Goal: Task Accomplishment & Management: Manage account settings

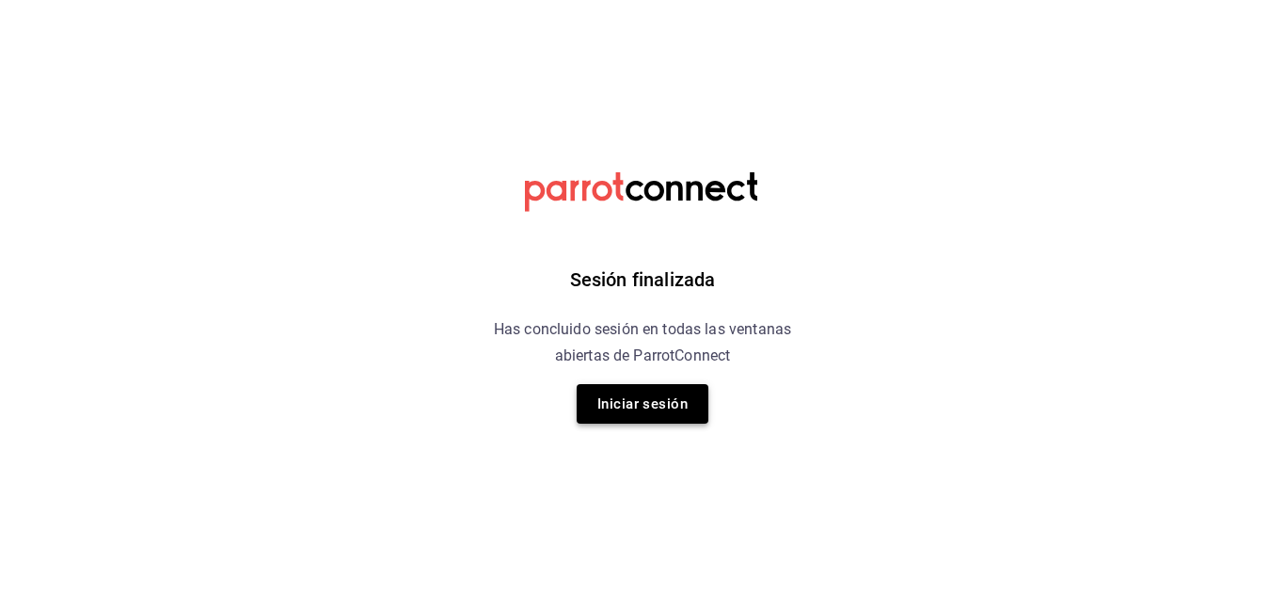
click at [665, 409] on button "Iniciar sesión" at bounding box center [643, 404] width 132 height 40
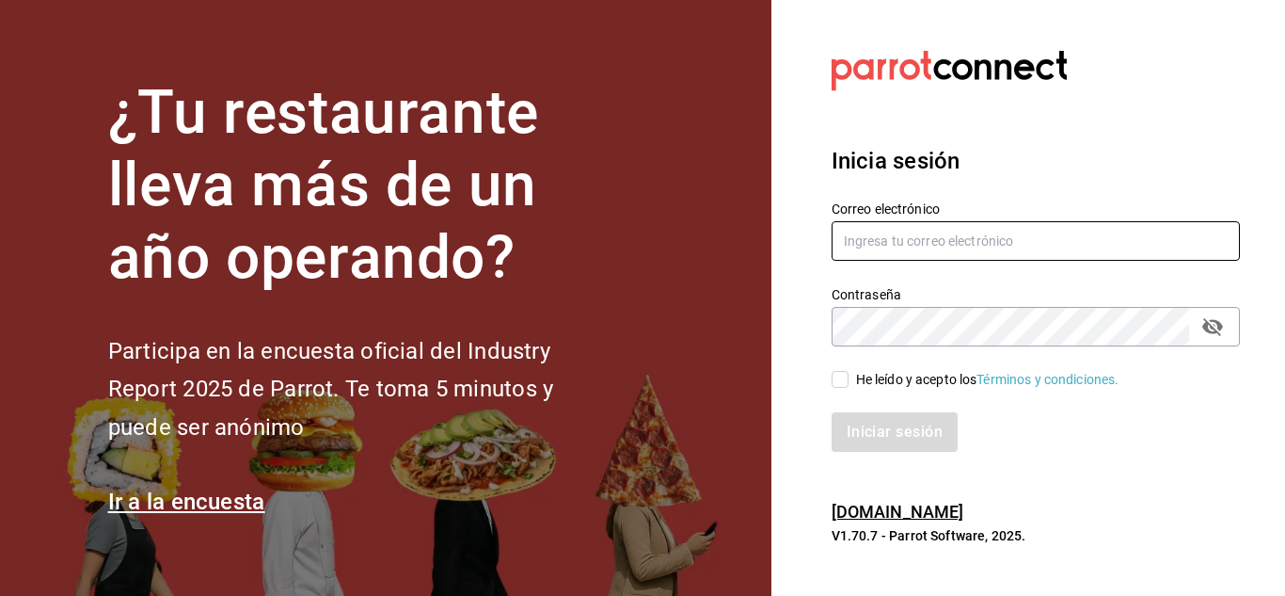
click at [945, 232] on input "text" at bounding box center [1036, 241] width 408 height 40
paste input "[EMAIL_ADDRESS][DOMAIN_NAME]"
type input "[EMAIL_ADDRESS][DOMAIN_NAME]"
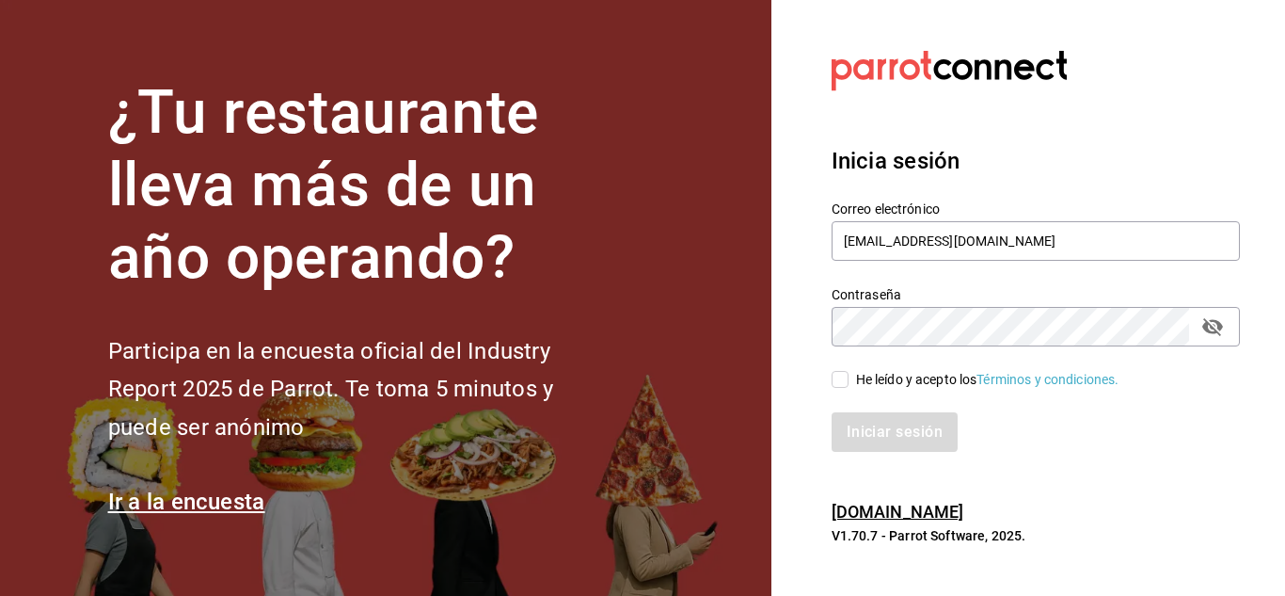
click at [844, 382] on input "He leído y acepto los Términos y condiciones." at bounding box center [840, 379] width 17 height 17
checkbox input "true"
click at [861, 435] on button "Iniciar sesión" at bounding box center [896, 432] width 128 height 40
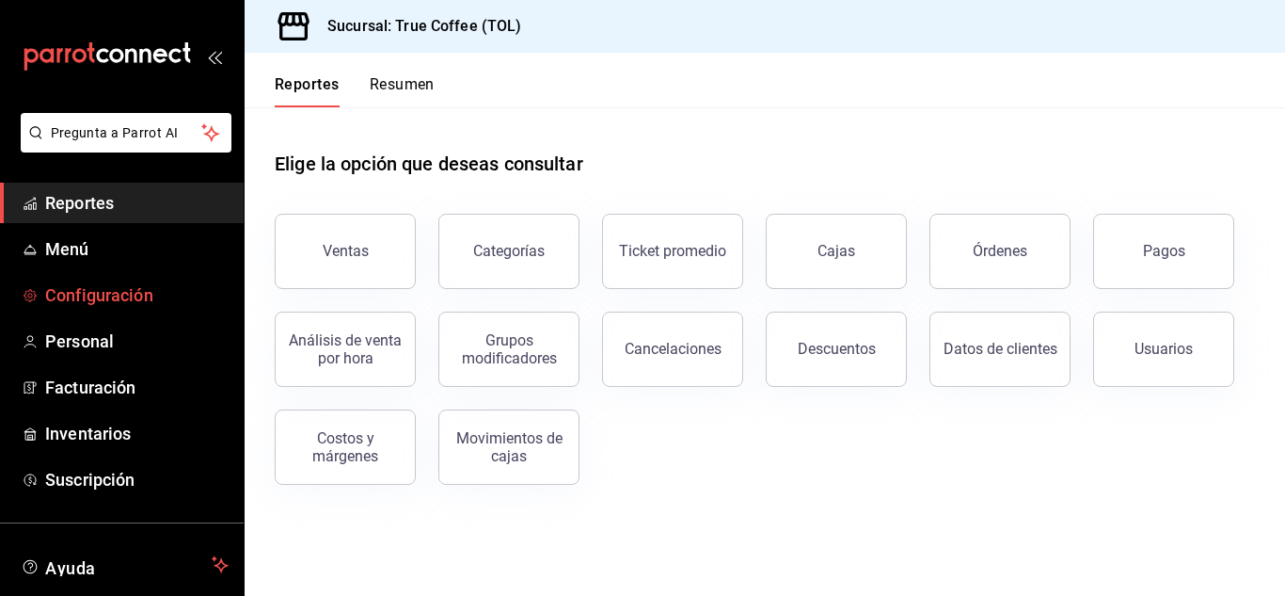
click at [131, 303] on span "Configuración" at bounding box center [137, 294] width 184 height 25
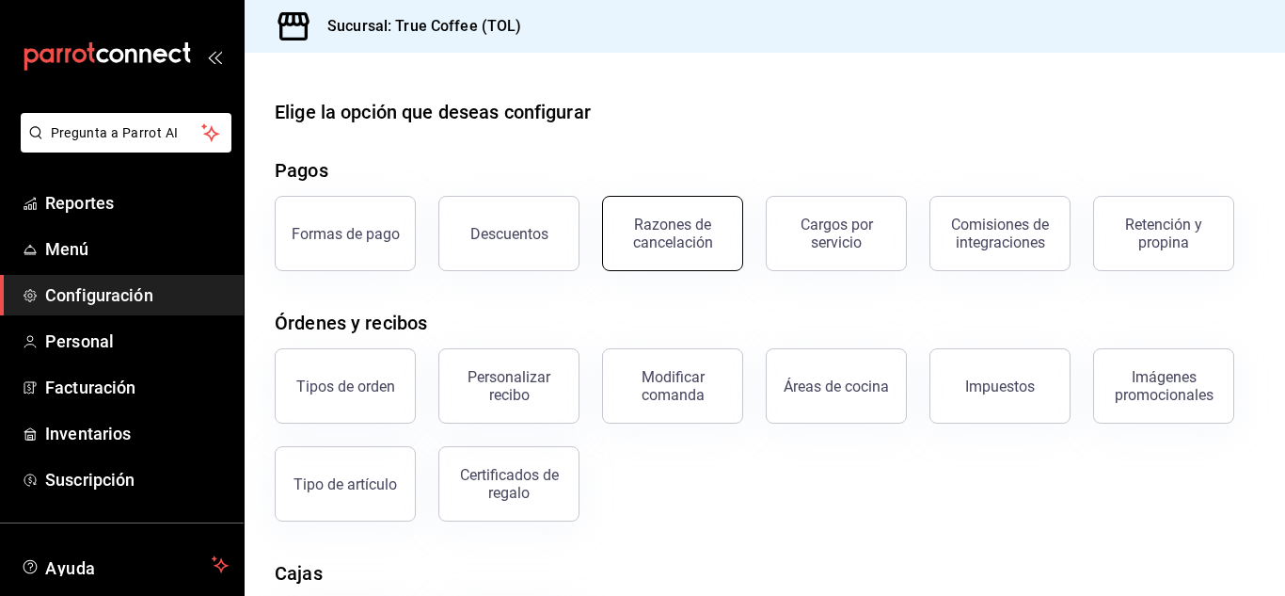
click at [678, 250] on button "Razones de cancelación" at bounding box center [672, 233] width 141 height 75
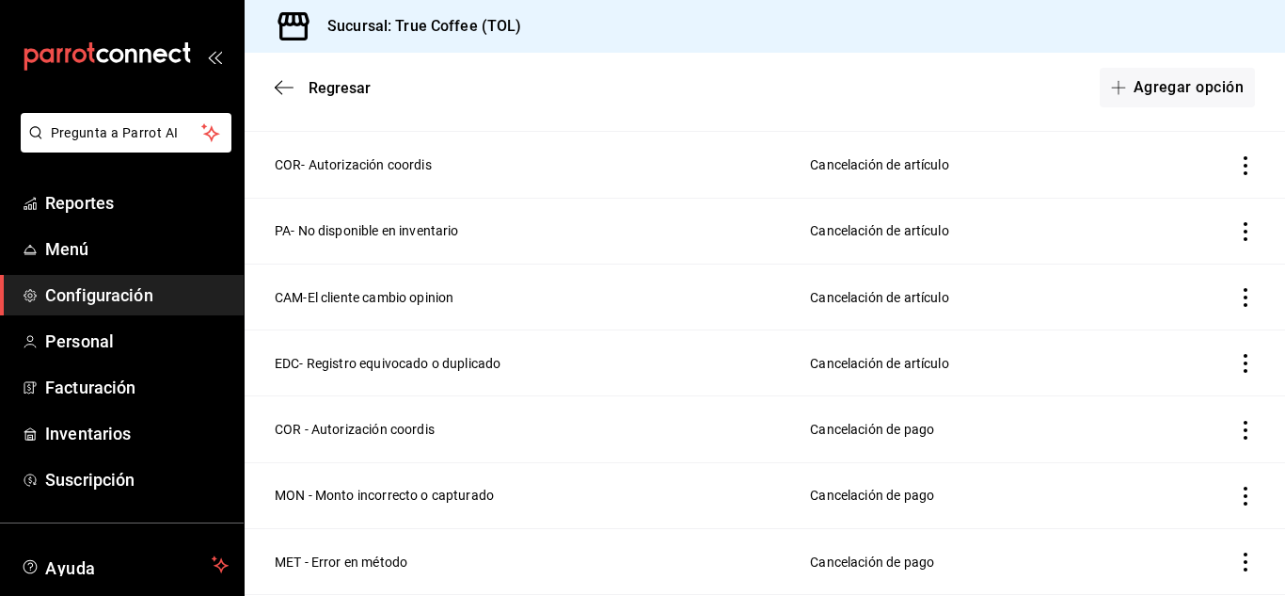
scroll to position [232, 0]
click at [1237, 286] on icon "actions" at bounding box center [1246, 295] width 19 height 19
click at [365, 283] on div at bounding box center [642, 298] width 1285 height 596
click at [392, 294] on td "CAM-El cliente cambio opinion" at bounding box center [516, 295] width 543 height 66
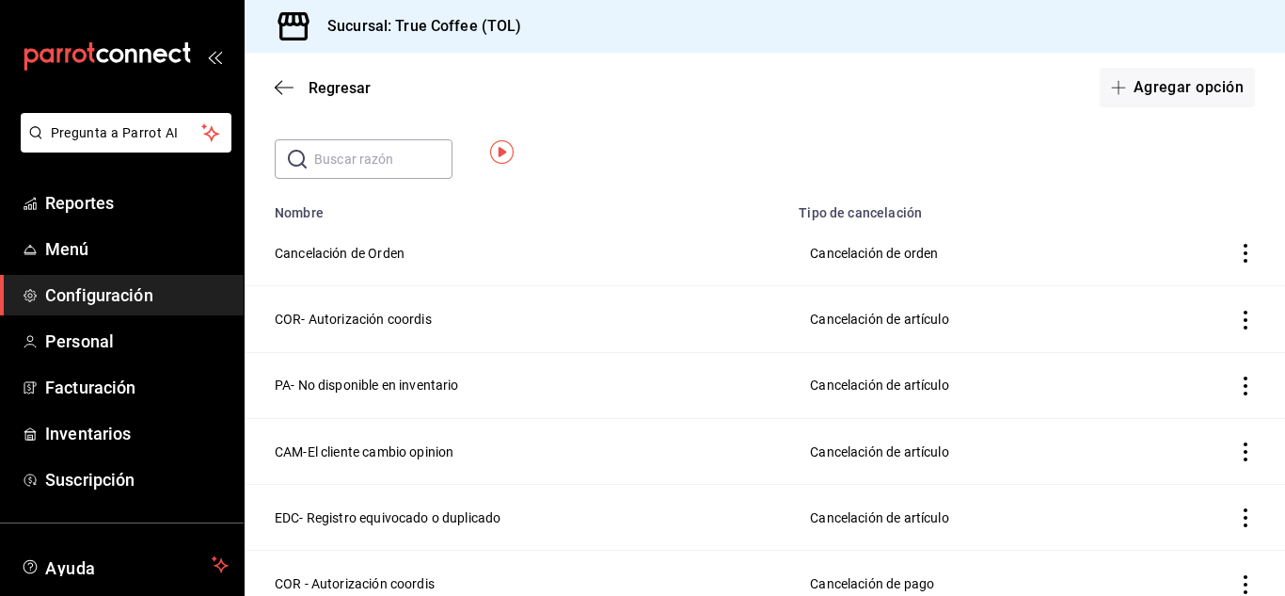
scroll to position [0, 0]
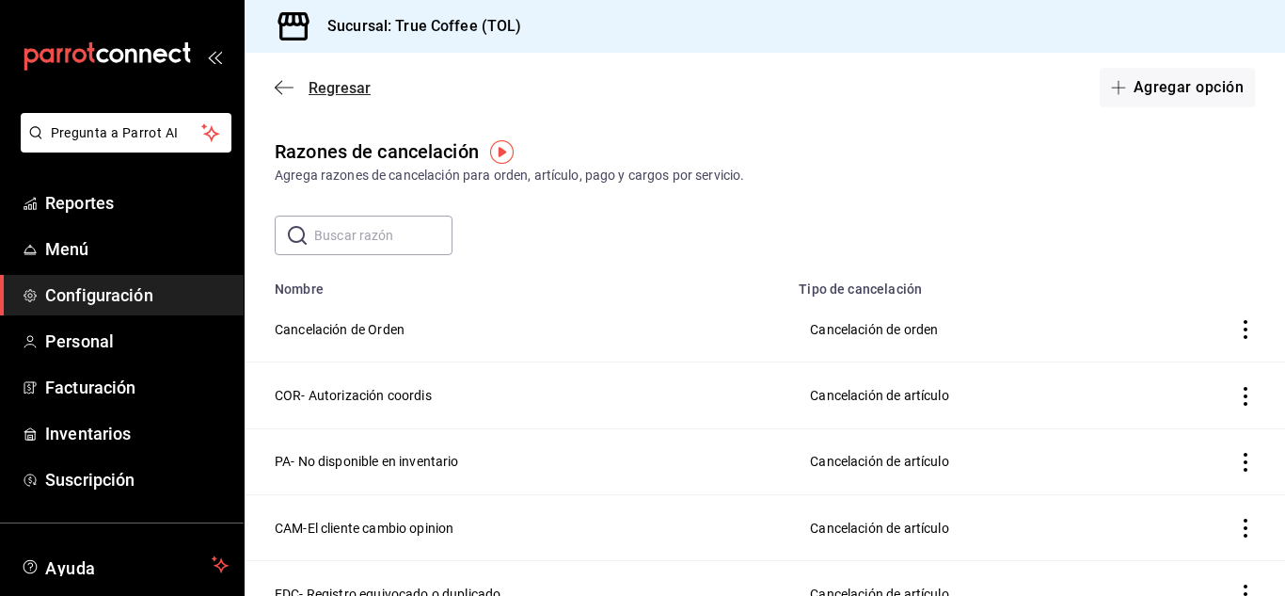
click at [324, 82] on span "Regresar" at bounding box center [340, 88] width 62 height 18
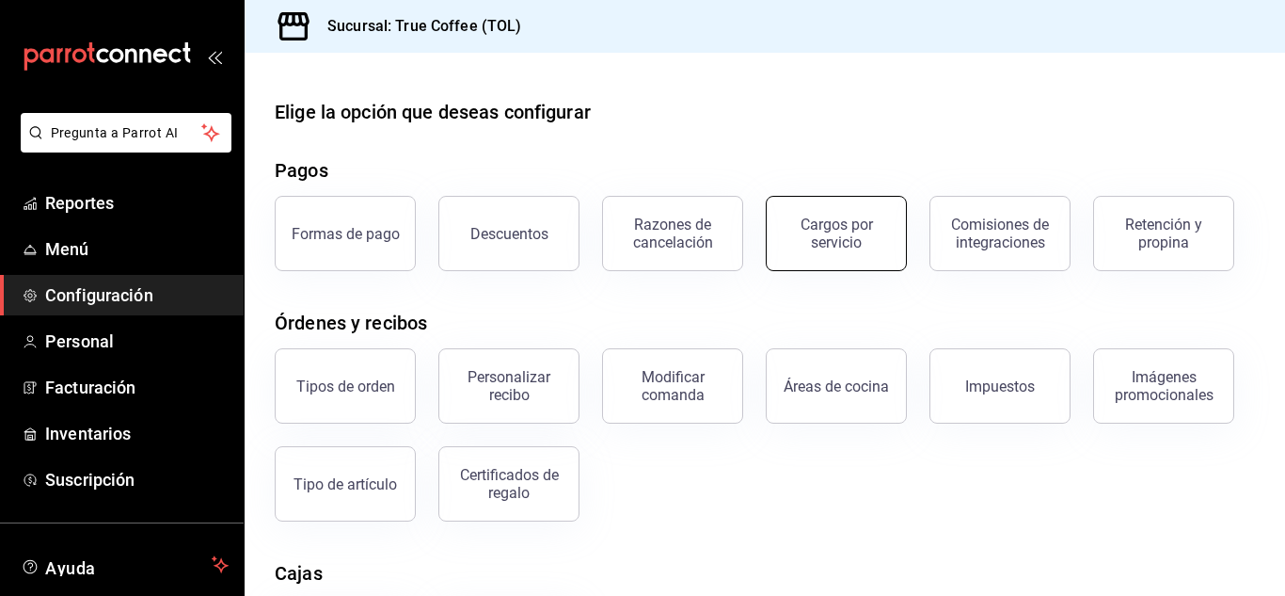
click at [775, 247] on button "Cargos por servicio" at bounding box center [836, 233] width 141 height 75
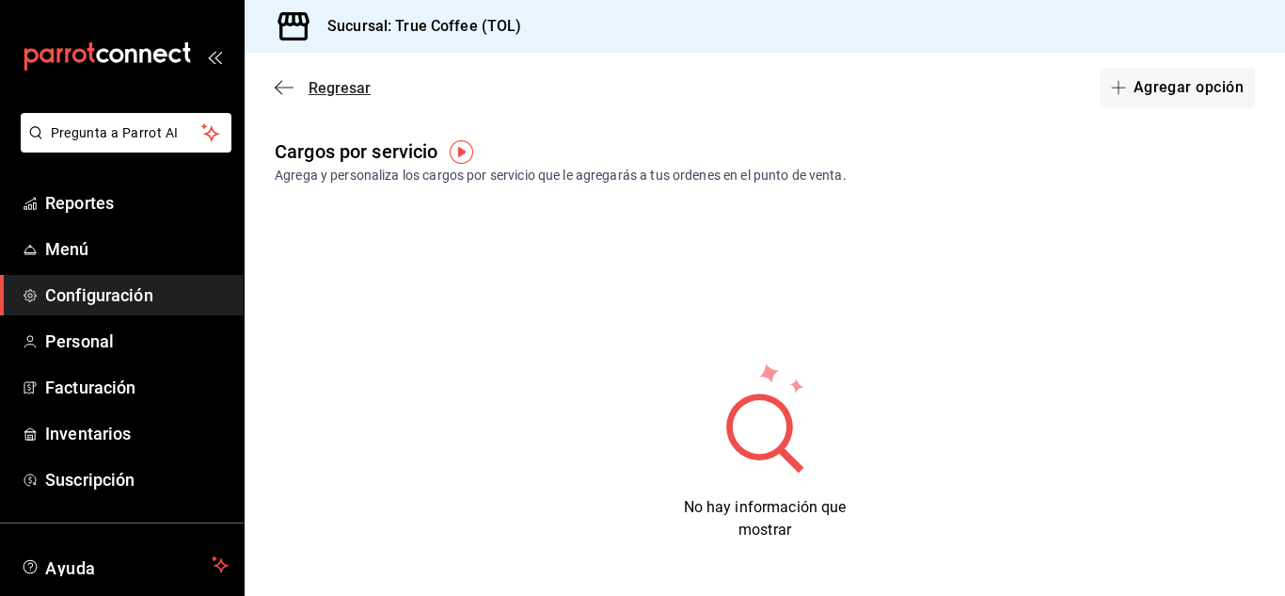
click at [325, 79] on span "Regresar" at bounding box center [340, 88] width 62 height 18
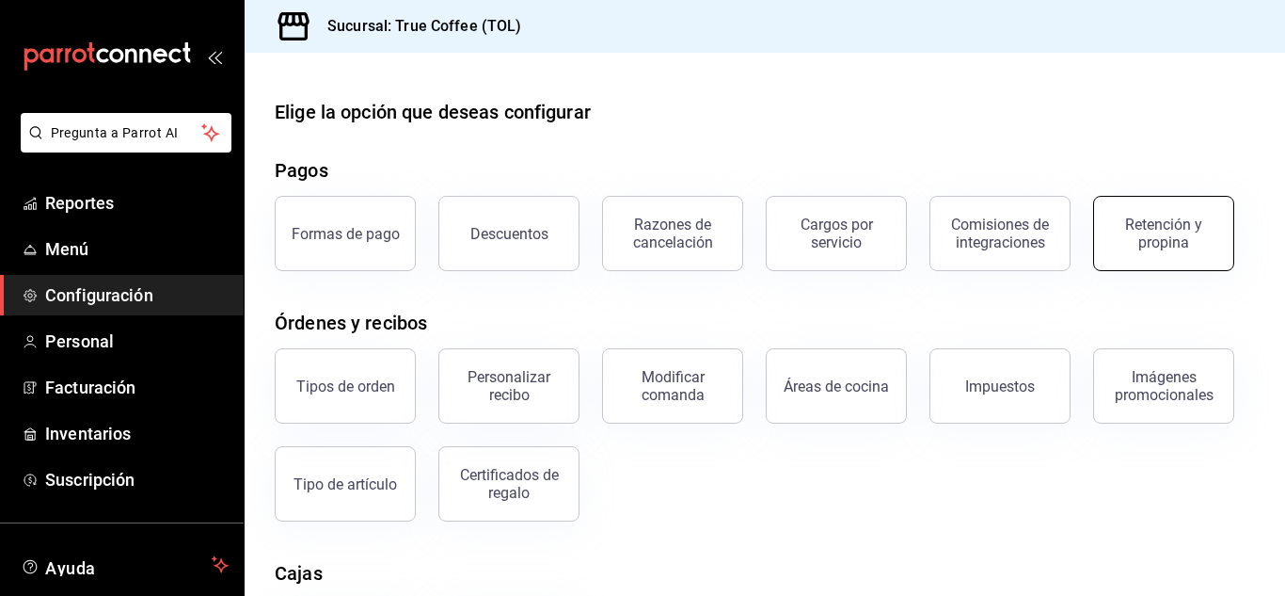
click at [1172, 240] on div "Retención y propina" at bounding box center [1164, 234] width 117 height 36
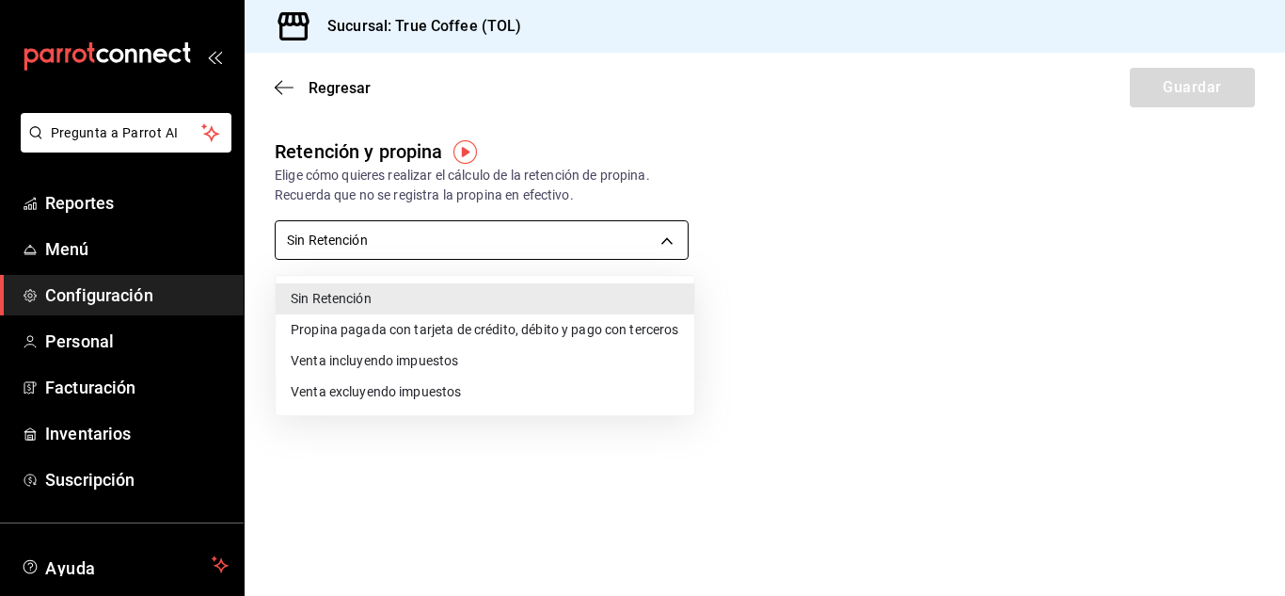
click at [522, 250] on body "Pregunta a Parrot AI Reportes Menú Configuración Personal Facturación Inventari…" at bounding box center [642, 298] width 1285 height 596
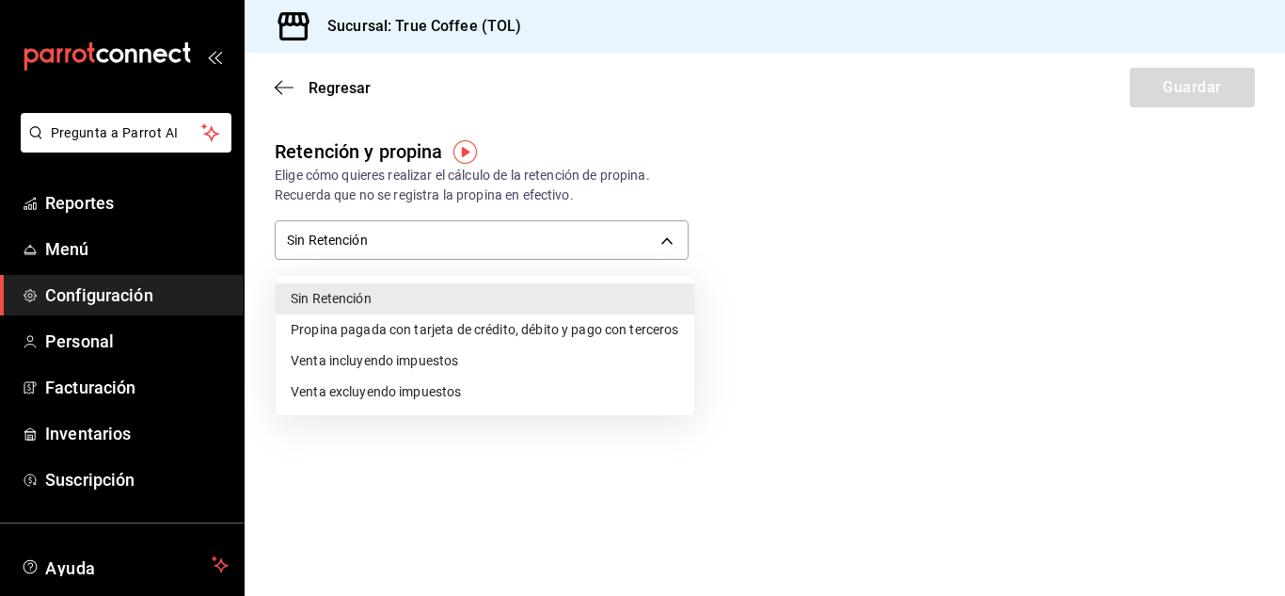
click at [337, 83] on div at bounding box center [642, 298] width 1285 height 596
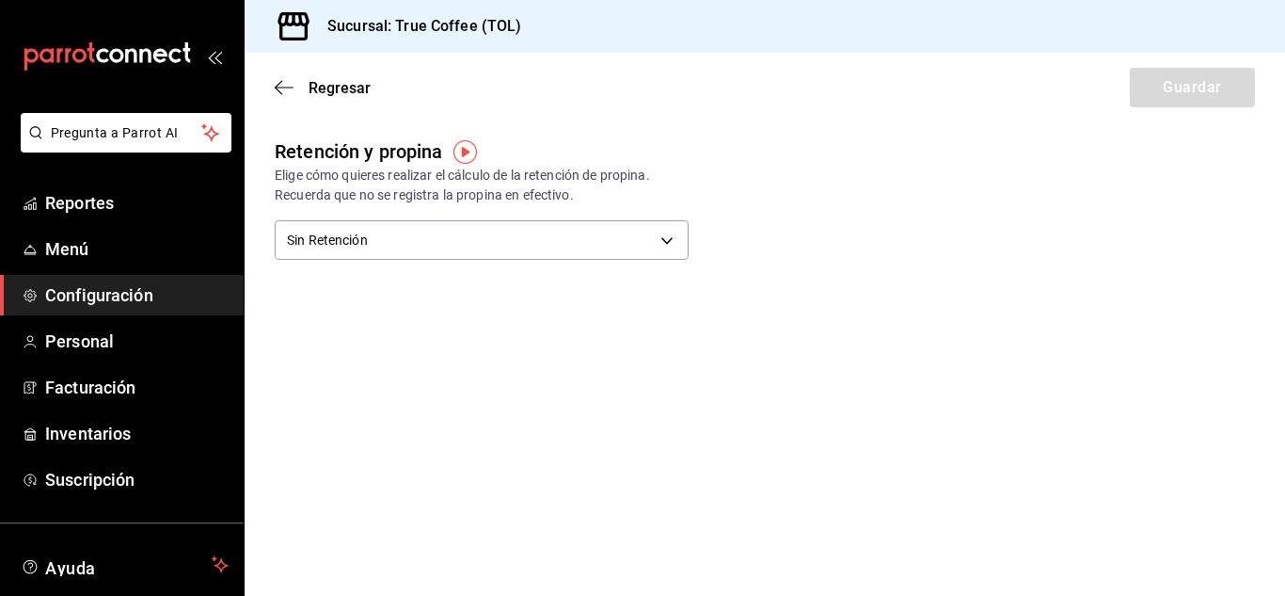
click at [337, 83] on span "Regresar" at bounding box center [340, 88] width 62 height 18
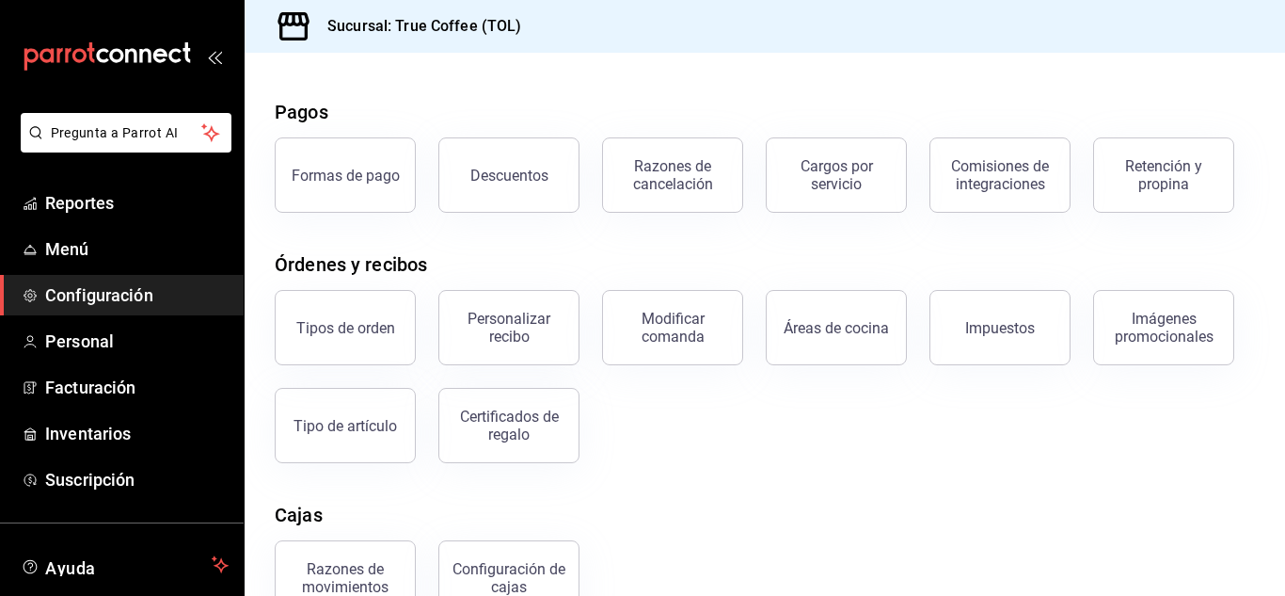
scroll to position [60, 0]
click at [341, 320] on div "Tipos de orden" at bounding box center [345, 326] width 99 height 18
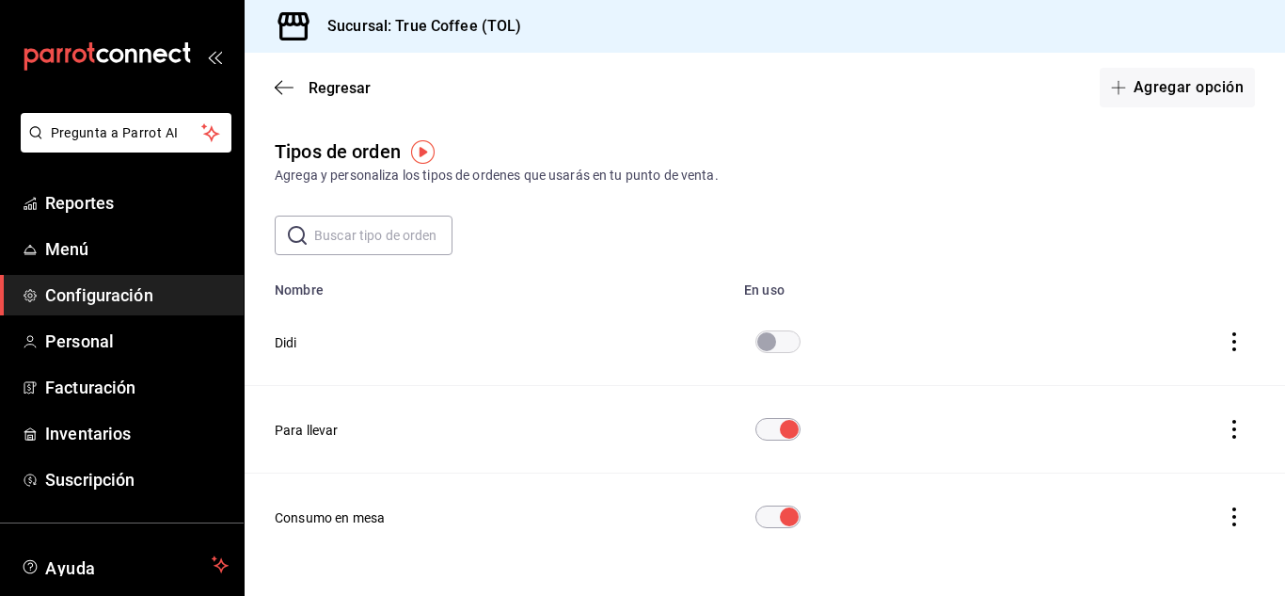
scroll to position [47, 0]
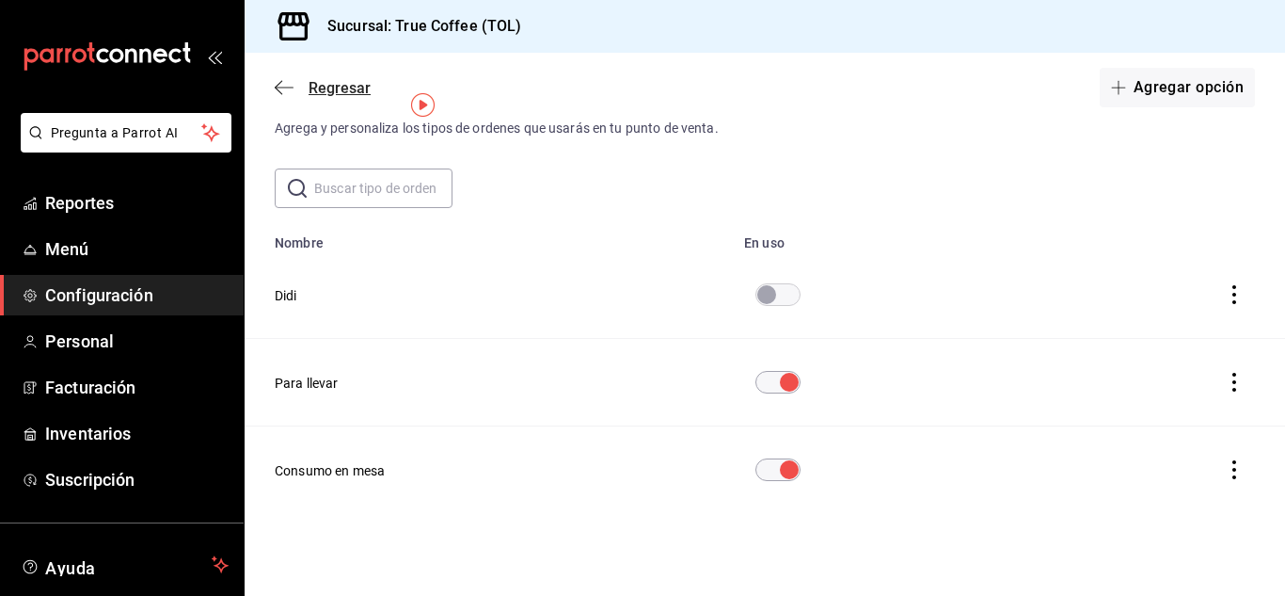
click at [343, 84] on span "Regresar" at bounding box center [340, 88] width 62 height 18
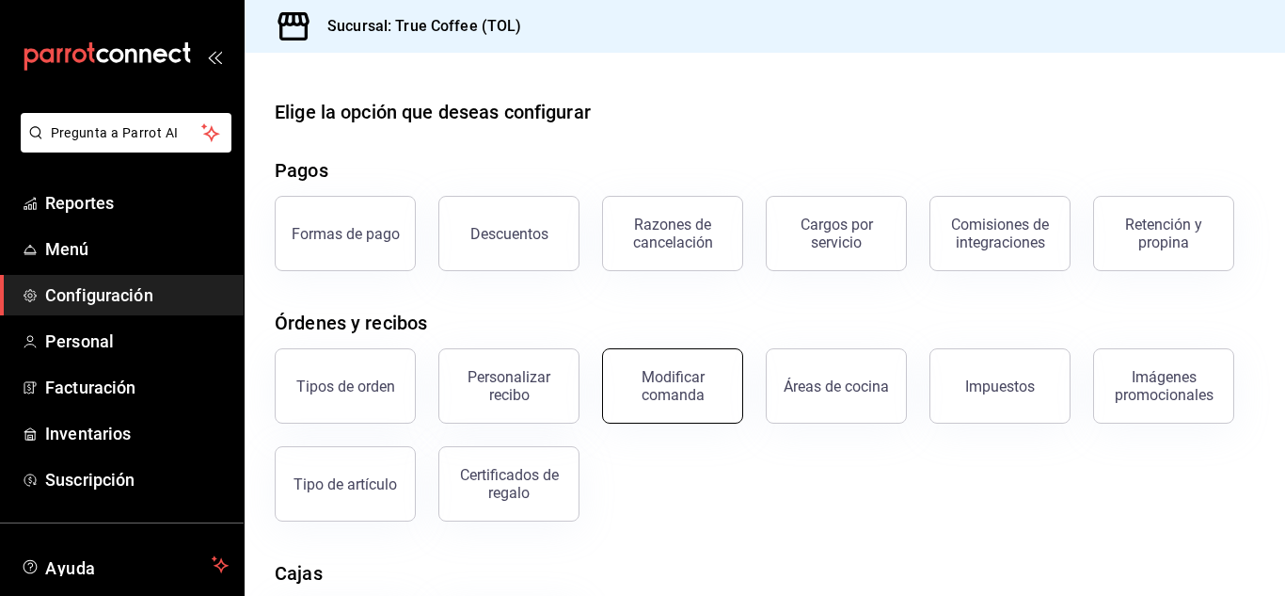
click at [644, 399] on div "Modificar comanda" at bounding box center [673, 386] width 117 height 36
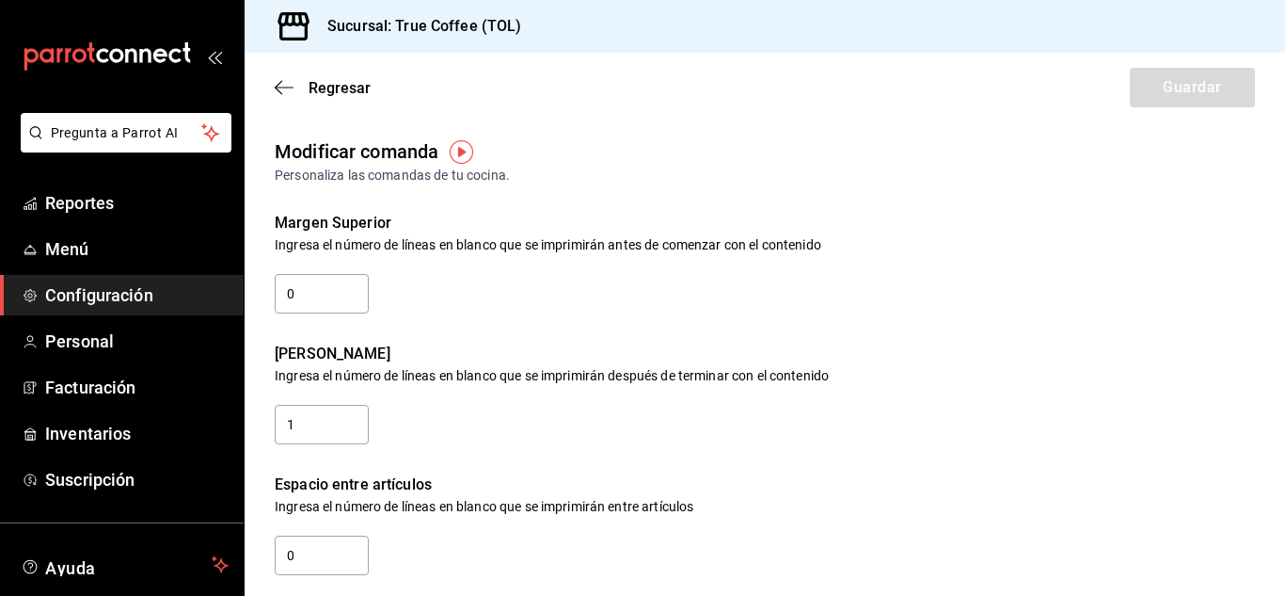
click at [463, 151] on img "button" at bounding box center [462, 152] width 24 height 24
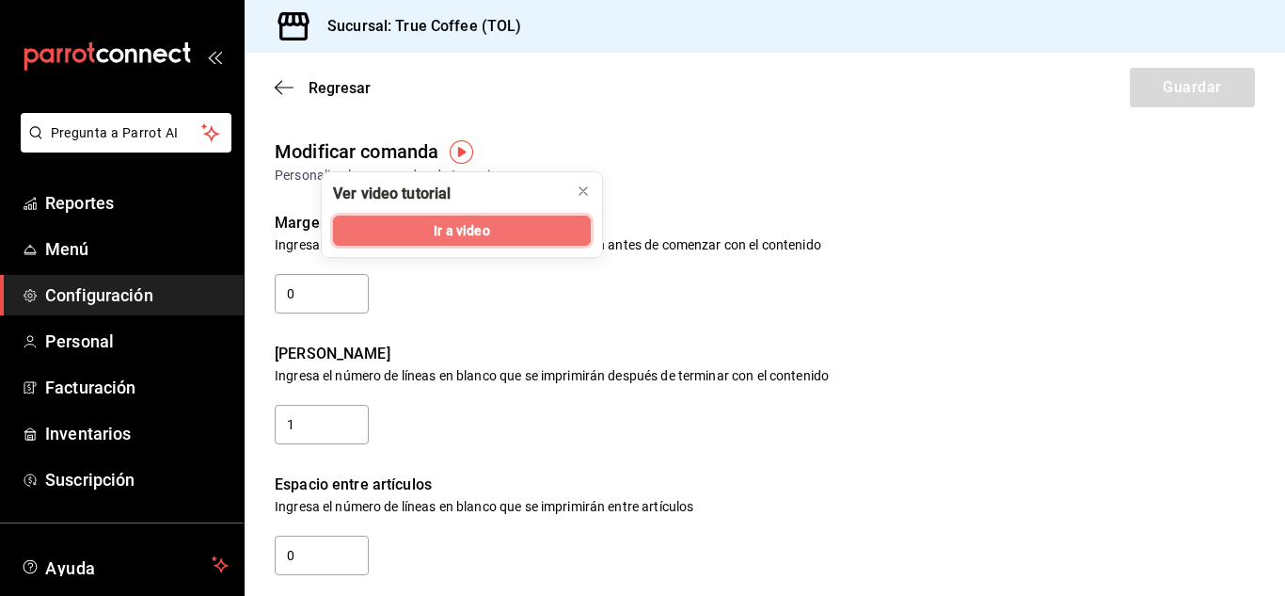
click at [490, 238] on button "Ir a video" at bounding box center [462, 231] width 258 height 30
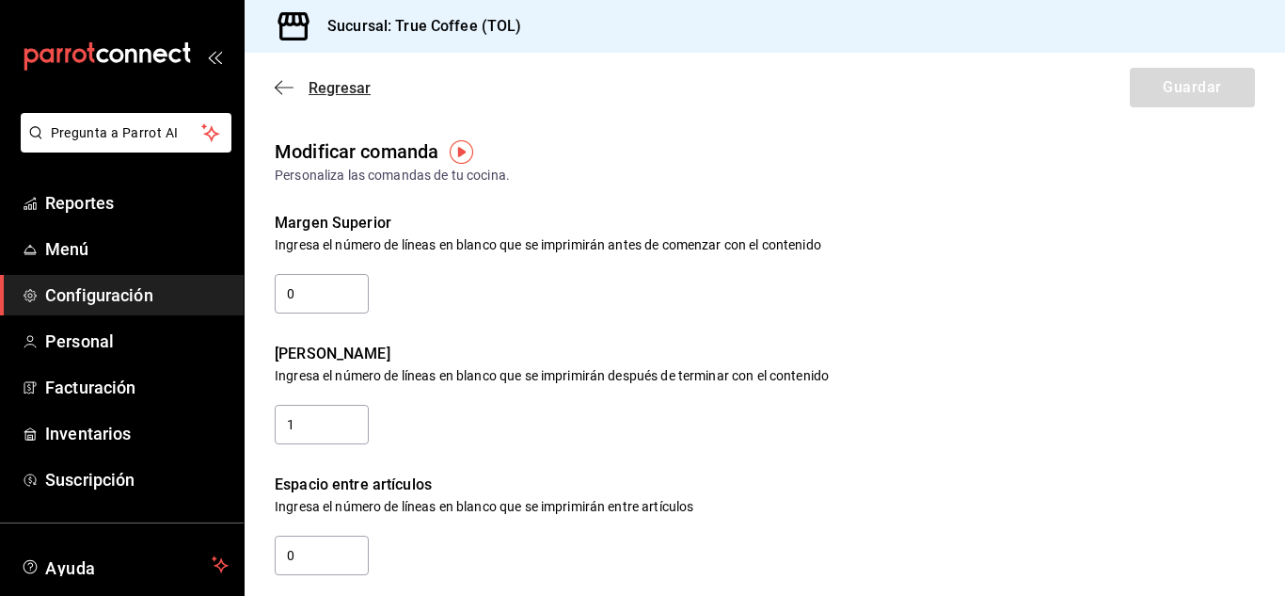
click at [337, 93] on span "Regresar" at bounding box center [340, 88] width 62 height 18
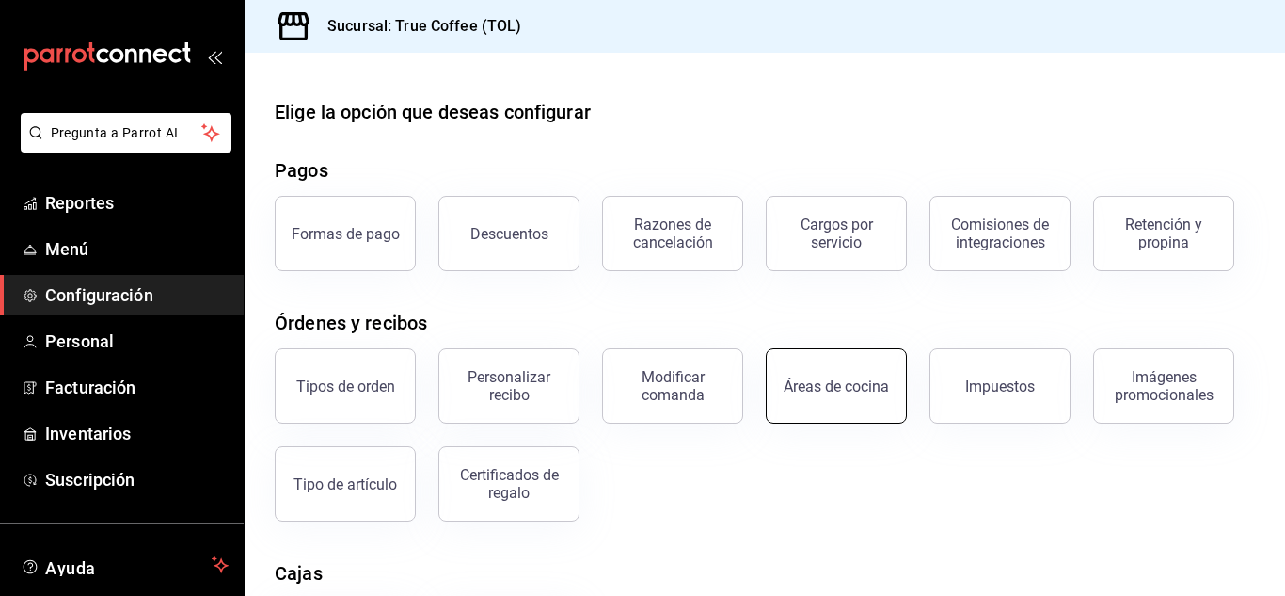
click at [831, 401] on button "Áreas de cocina" at bounding box center [836, 385] width 141 height 75
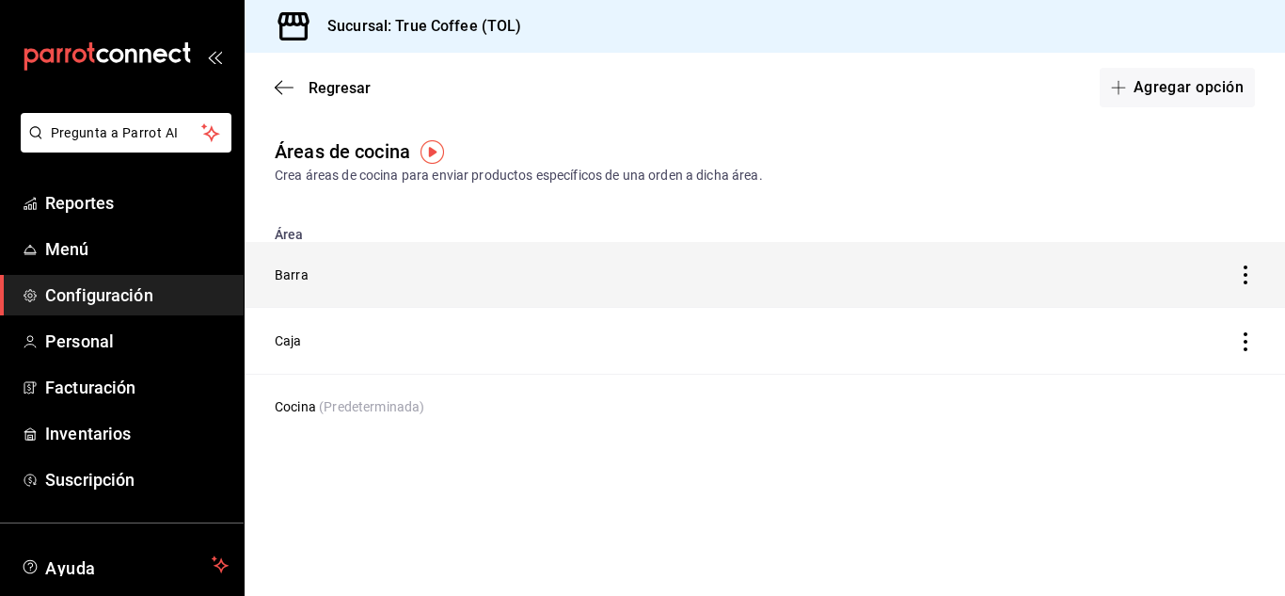
click at [1238, 267] on icon "discountsTable" at bounding box center [1246, 274] width 19 height 19
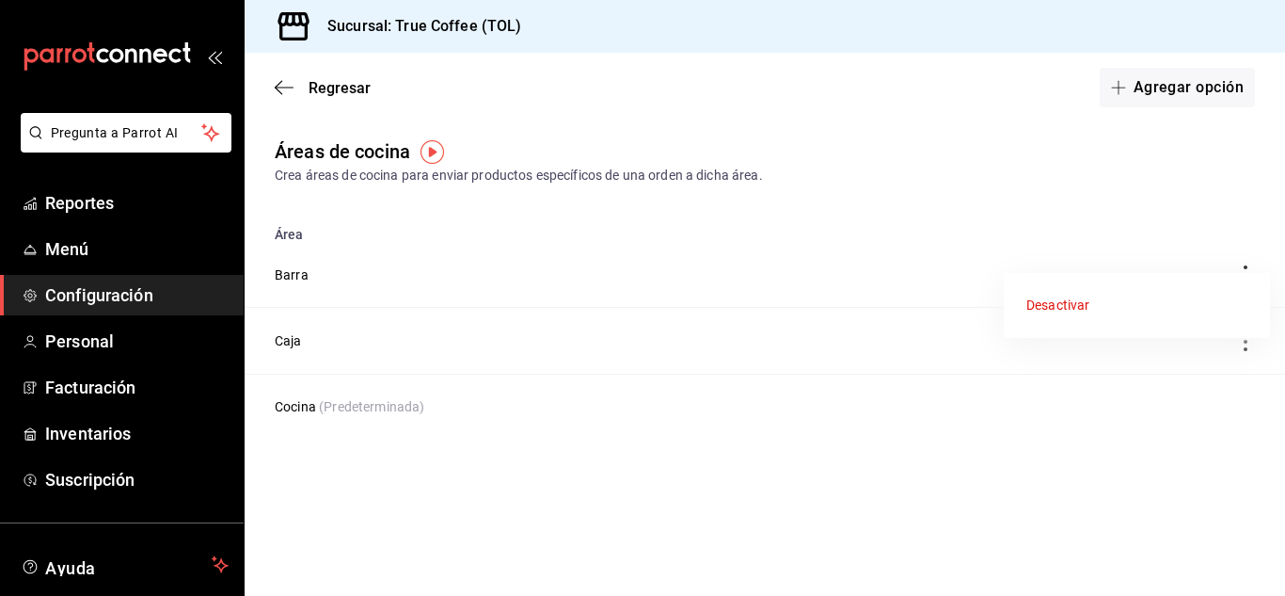
click at [928, 177] on div at bounding box center [642, 298] width 1285 height 596
click at [334, 86] on span "Regresar" at bounding box center [340, 88] width 62 height 18
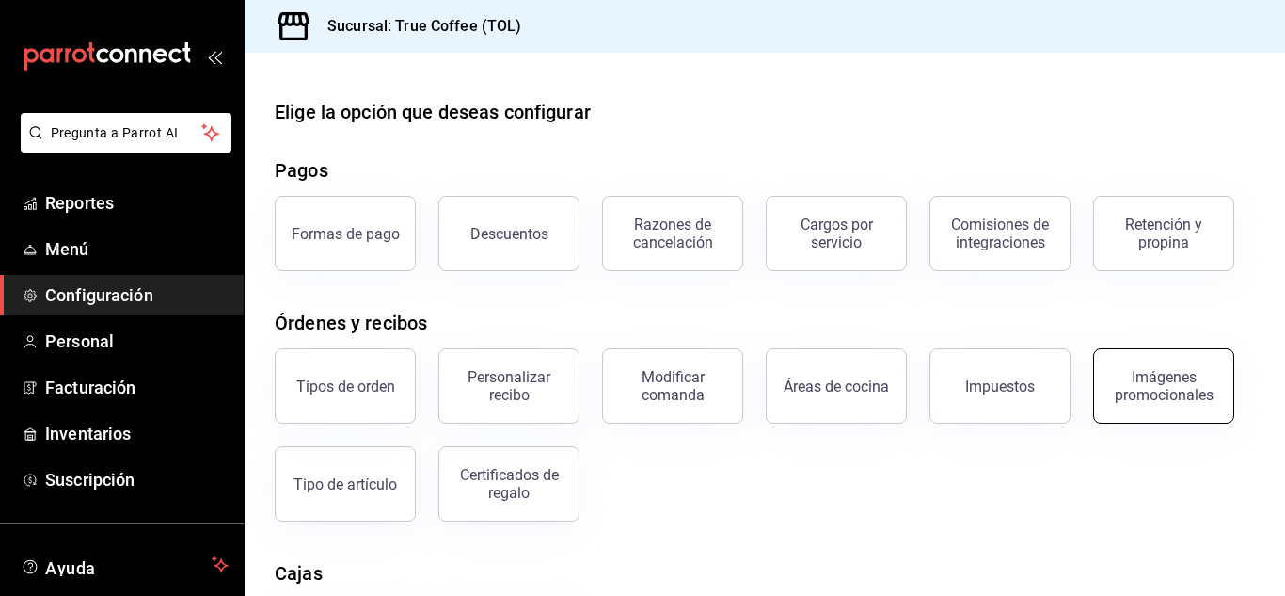
click at [1126, 390] on div "Imágenes promocionales" at bounding box center [1164, 386] width 117 height 36
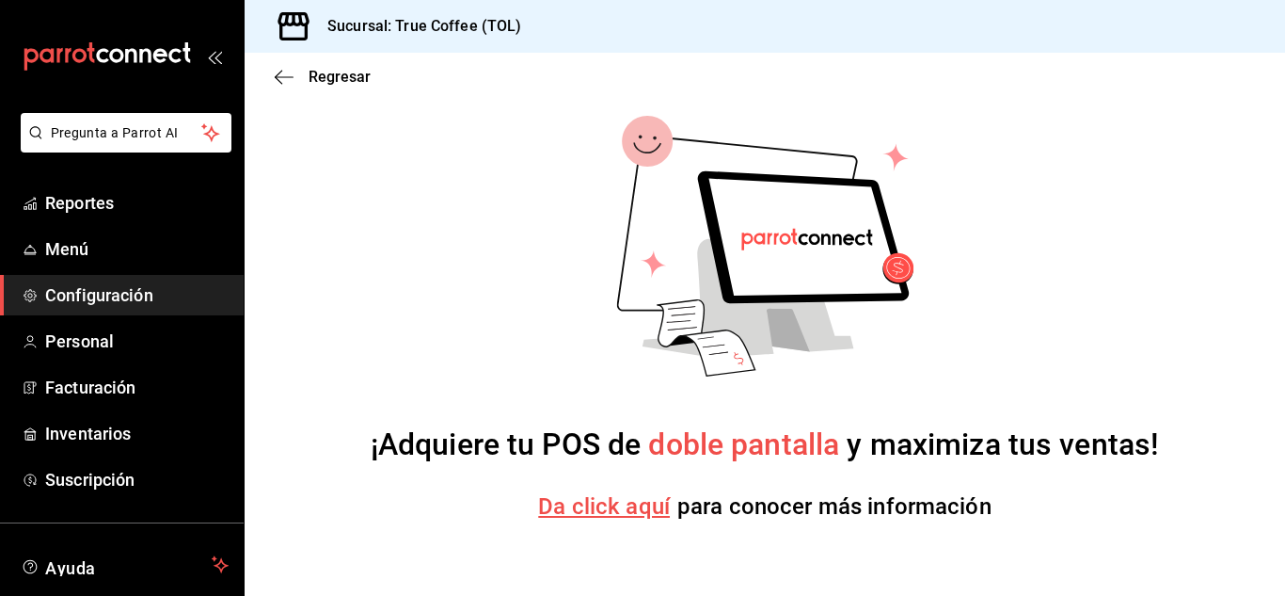
click at [347, 67] on div "Regresar" at bounding box center [765, 77] width 1041 height 48
click at [345, 76] on span "Regresar" at bounding box center [340, 77] width 62 height 18
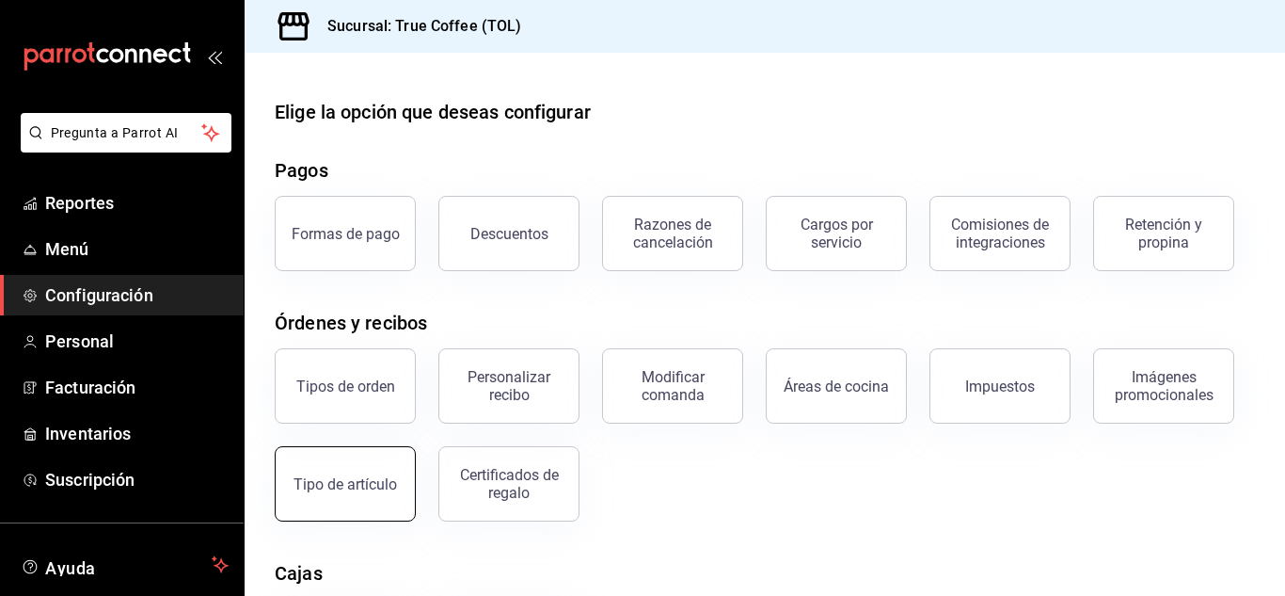
click at [357, 471] on button "Tipo de artículo" at bounding box center [345, 483] width 141 height 75
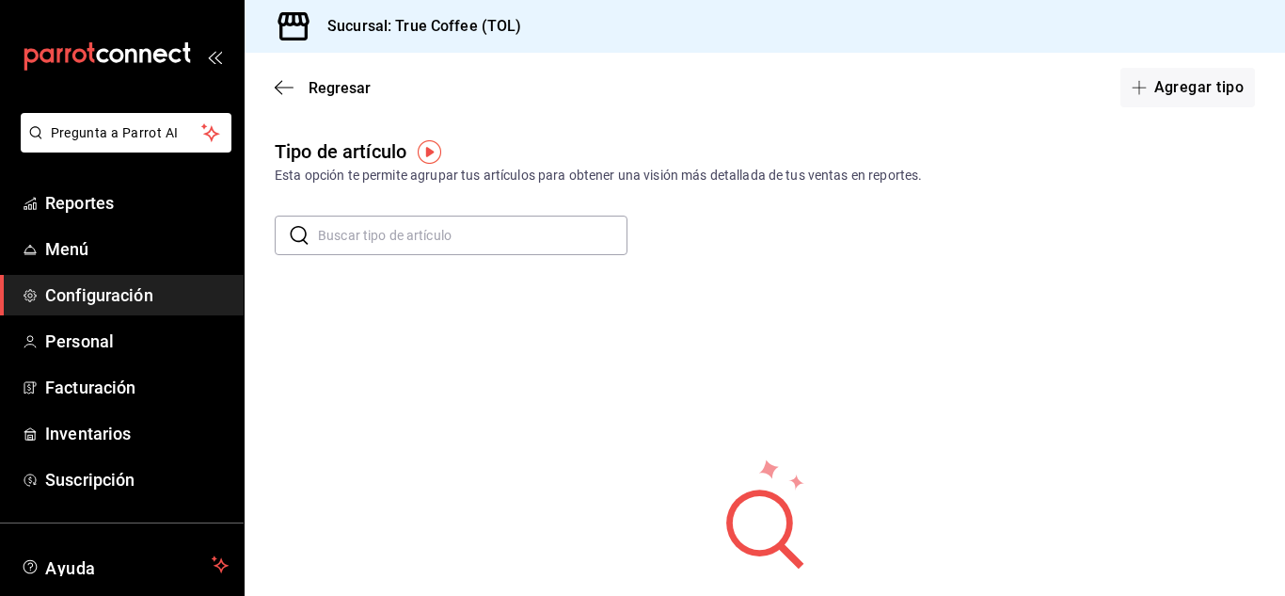
click at [426, 148] on img "button" at bounding box center [430, 152] width 24 height 24
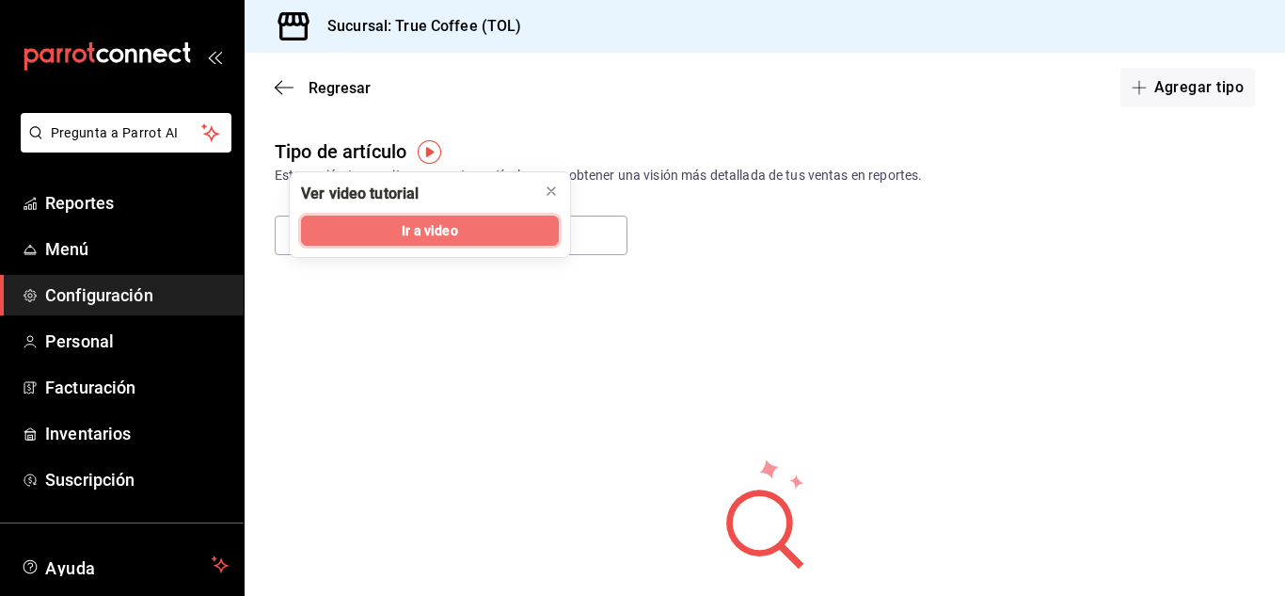
click at [425, 236] on span "Ir a video" at bounding box center [430, 231] width 56 height 20
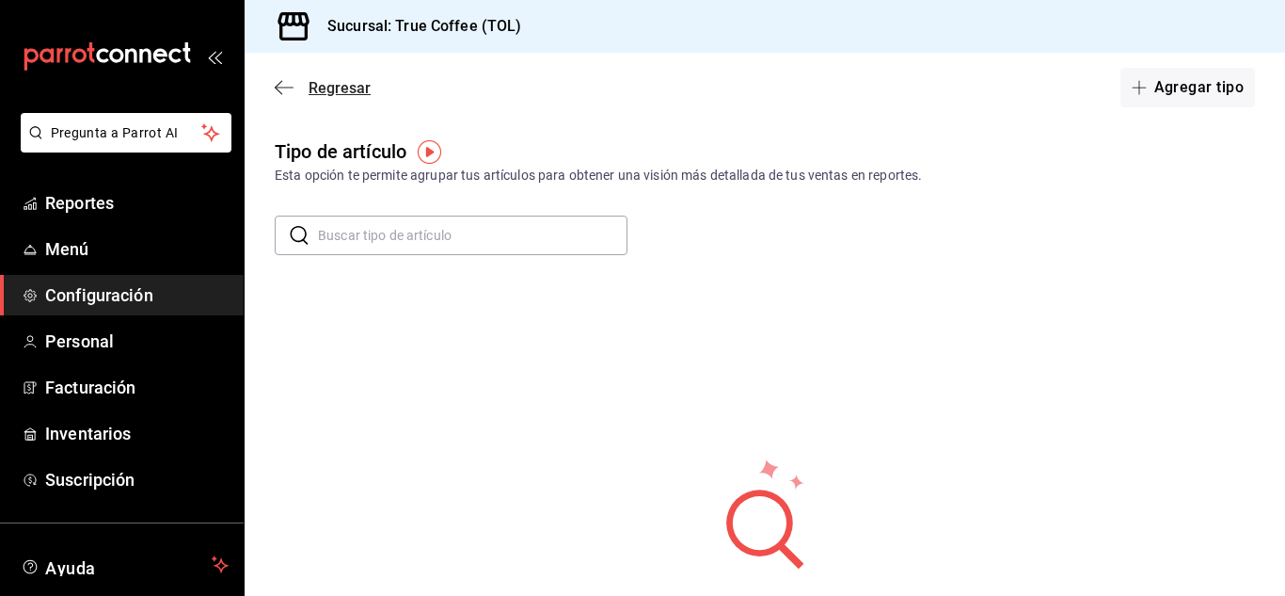
click at [331, 85] on span "Regresar" at bounding box center [340, 88] width 62 height 18
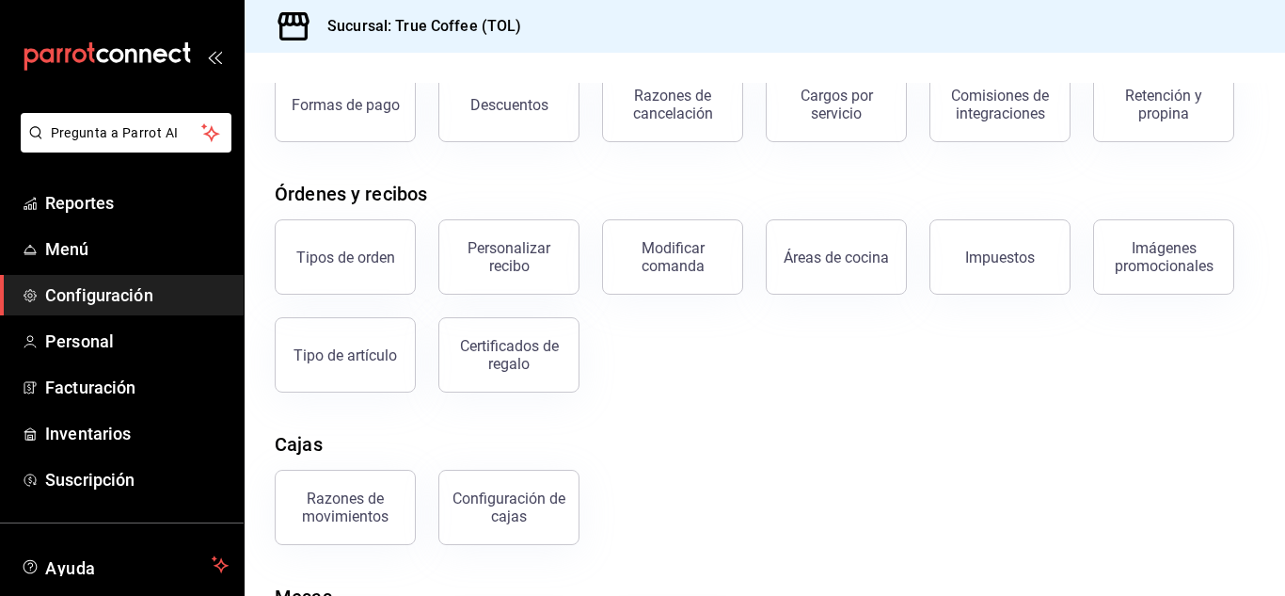
scroll to position [130, 0]
click at [332, 375] on button "Tipo de artículo" at bounding box center [345, 353] width 141 height 75
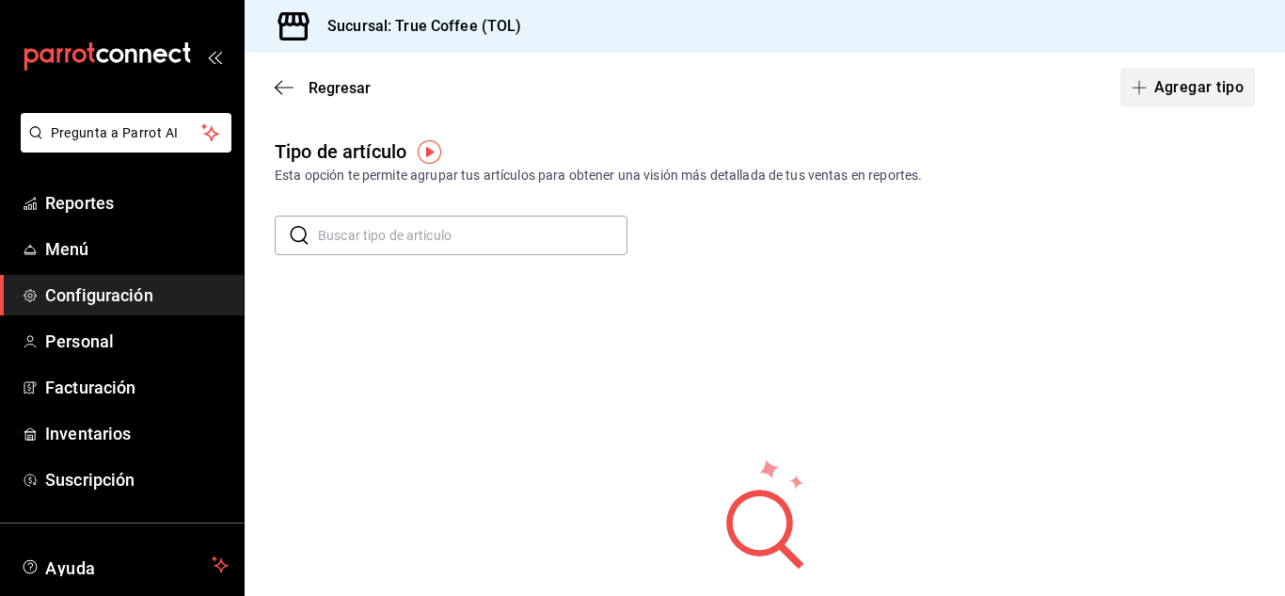
click at [1195, 96] on button "Agregar tipo" at bounding box center [1189, 88] width 136 height 40
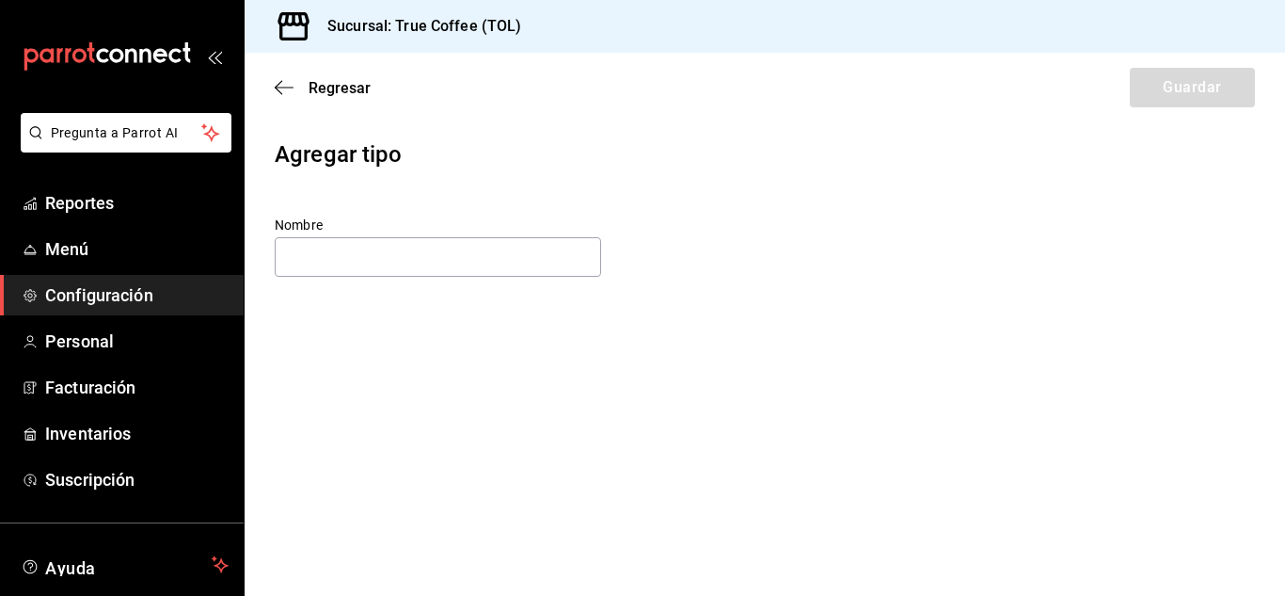
click at [442, 278] on div "Nombre" at bounding box center [438, 247] width 327 height 63
click at [448, 258] on input "text" at bounding box center [438, 257] width 327 height 40
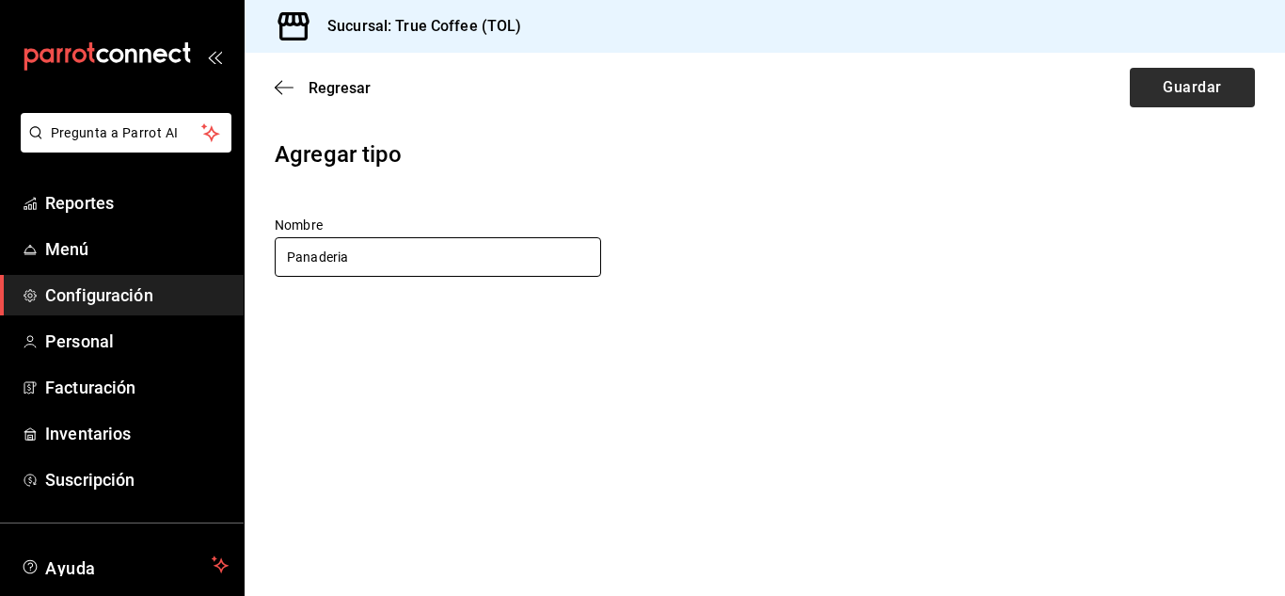
type input "Panaderia"
click at [1201, 102] on button "Guardar" at bounding box center [1192, 88] width 125 height 40
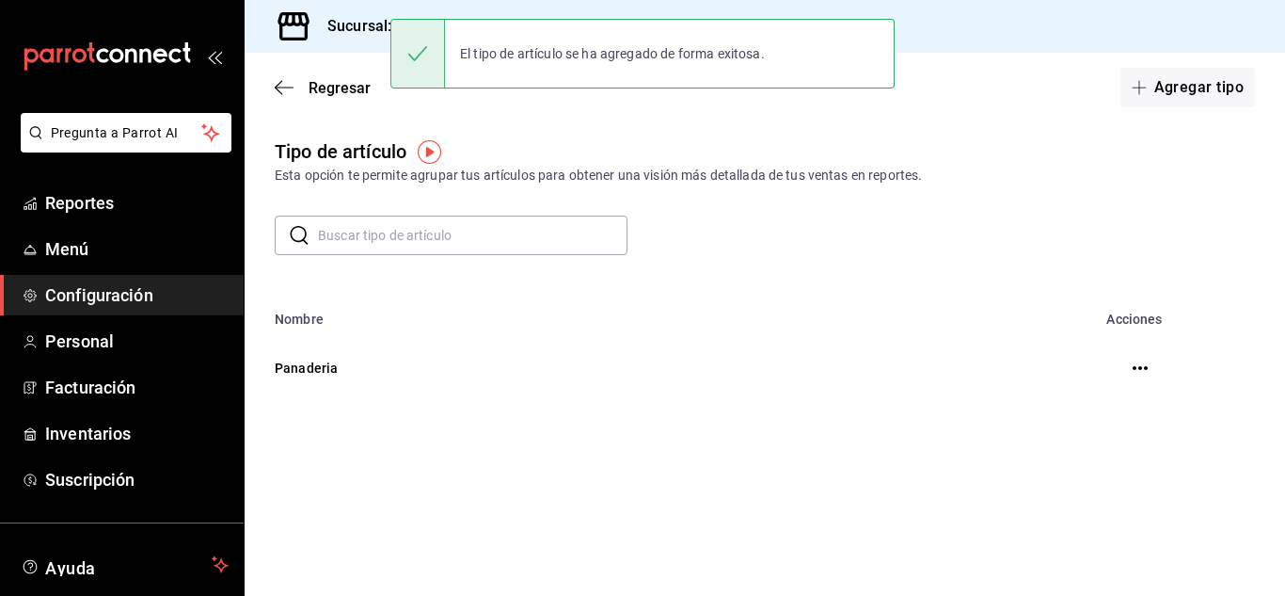
click at [1141, 369] on icon "button" at bounding box center [1140, 368] width 15 height 4
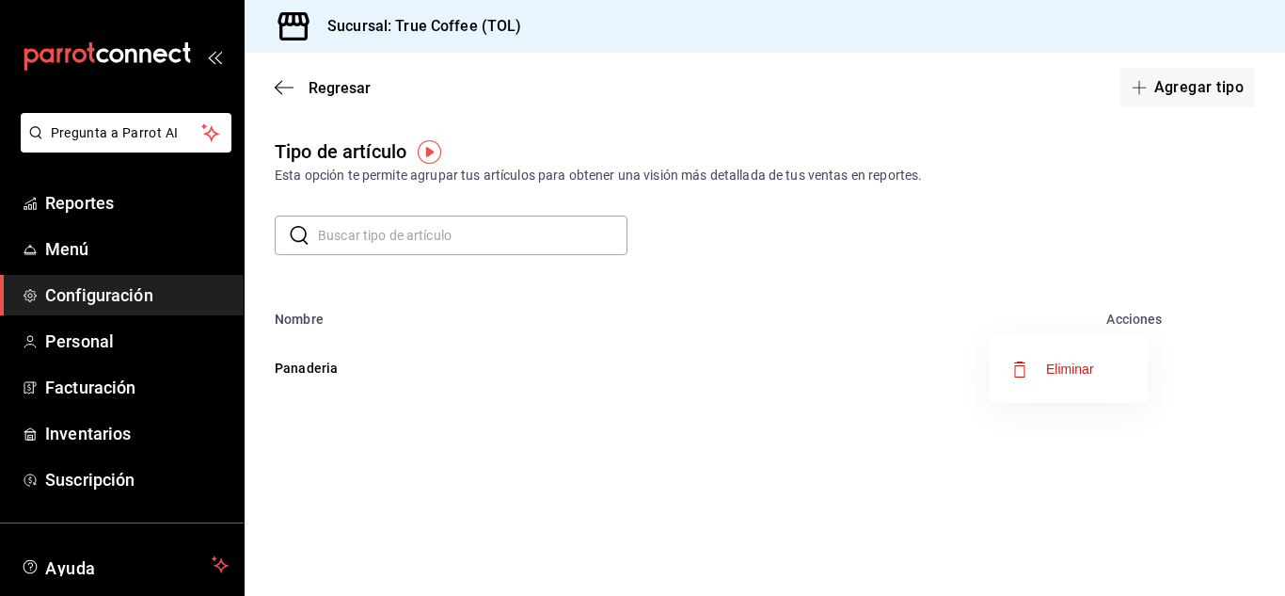
click at [305, 367] on div at bounding box center [642, 298] width 1285 height 596
click at [347, 89] on span "Regresar" at bounding box center [340, 88] width 62 height 18
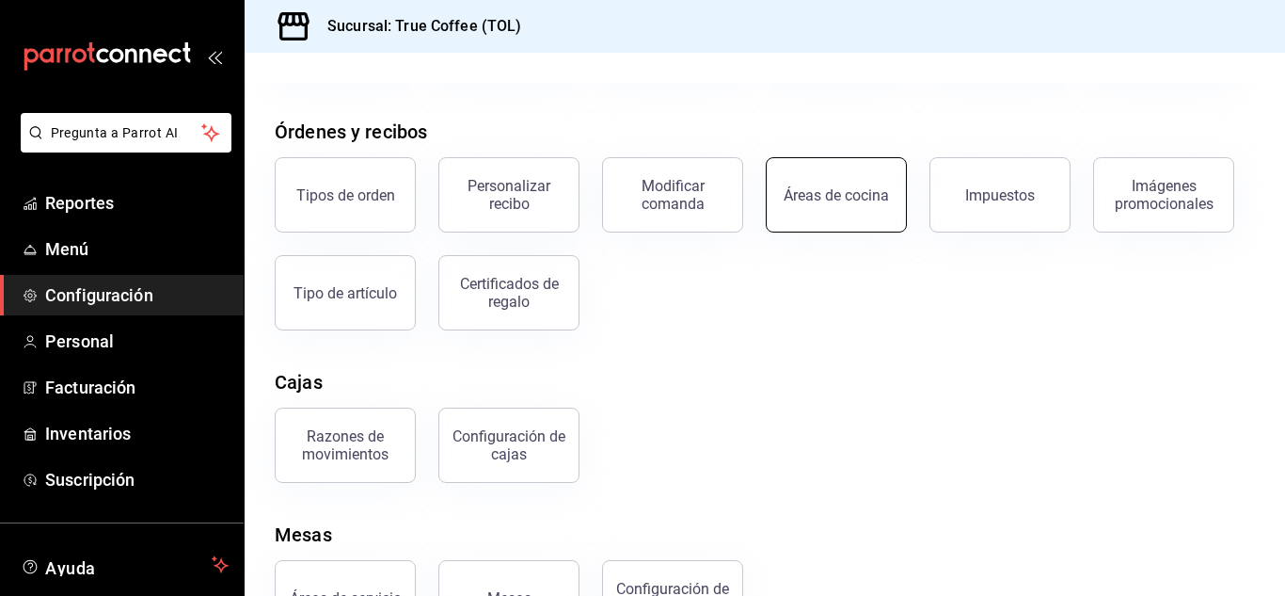
scroll to position [261, 0]
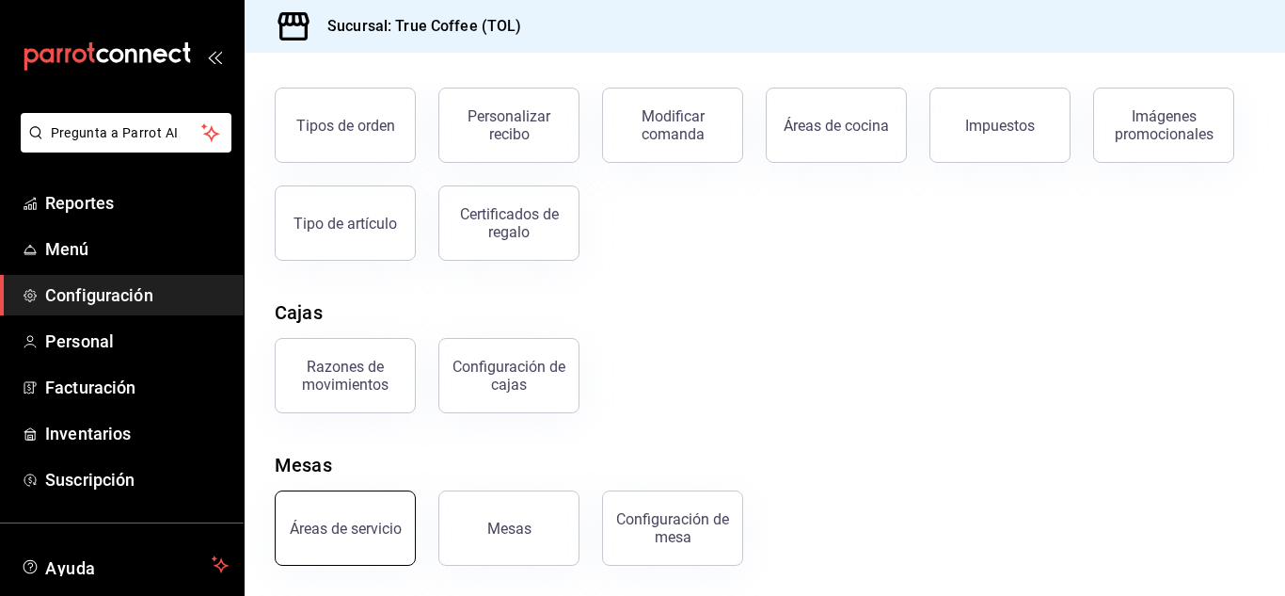
click at [359, 535] on div "Áreas de servicio" at bounding box center [346, 528] width 112 height 18
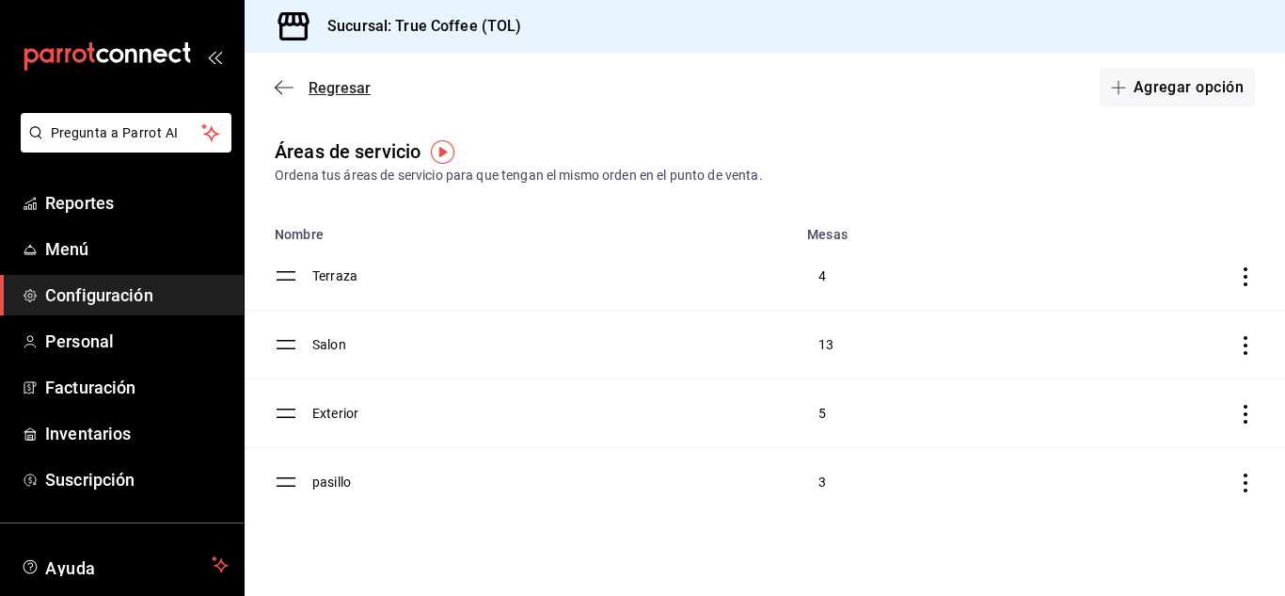
click at [350, 80] on span "Regresar" at bounding box center [340, 88] width 62 height 18
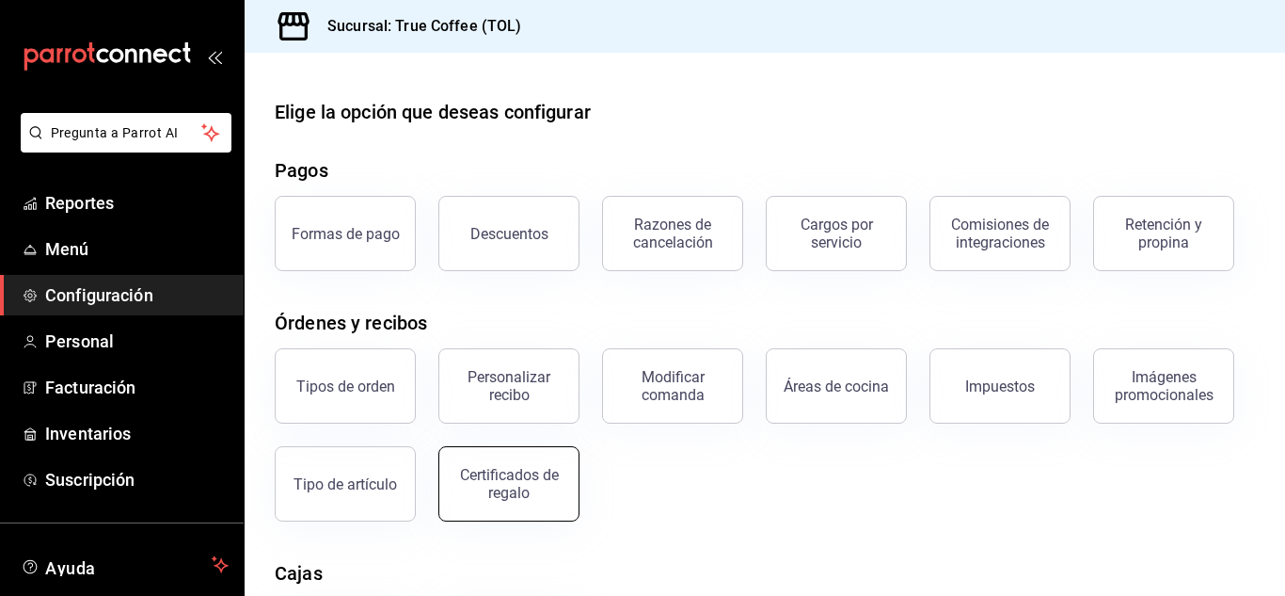
scroll to position [261, 0]
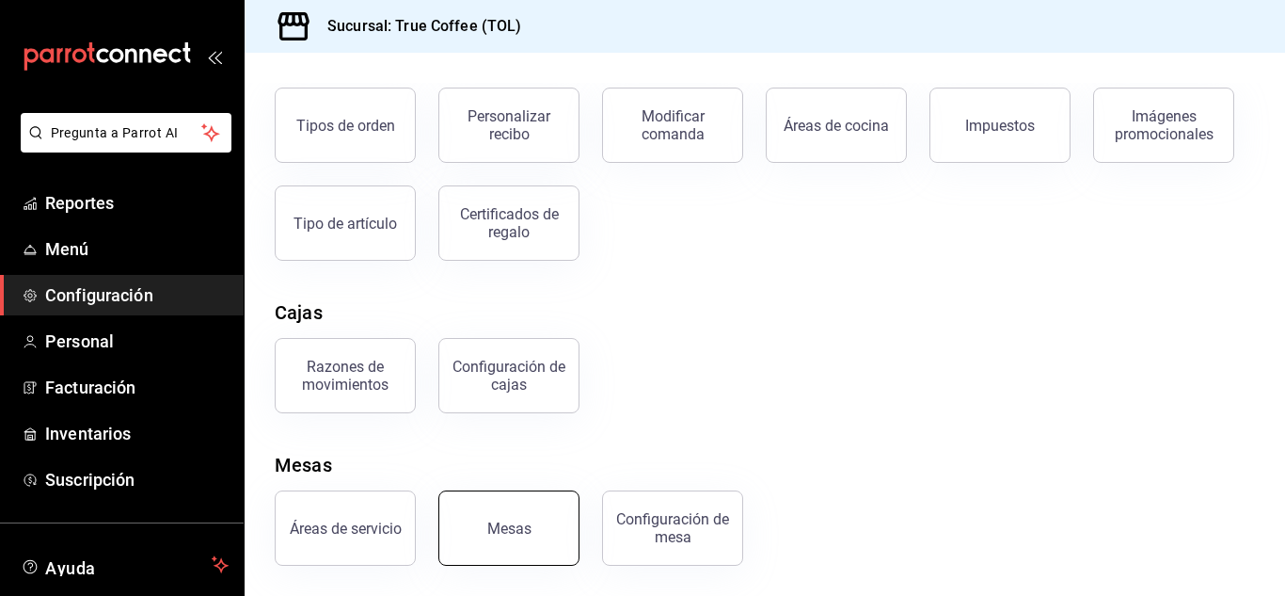
click at [486, 534] on button "Mesas" at bounding box center [509, 527] width 141 height 75
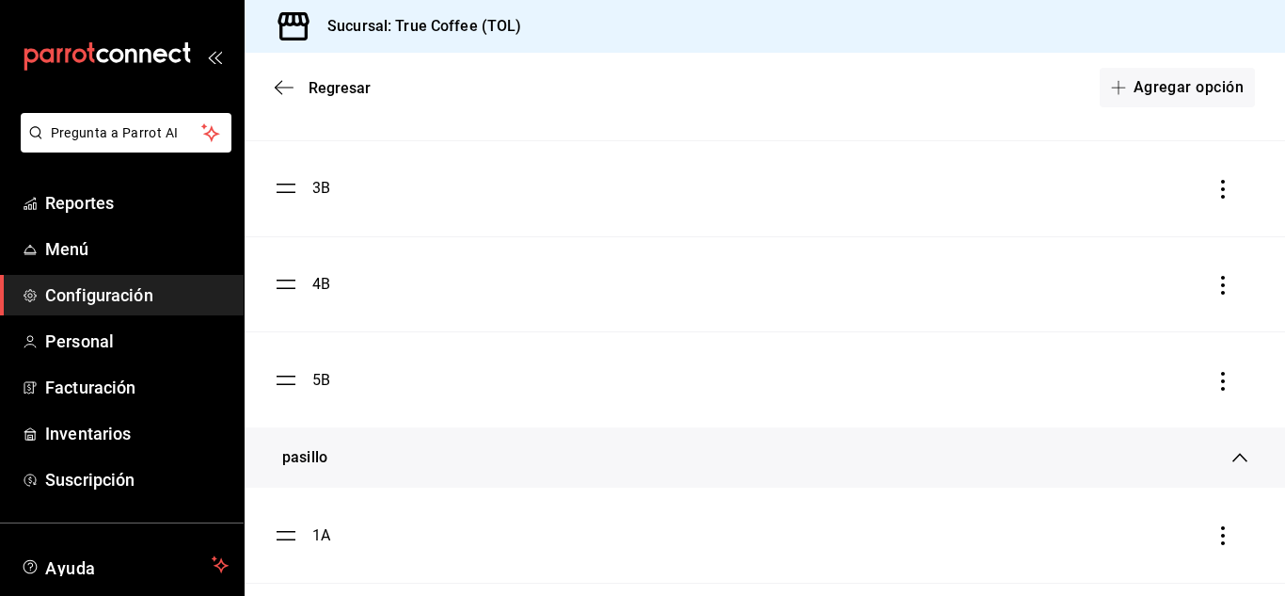
scroll to position [2282, 0]
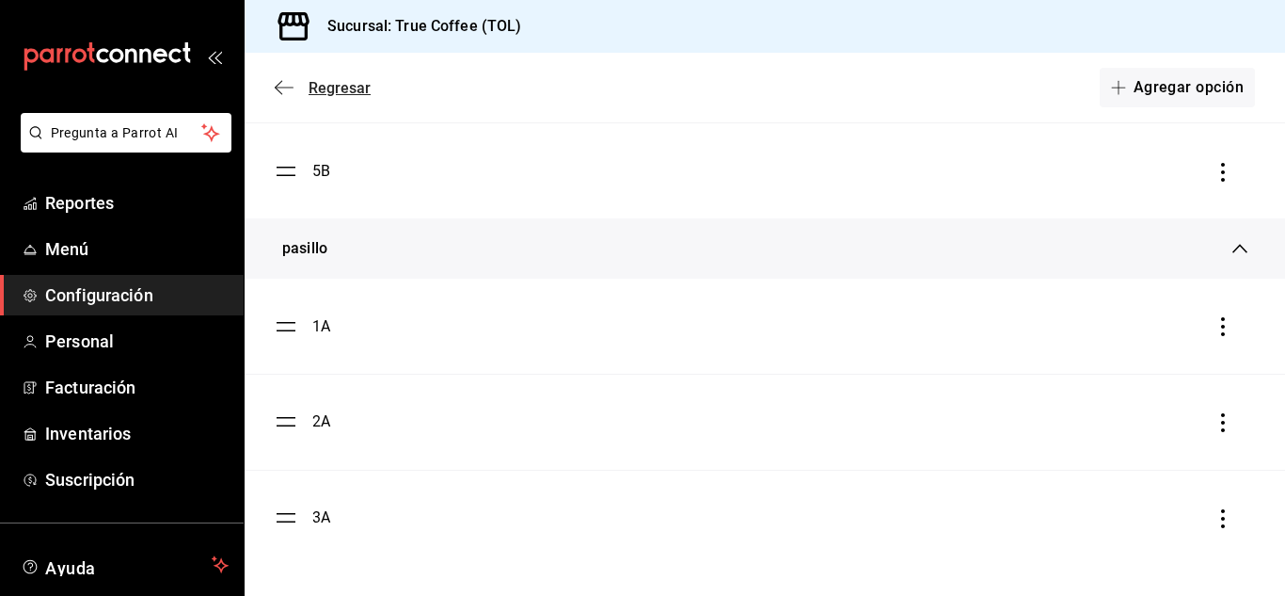
click at [348, 93] on span "Regresar" at bounding box center [340, 88] width 62 height 18
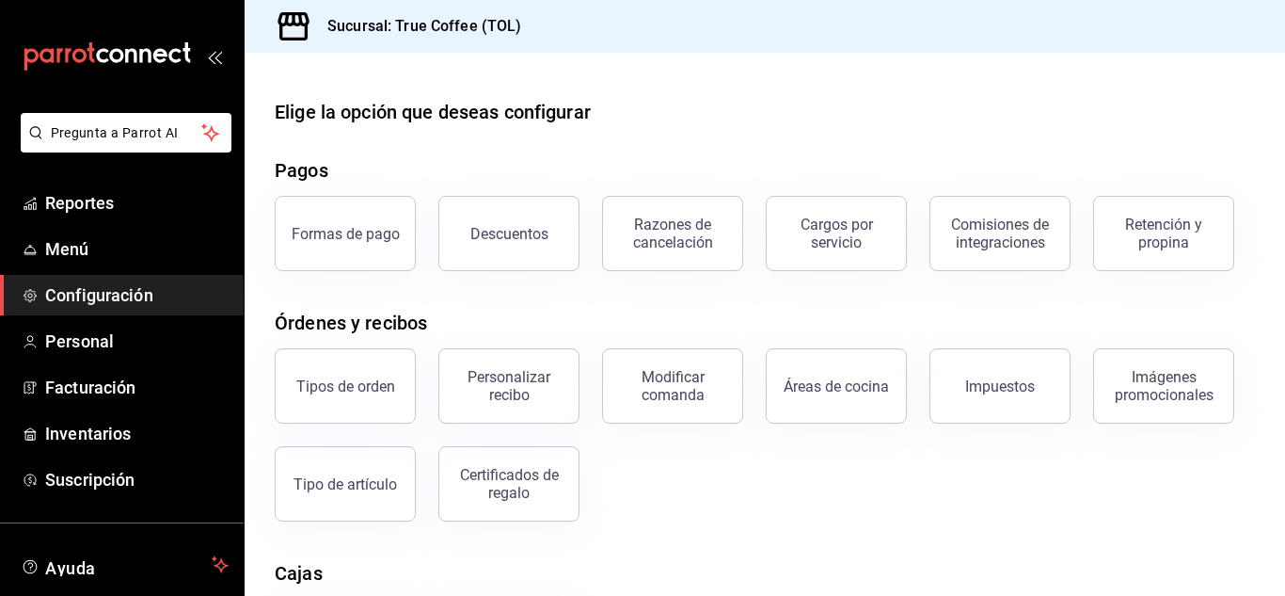
scroll to position [261, 0]
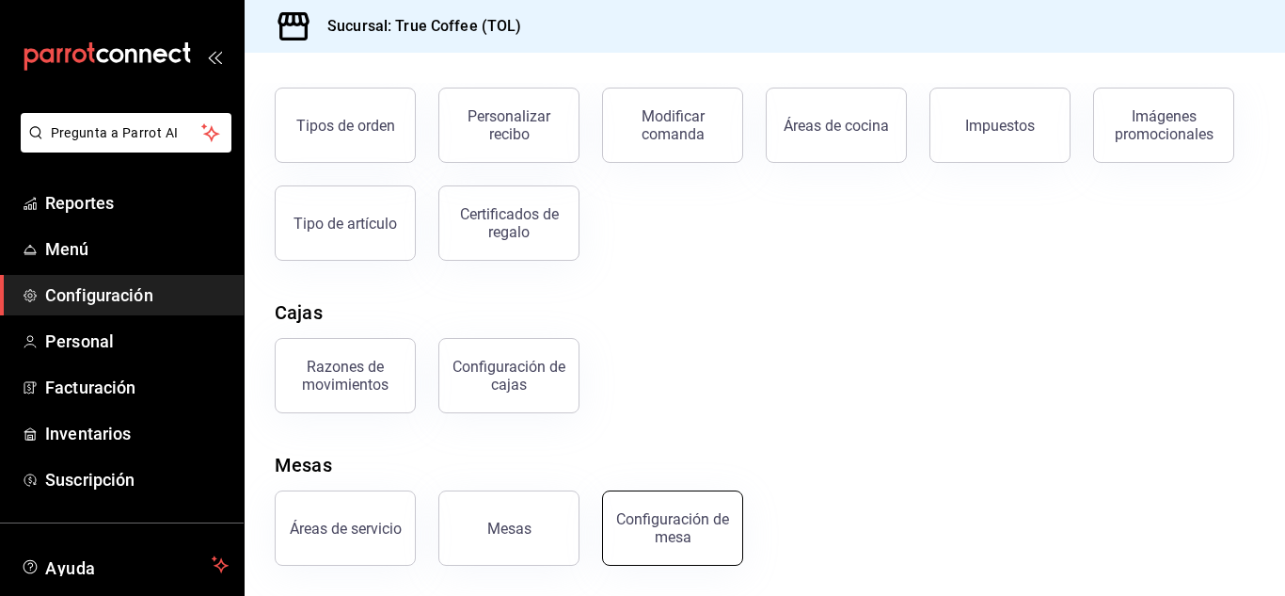
click at [712, 541] on div "Configuración de mesa" at bounding box center [673, 528] width 117 height 36
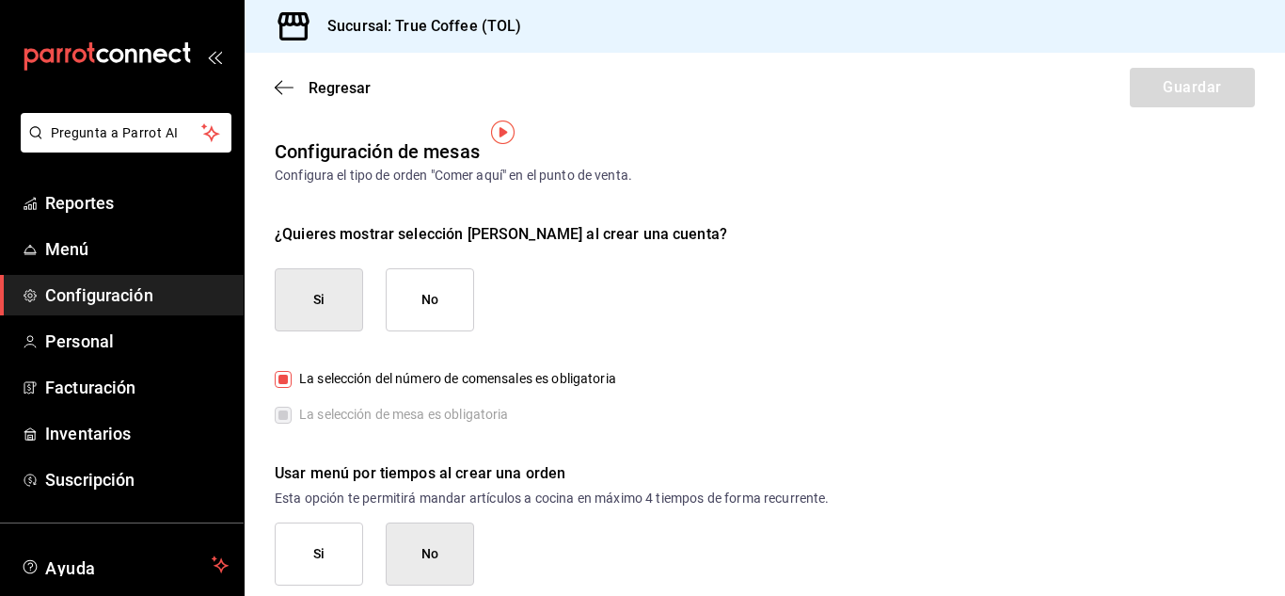
scroll to position [20, 0]
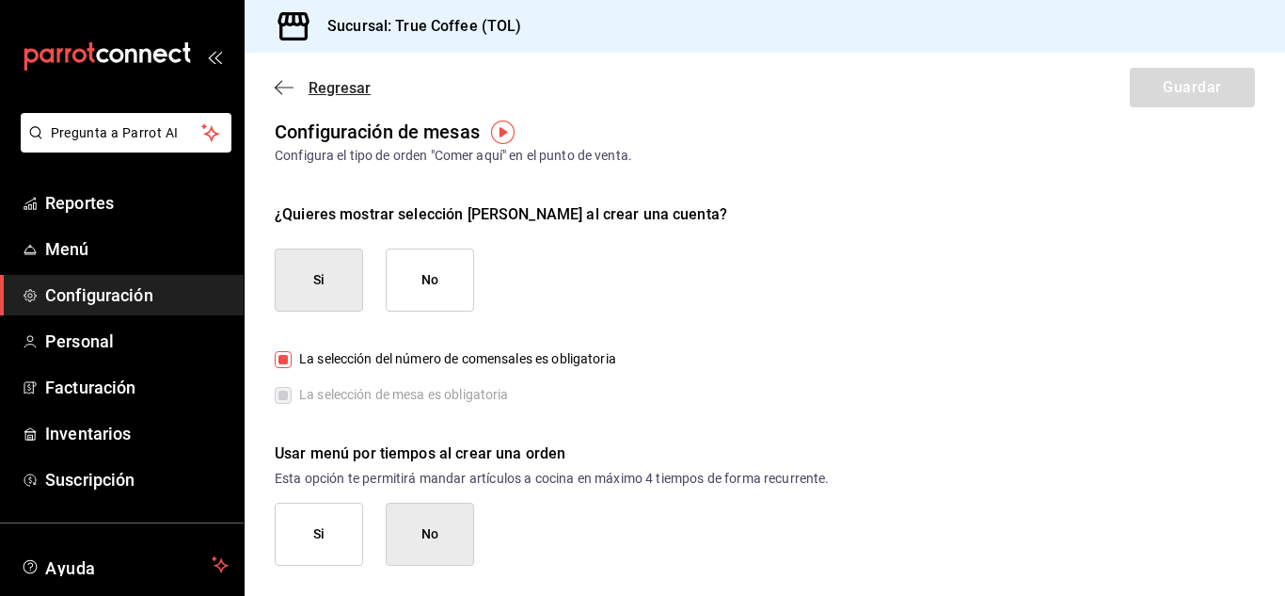
click at [337, 95] on span "Regresar" at bounding box center [340, 88] width 62 height 18
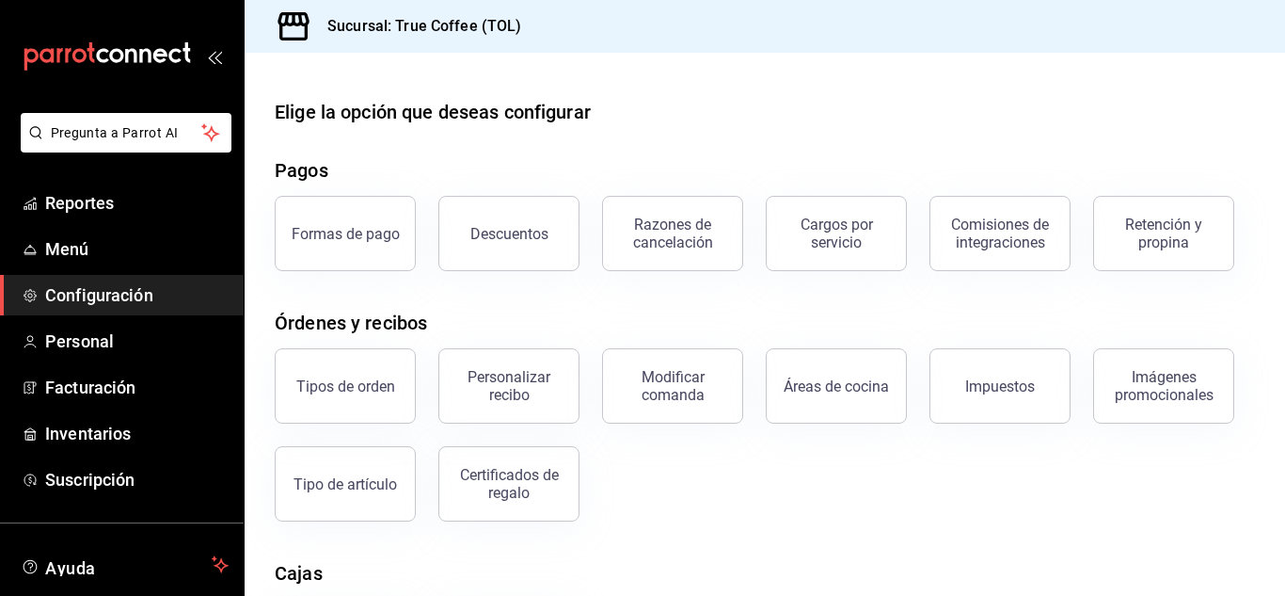
scroll to position [261, 0]
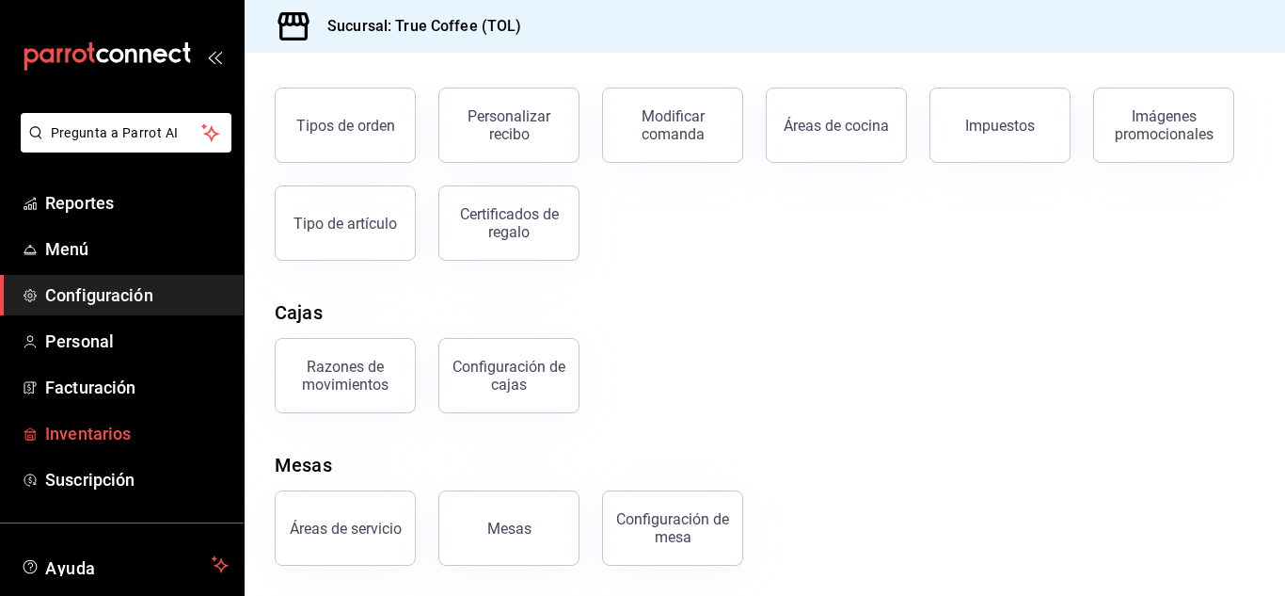
click at [97, 424] on span "Inventarios" at bounding box center [137, 433] width 184 height 25
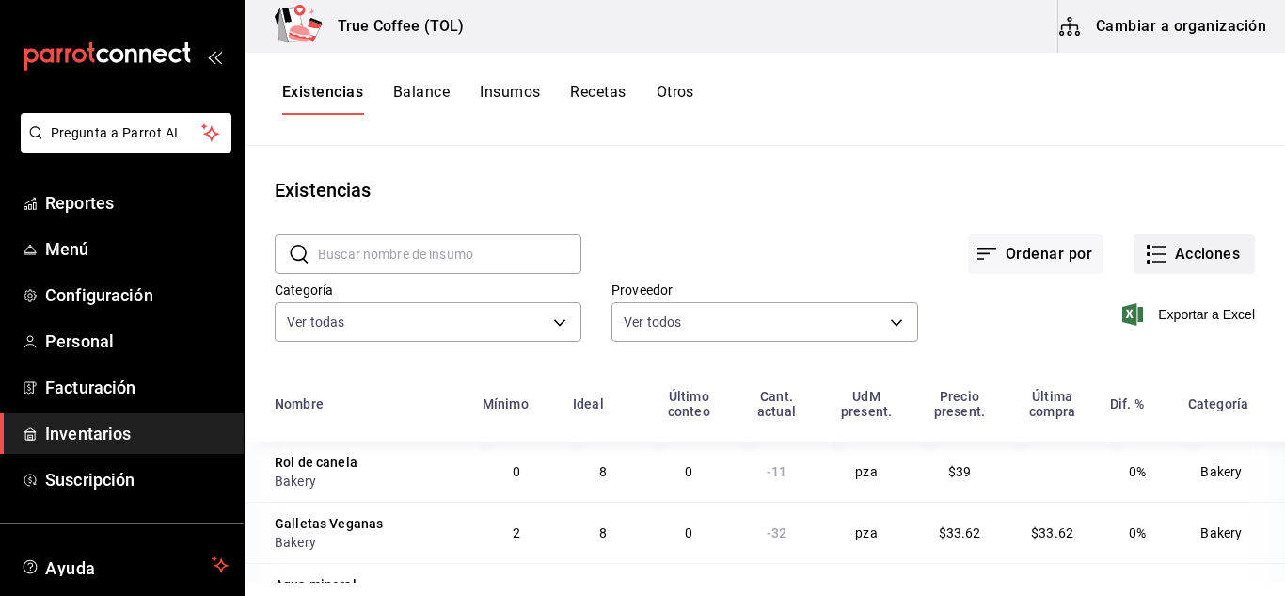
click at [1150, 271] on button "Acciones" at bounding box center [1194, 254] width 121 height 40
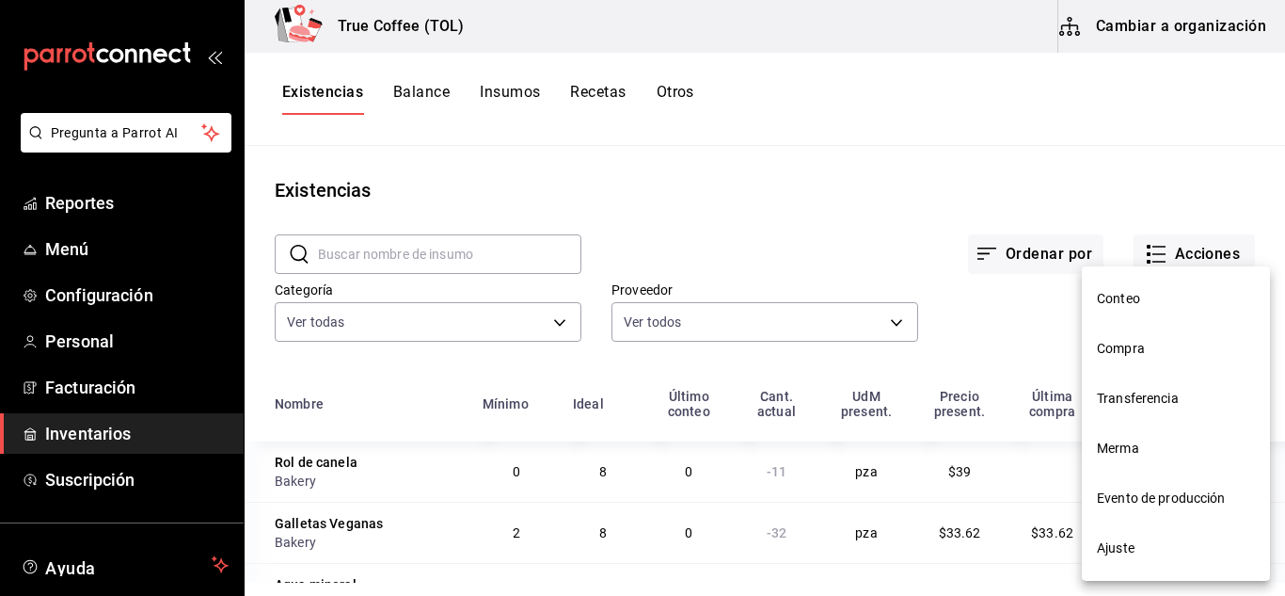
click at [1134, 455] on span "Merma" at bounding box center [1176, 449] width 158 height 20
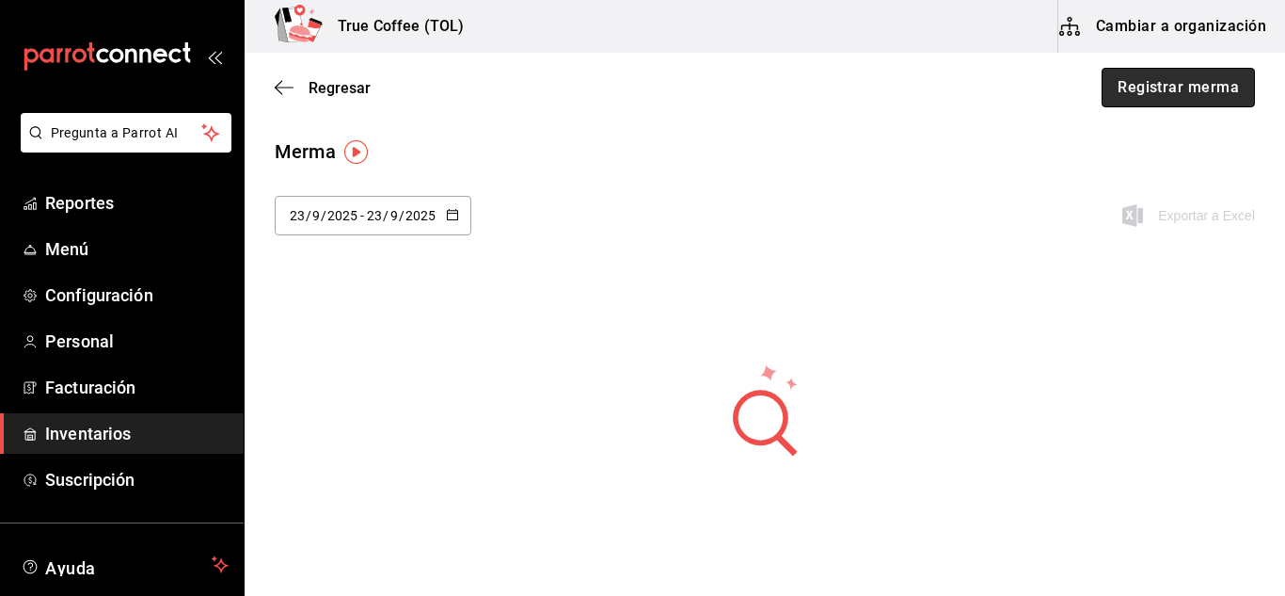
click at [1221, 100] on button "Registrar merma" at bounding box center [1178, 88] width 153 height 40
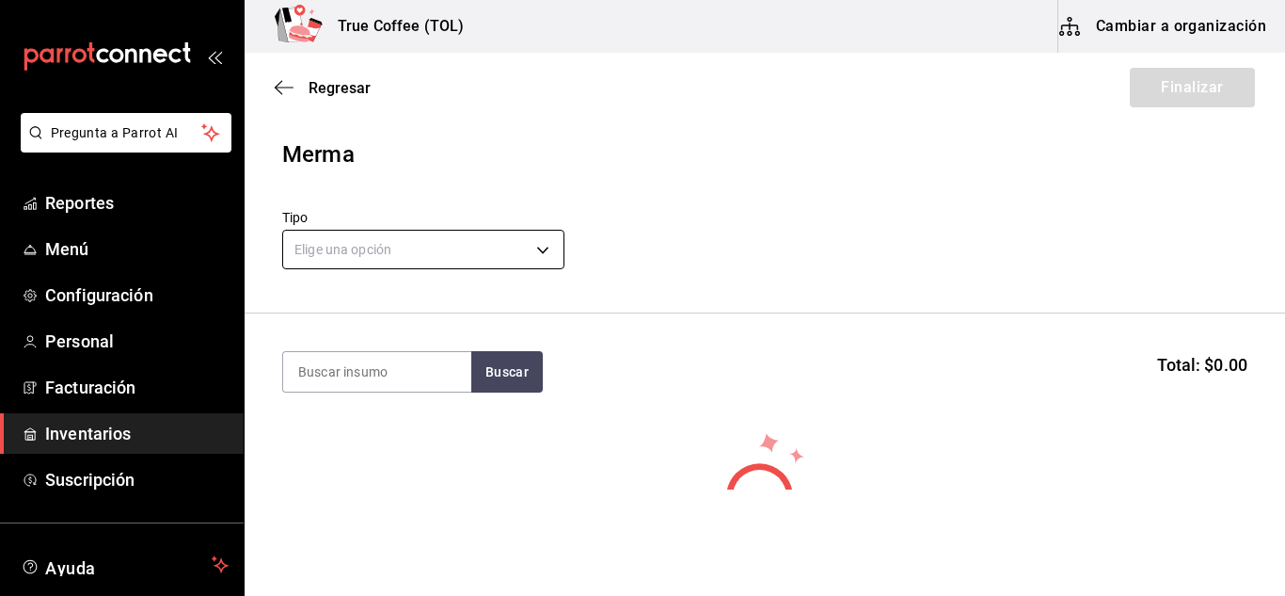
click at [472, 253] on body "Pregunta a Parrot AI Reportes Menú Configuración Personal Facturación Inventari…" at bounding box center [642, 244] width 1285 height 489
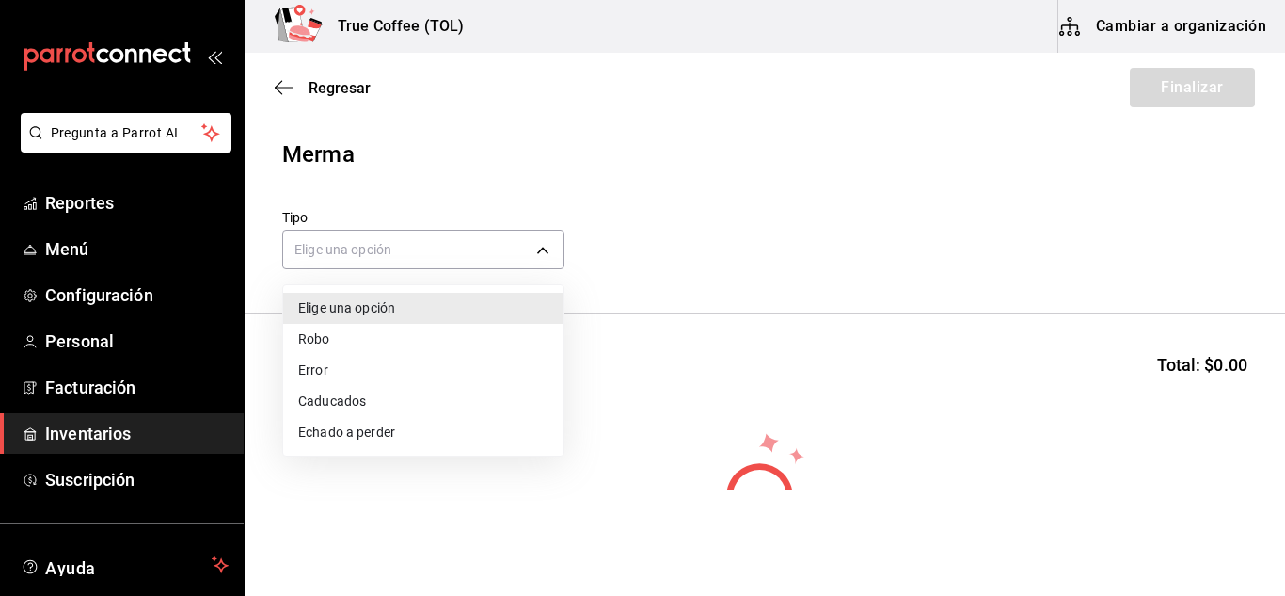
click at [346, 414] on li "Caducados" at bounding box center [423, 401] width 280 height 31
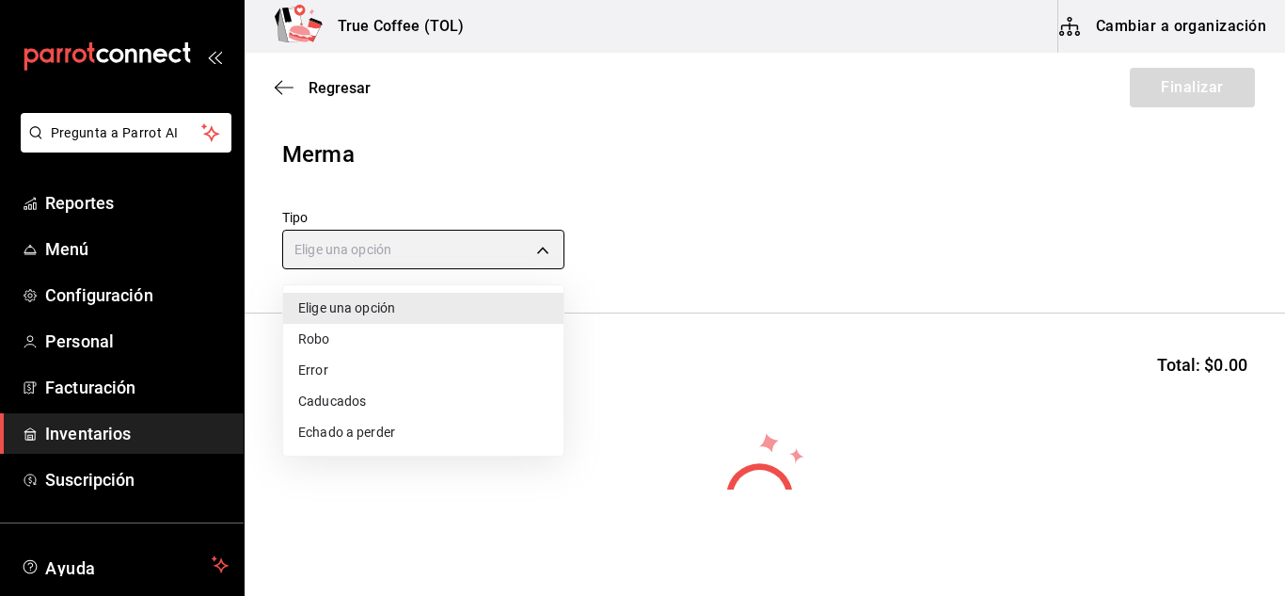
type input "EXPIRED"
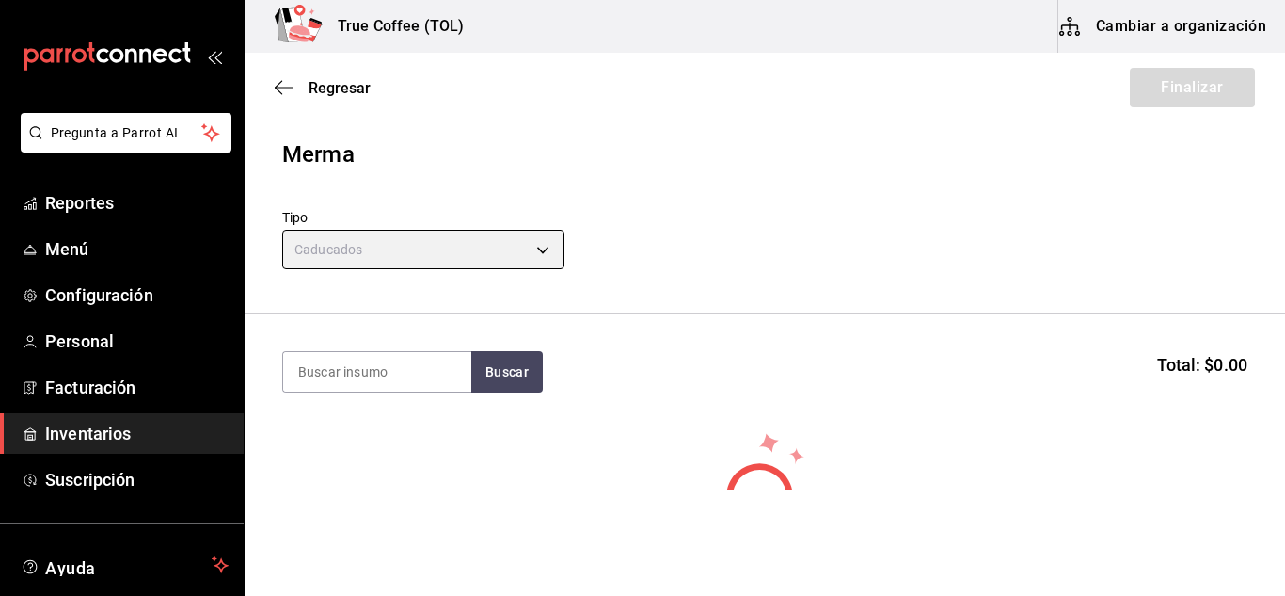
scroll to position [100, 0]
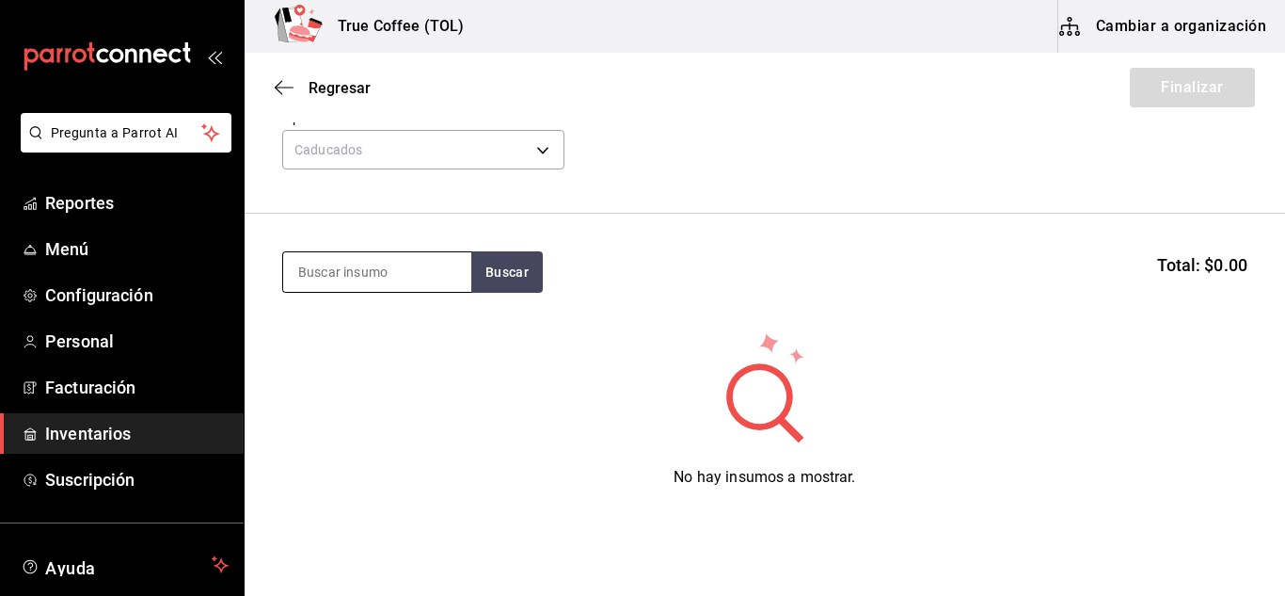
click at [383, 283] on input at bounding box center [377, 272] width 188 height 40
type input "chocolatin"
click at [503, 274] on button "Buscar" at bounding box center [507, 271] width 72 height 41
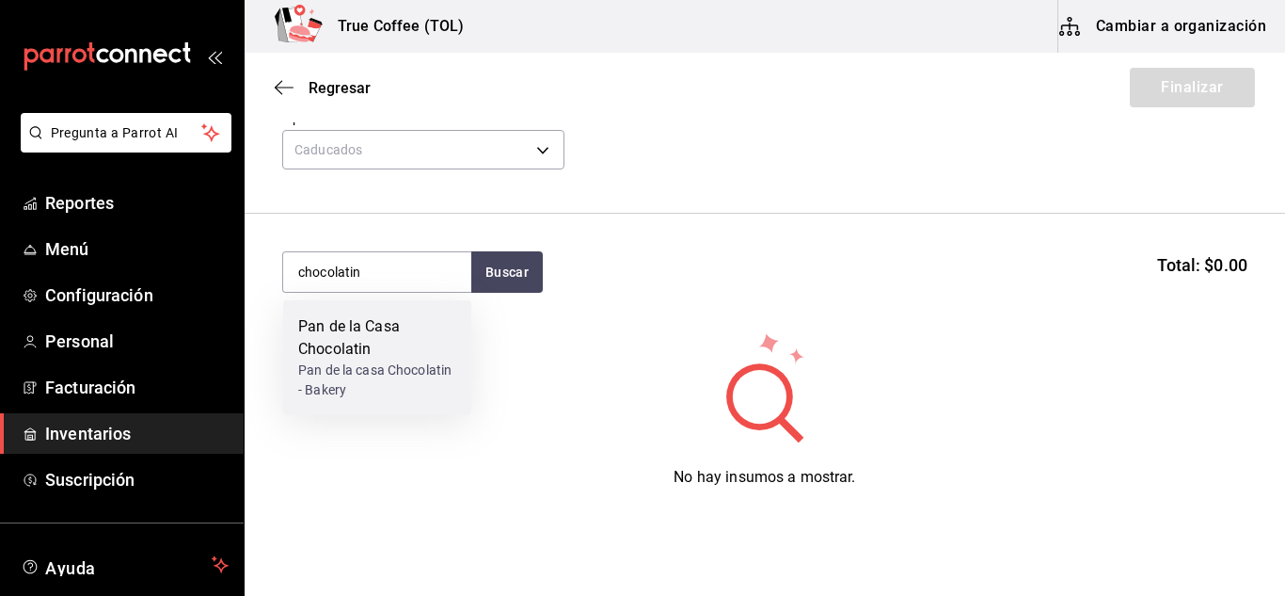
click at [379, 343] on div "Pan de la Casa Chocolatin" at bounding box center [377, 337] width 158 height 45
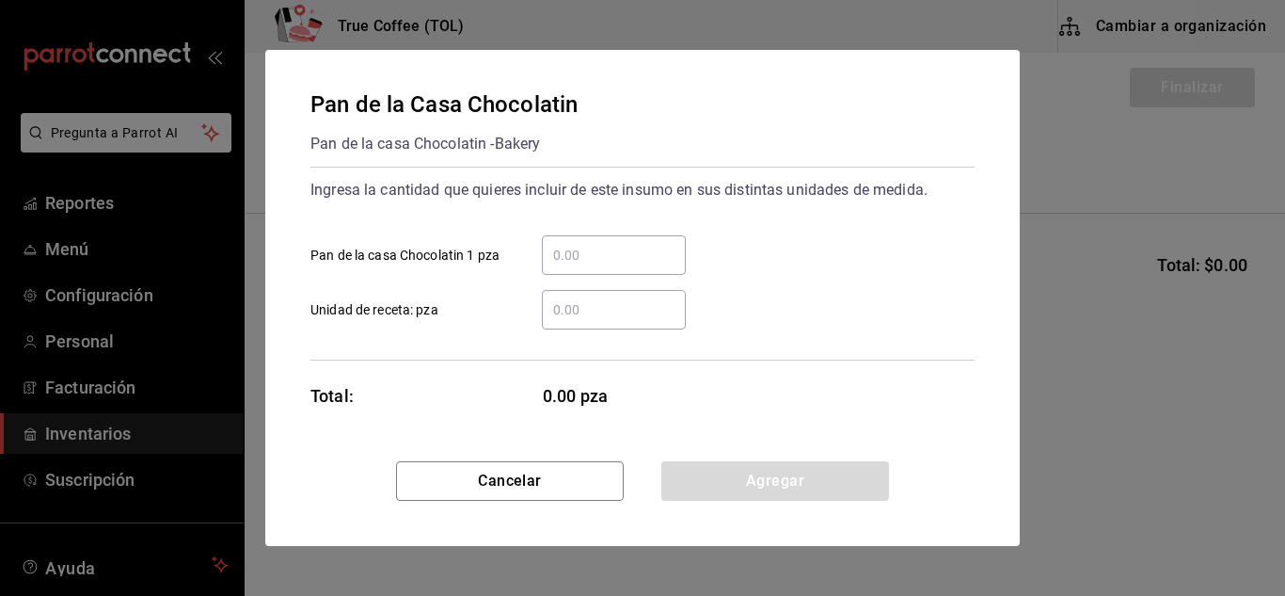
click at [604, 262] on input "​ Pan de la casa Chocolatin 1 pza" at bounding box center [614, 255] width 144 height 23
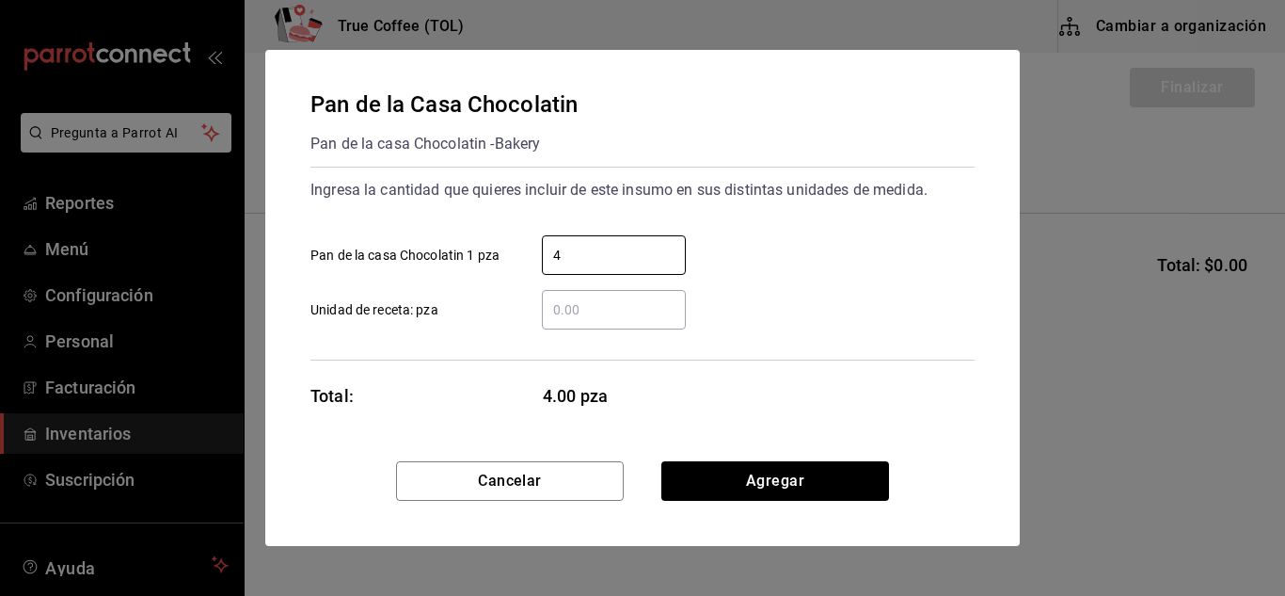
type input "4"
click at [604, 307] on input "​ Unidad de receta: pza" at bounding box center [614, 309] width 144 height 23
type input "1"
click at [965, 316] on div "​ Unidad de receta: pza" at bounding box center [634, 302] width 679 height 55
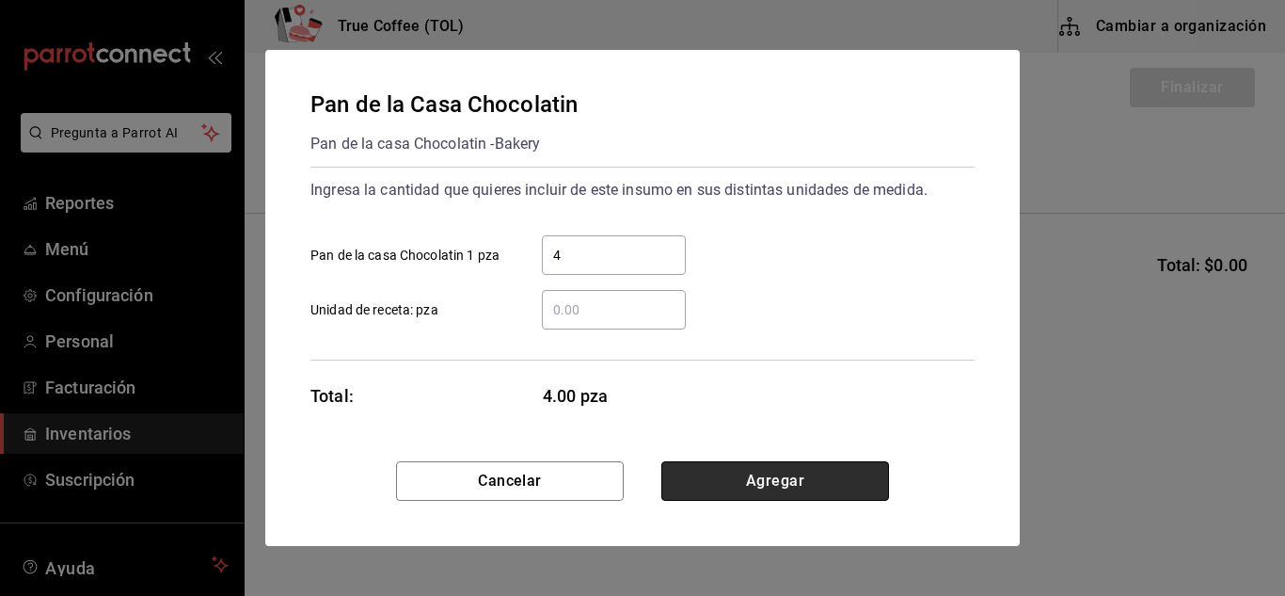
click at [733, 480] on button "Agregar" at bounding box center [776, 481] width 228 height 40
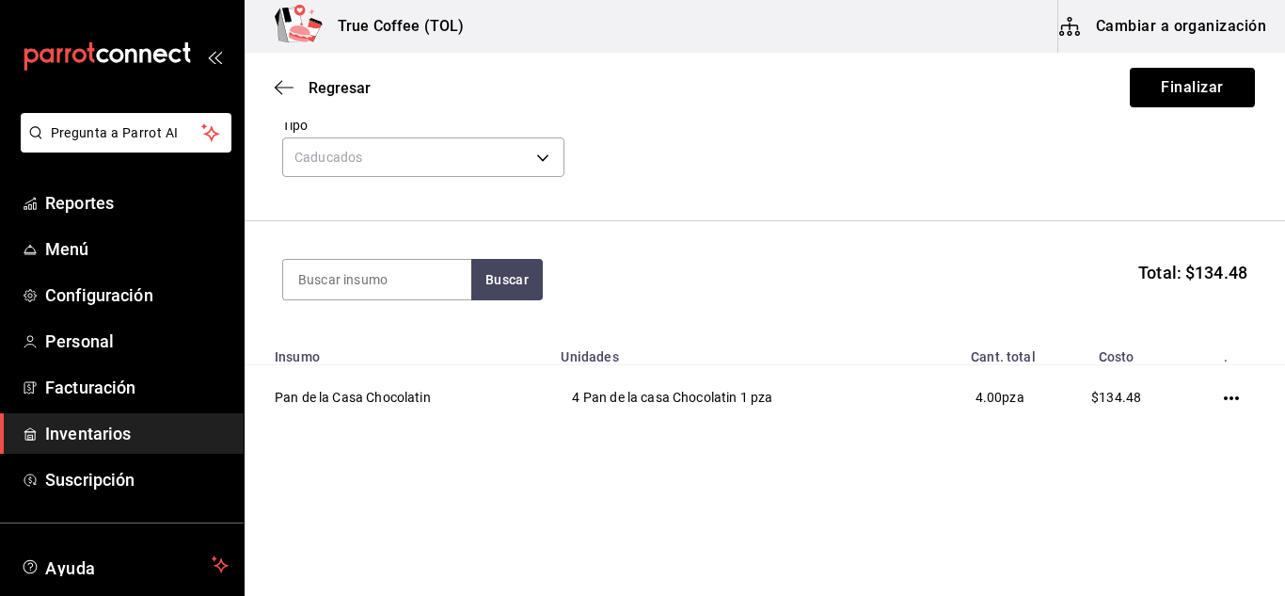
scroll to position [93, 0]
click at [1183, 101] on button "Finalizar" at bounding box center [1192, 88] width 125 height 40
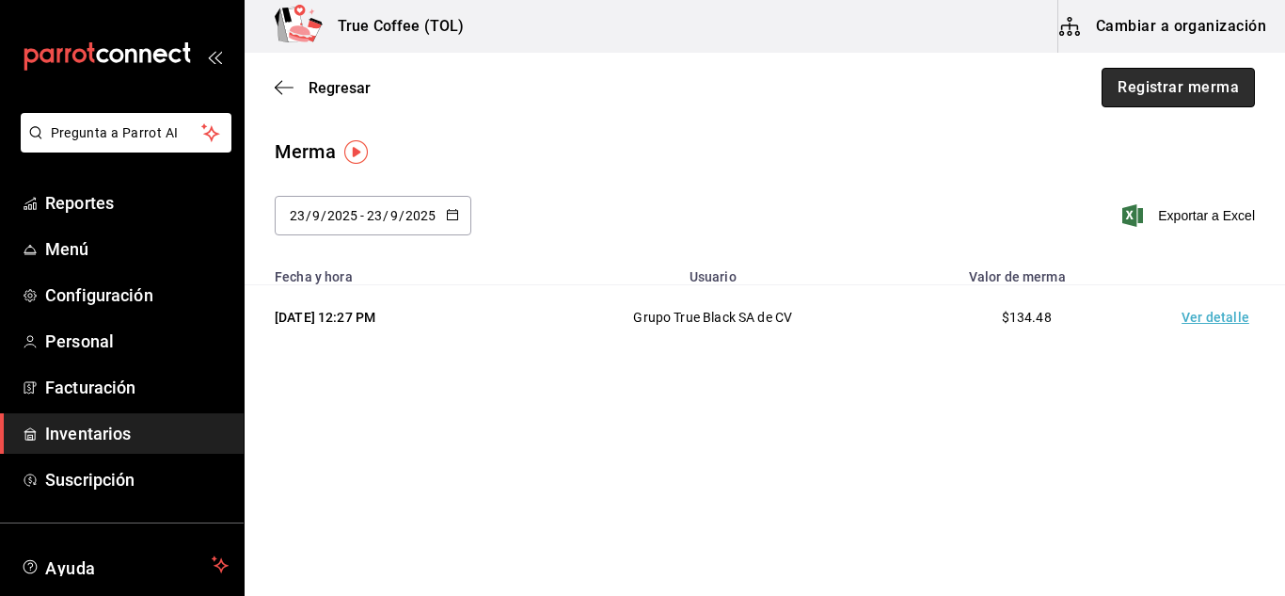
click at [1187, 82] on button "Registrar merma" at bounding box center [1178, 88] width 153 height 40
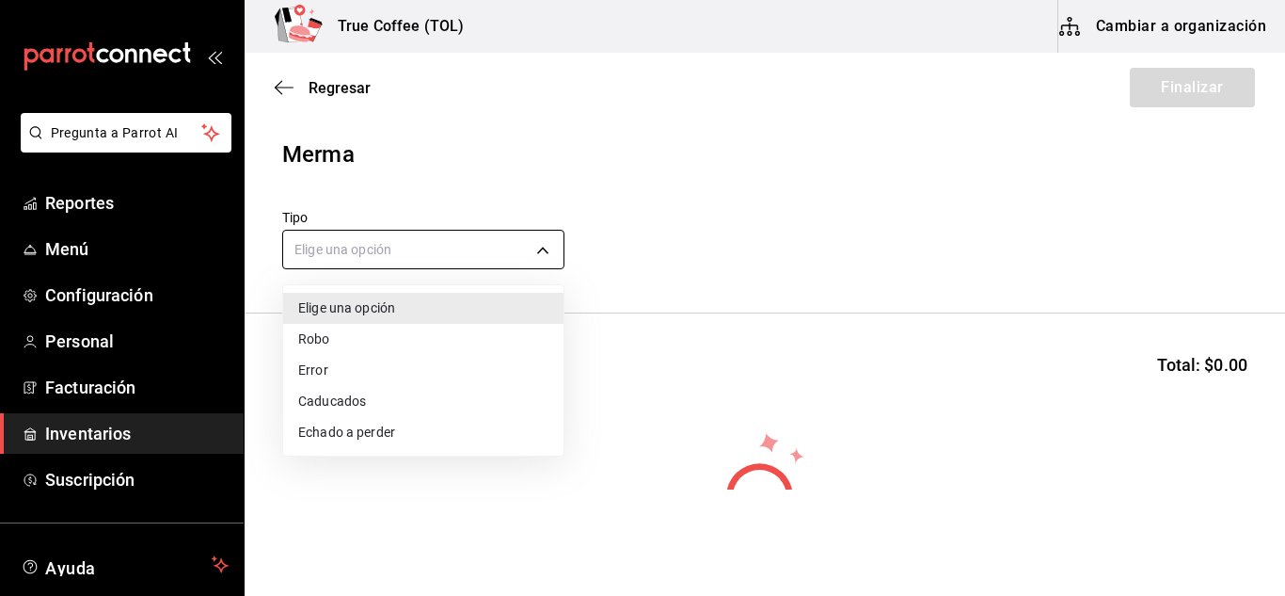
click at [519, 253] on body "Pregunta a Parrot AI Reportes Menú Configuración Personal Facturación Inventari…" at bounding box center [642, 244] width 1285 height 489
click at [354, 404] on li "Caducados" at bounding box center [423, 401] width 280 height 31
type input "EXPIRED"
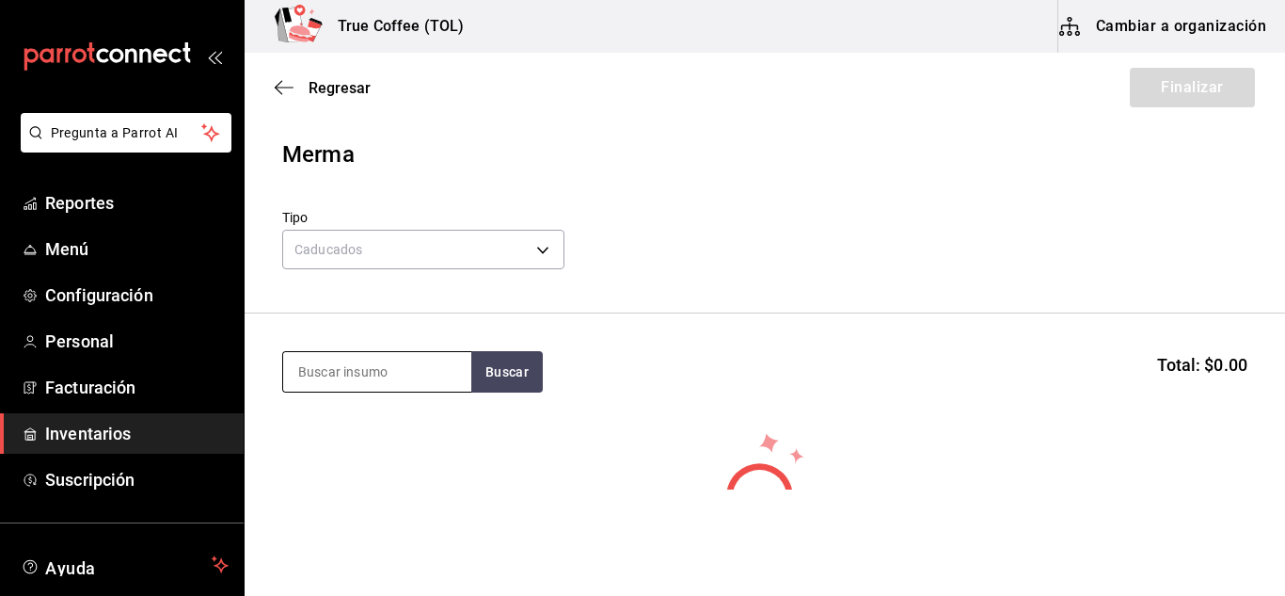
click at [371, 375] on input at bounding box center [377, 372] width 188 height 40
click at [506, 372] on button "Buscar" at bounding box center [507, 371] width 72 height 41
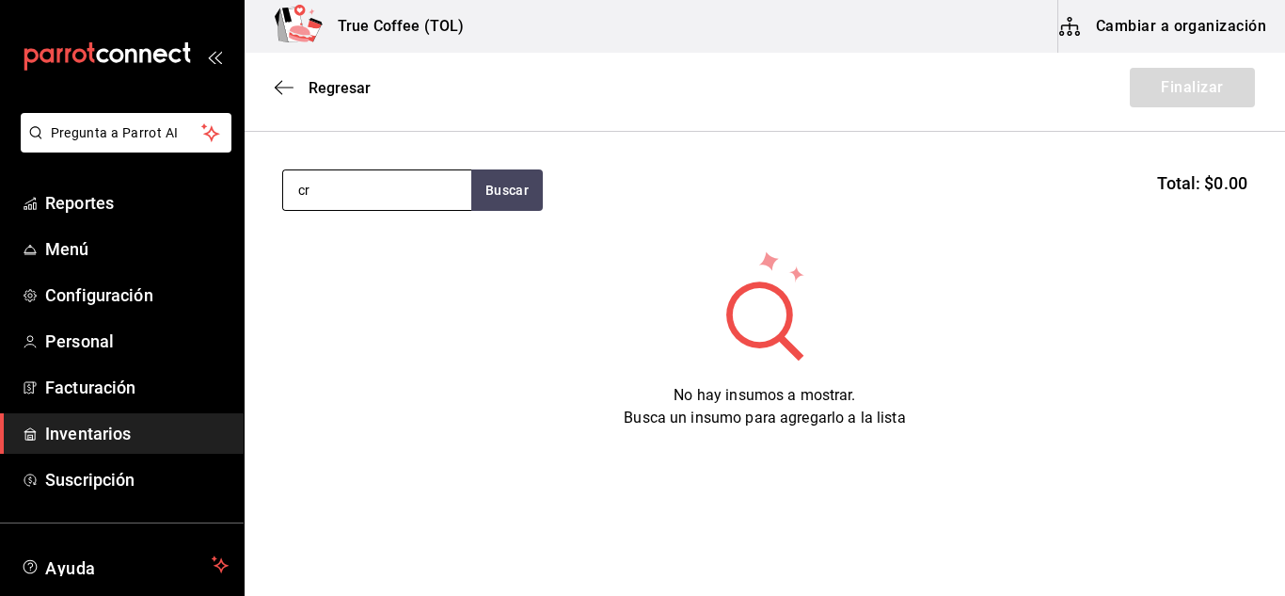
type input "c"
click at [497, 199] on button "Buscar" at bounding box center [507, 189] width 72 height 41
type input "p"
type input "croissant"
click at [493, 201] on button "Buscar" at bounding box center [507, 189] width 72 height 41
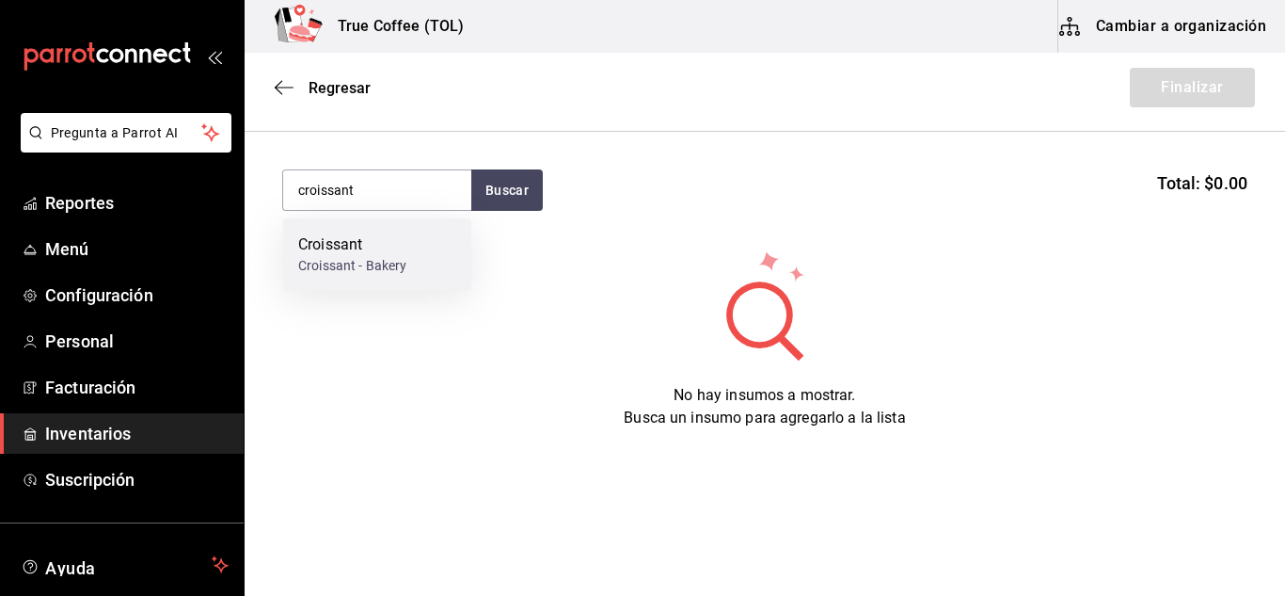
click at [375, 265] on div "Croissant - Bakery" at bounding box center [352, 266] width 108 height 20
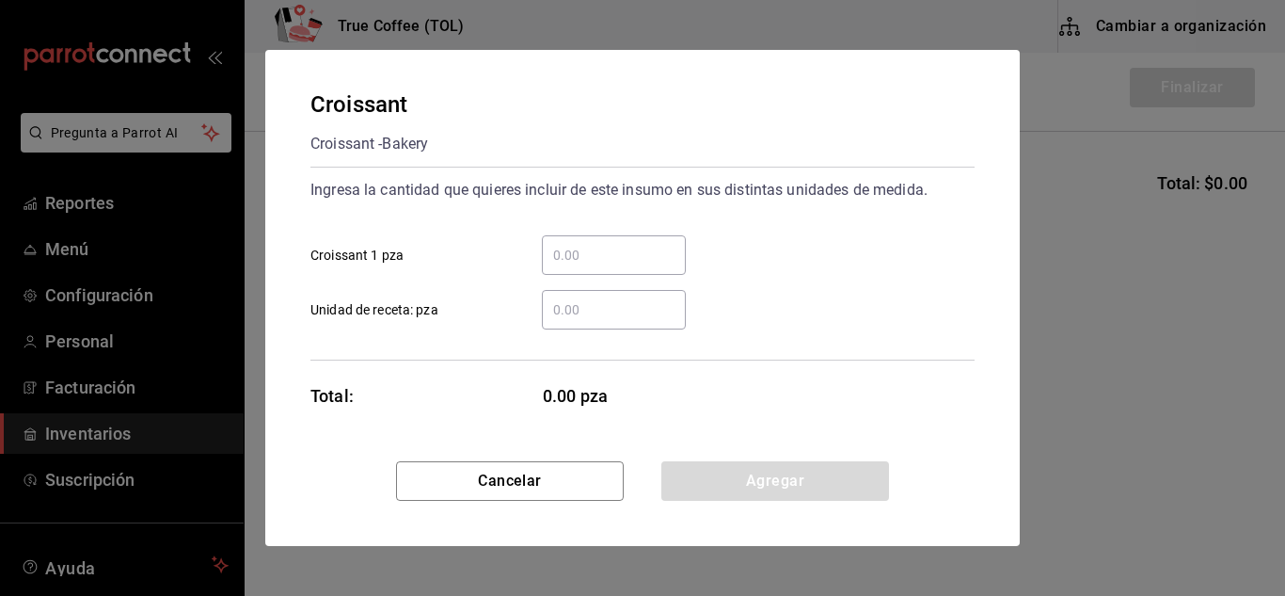
click at [656, 242] on div "​" at bounding box center [614, 255] width 144 height 40
click at [656, 244] on input "​ Croissant 1 pza" at bounding box center [614, 255] width 144 height 23
type input "3"
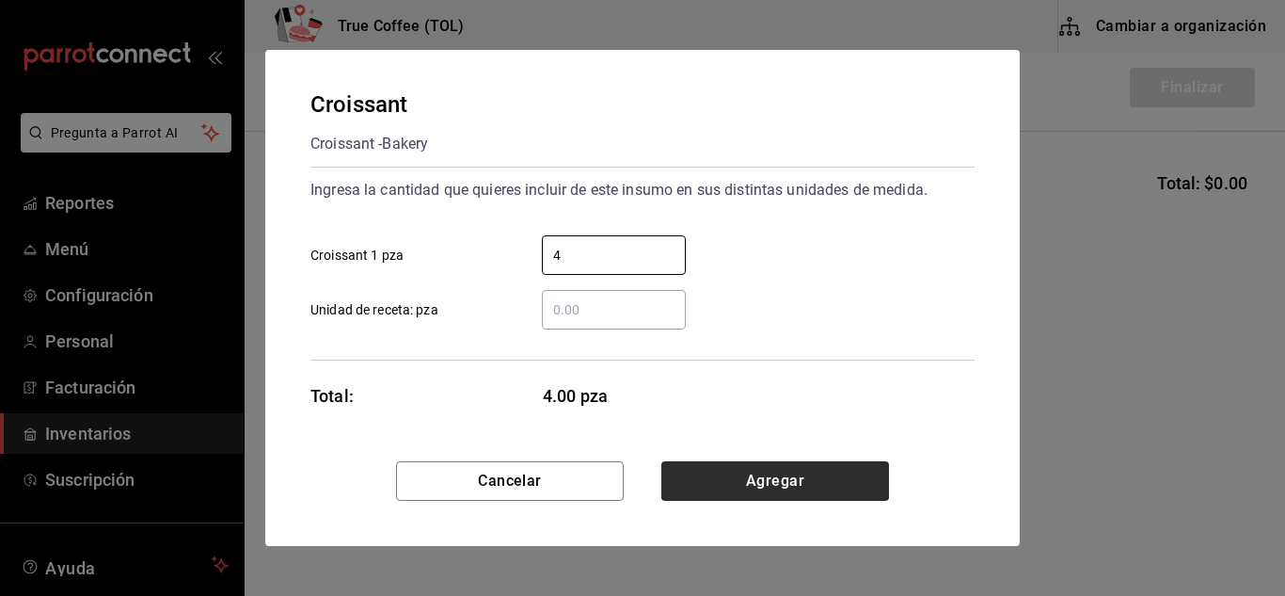
type input "4"
click at [726, 466] on button "Agregar" at bounding box center [776, 481] width 228 height 40
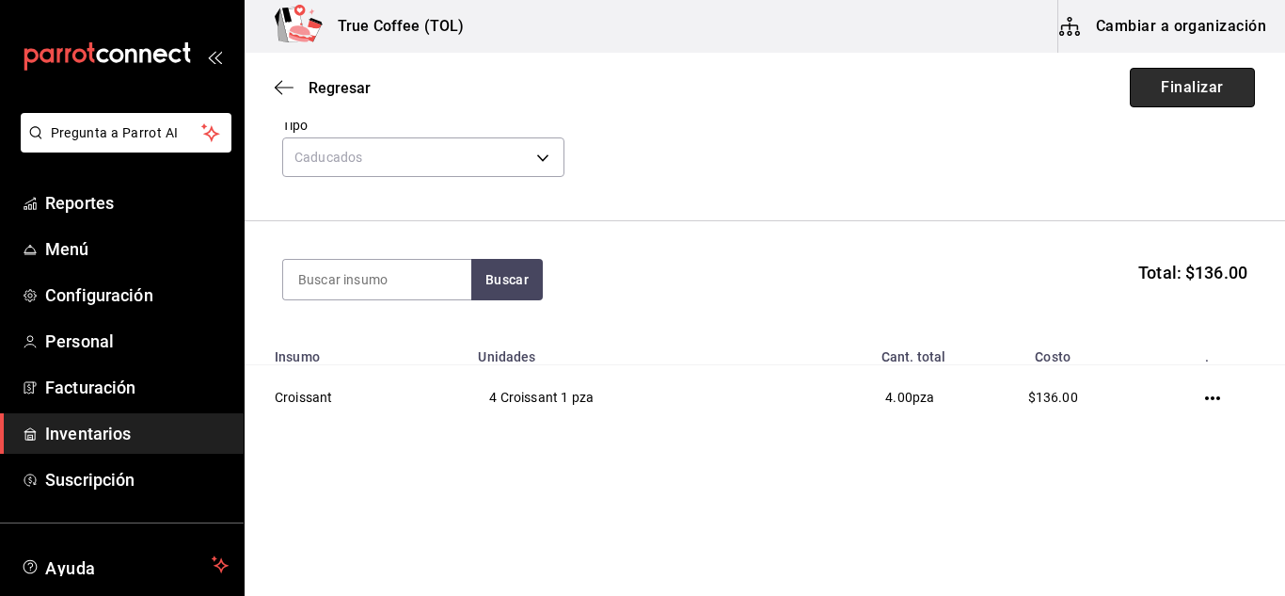
click at [1187, 88] on button "Finalizar" at bounding box center [1192, 88] width 125 height 40
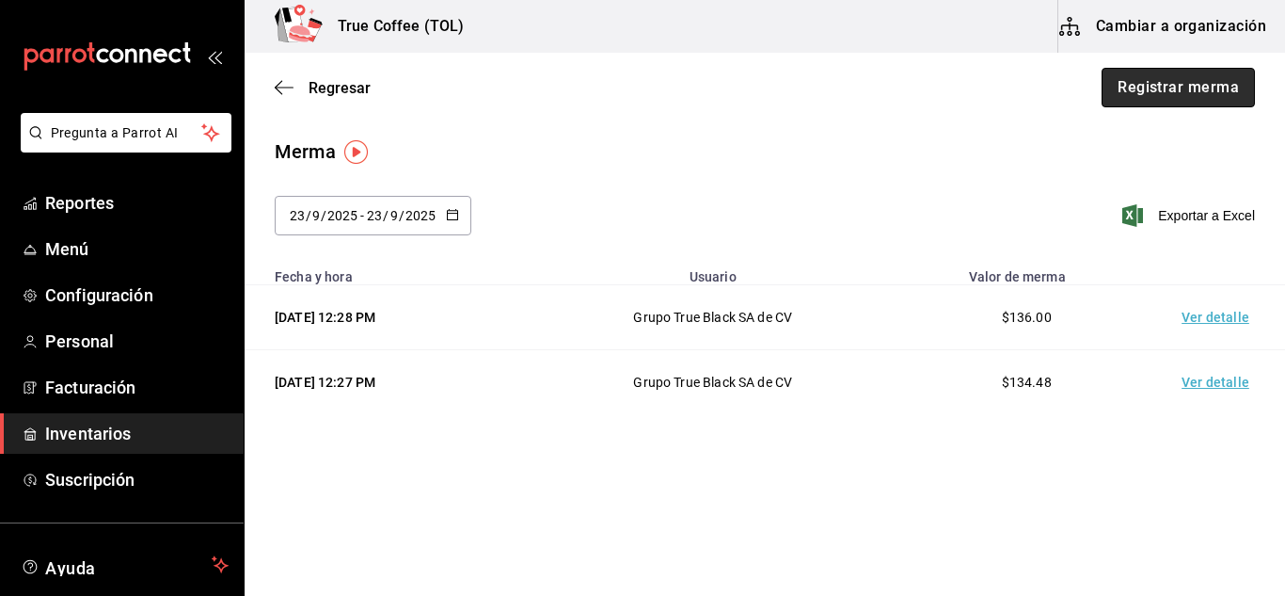
click at [1196, 94] on button "Registrar merma" at bounding box center [1178, 88] width 153 height 40
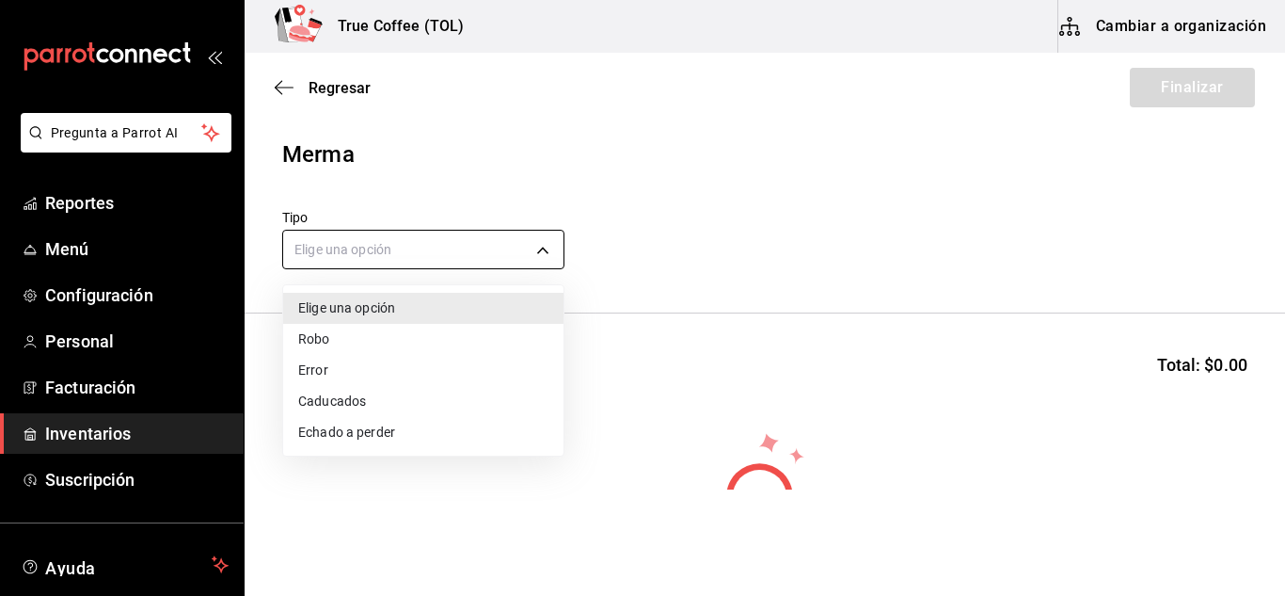
click at [413, 249] on body "Pregunta a Parrot AI Reportes Menú Configuración Personal Facturación Inventari…" at bounding box center [642, 244] width 1285 height 489
click at [367, 396] on li "Caducados" at bounding box center [423, 401] width 280 height 31
type input "EXPIRED"
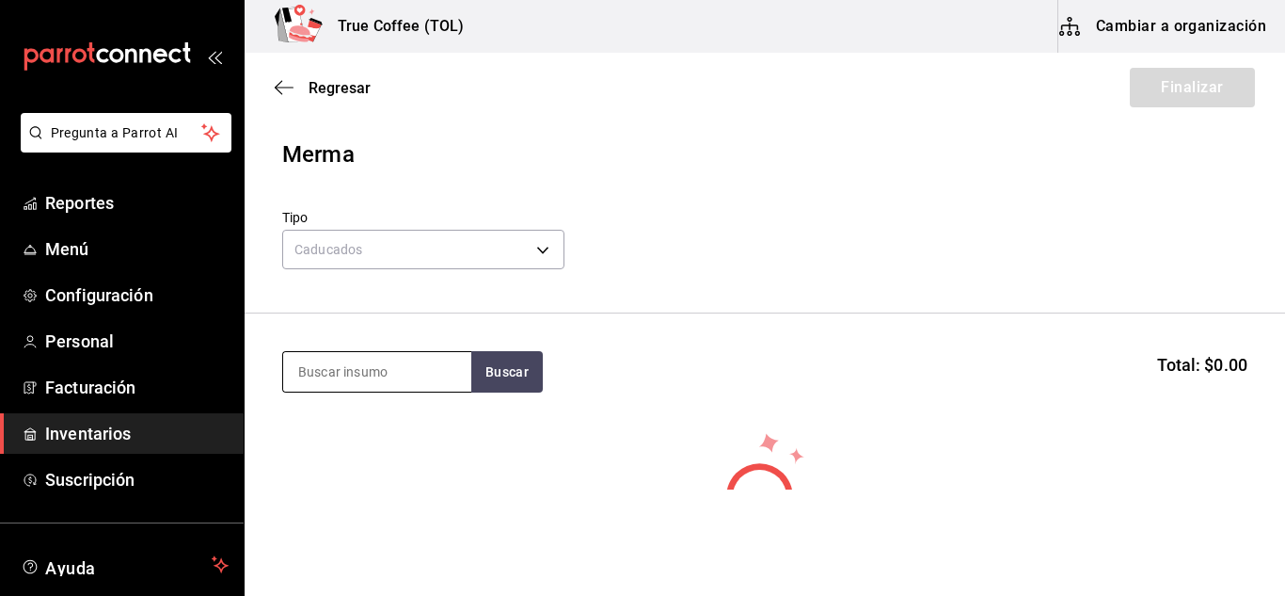
click at [375, 369] on input at bounding box center [377, 372] width 188 height 40
type input "galleta"
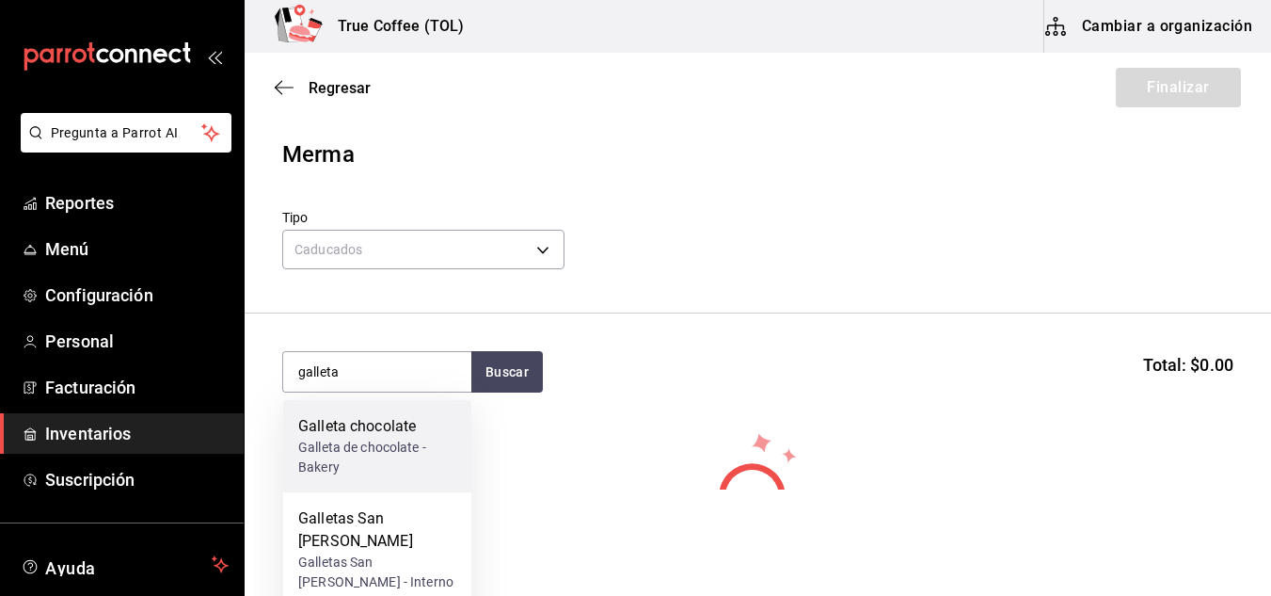
click at [359, 442] on div "Galleta de chocolate - Bakery" at bounding box center [377, 458] width 158 height 40
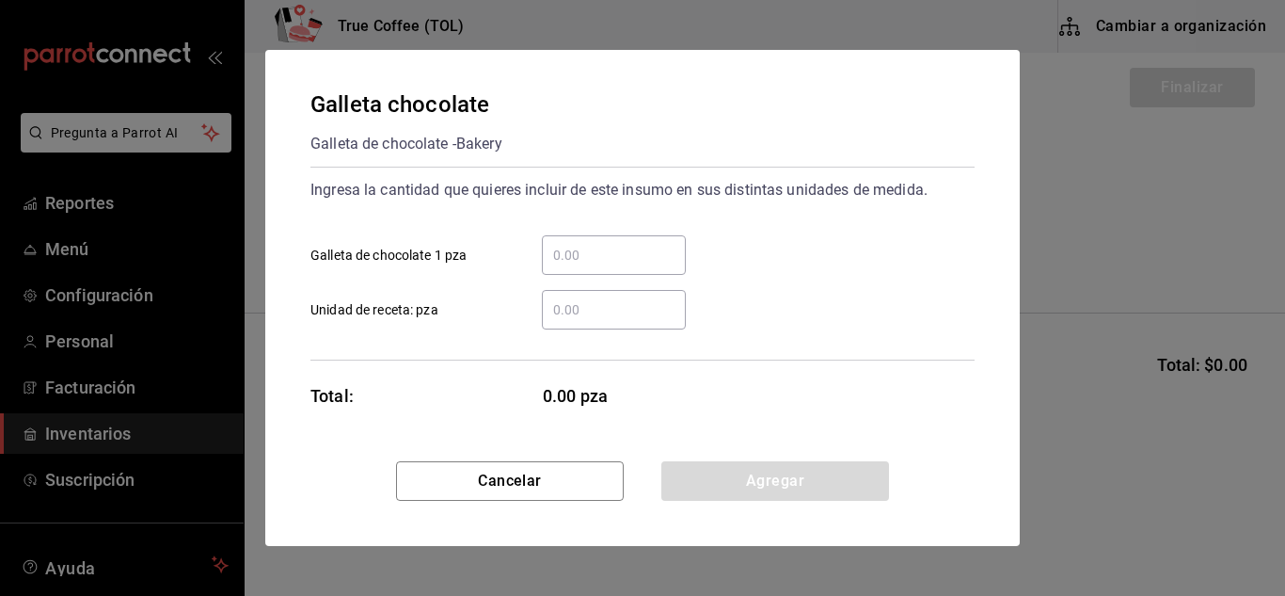
click at [627, 255] on input "​ Galleta de chocolate 1 pza" at bounding box center [614, 255] width 144 height 23
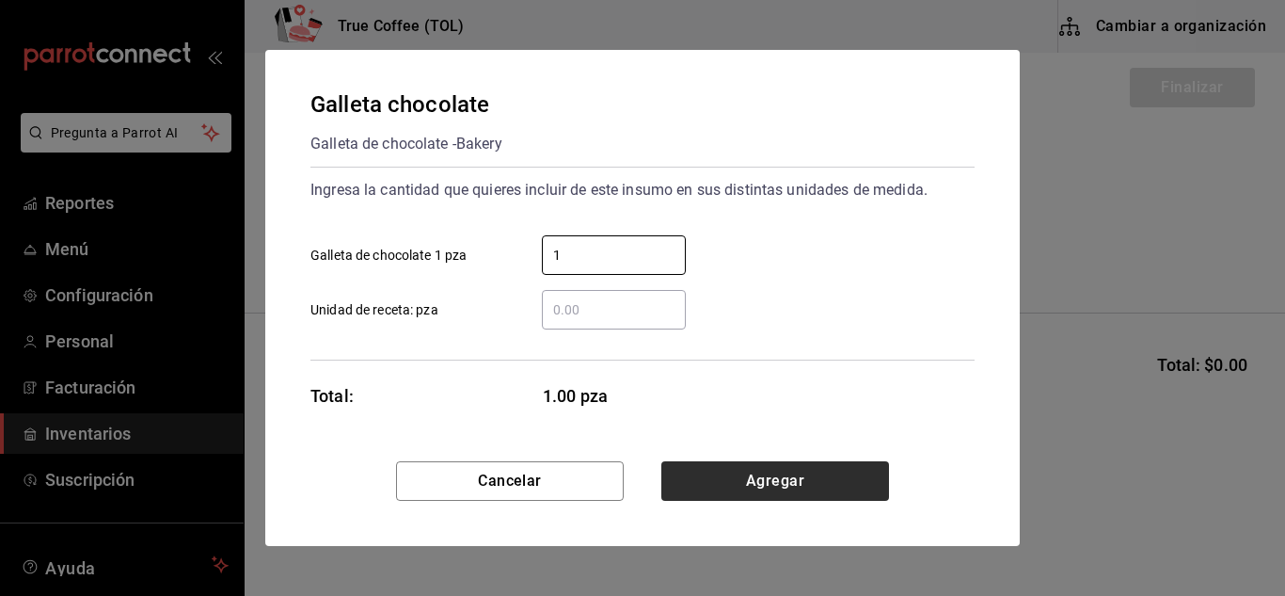
type input "1"
click at [797, 469] on button "Agregar" at bounding box center [776, 481] width 228 height 40
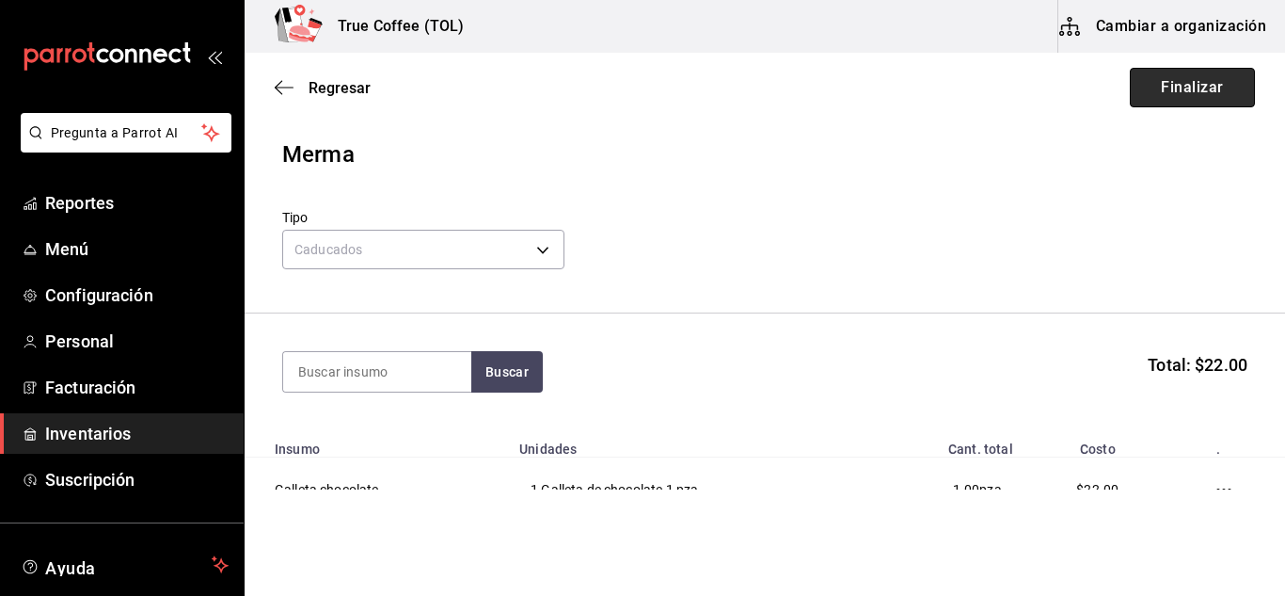
click at [1185, 86] on button "Finalizar" at bounding box center [1192, 88] width 125 height 40
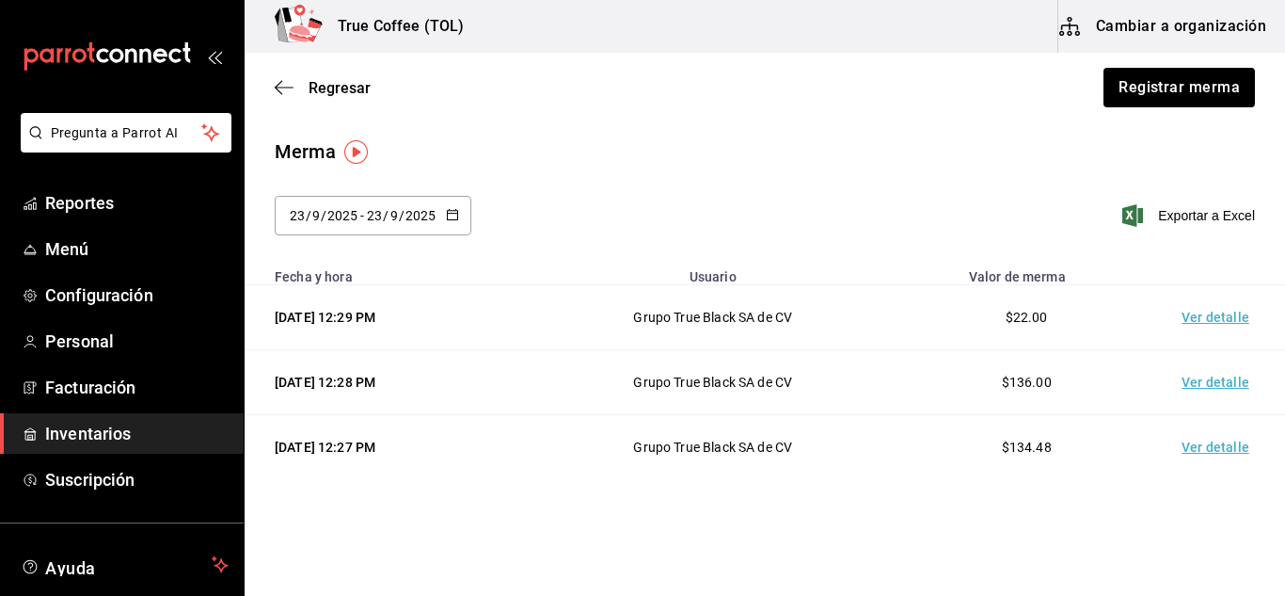
click at [359, 153] on img "button" at bounding box center [356, 152] width 24 height 24
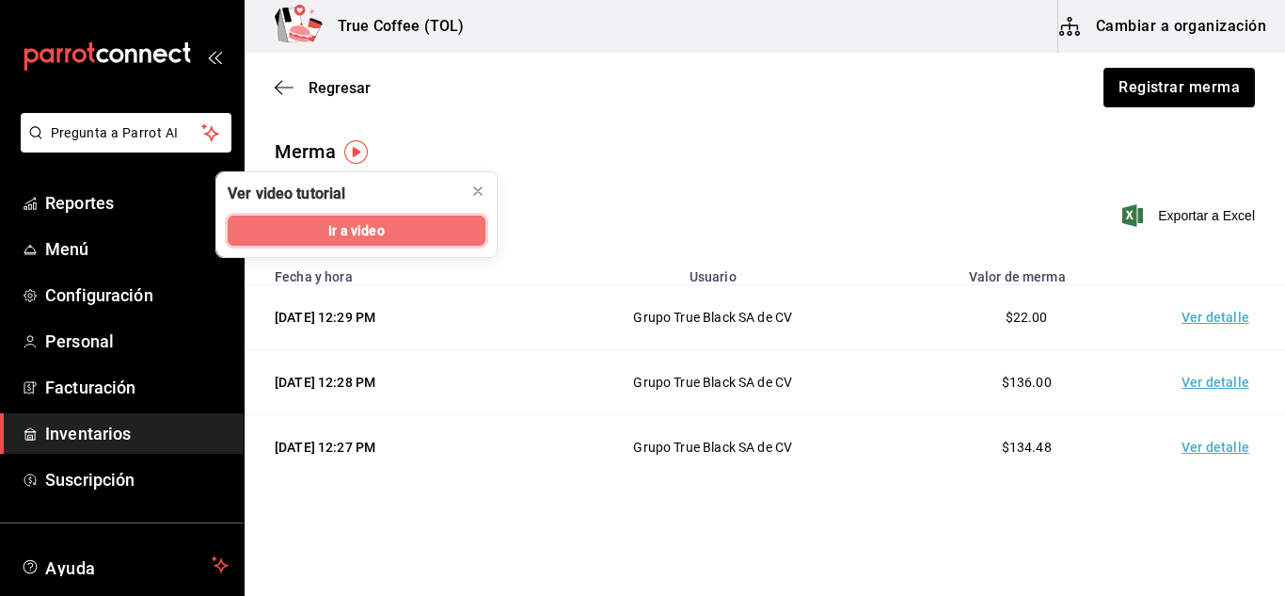
click at [399, 234] on button "Ir a video" at bounding box center [357, 231] width 258 height 30
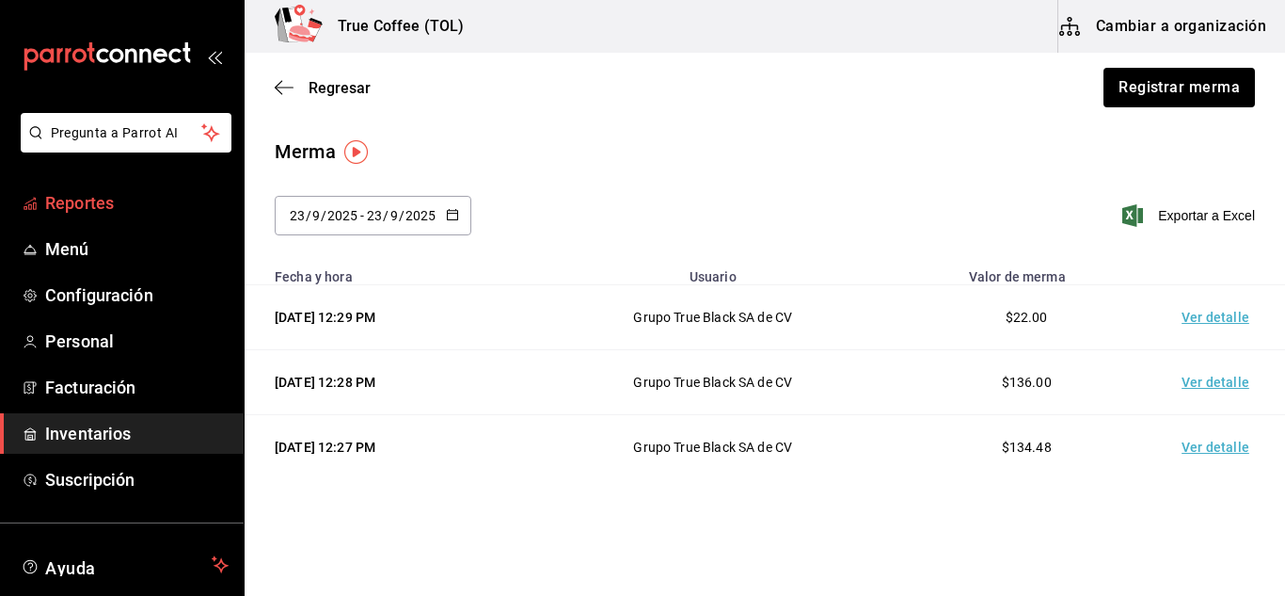
click at [131, 212] on span "Reportes" at bounding box center [137, 202] width 184 height 25
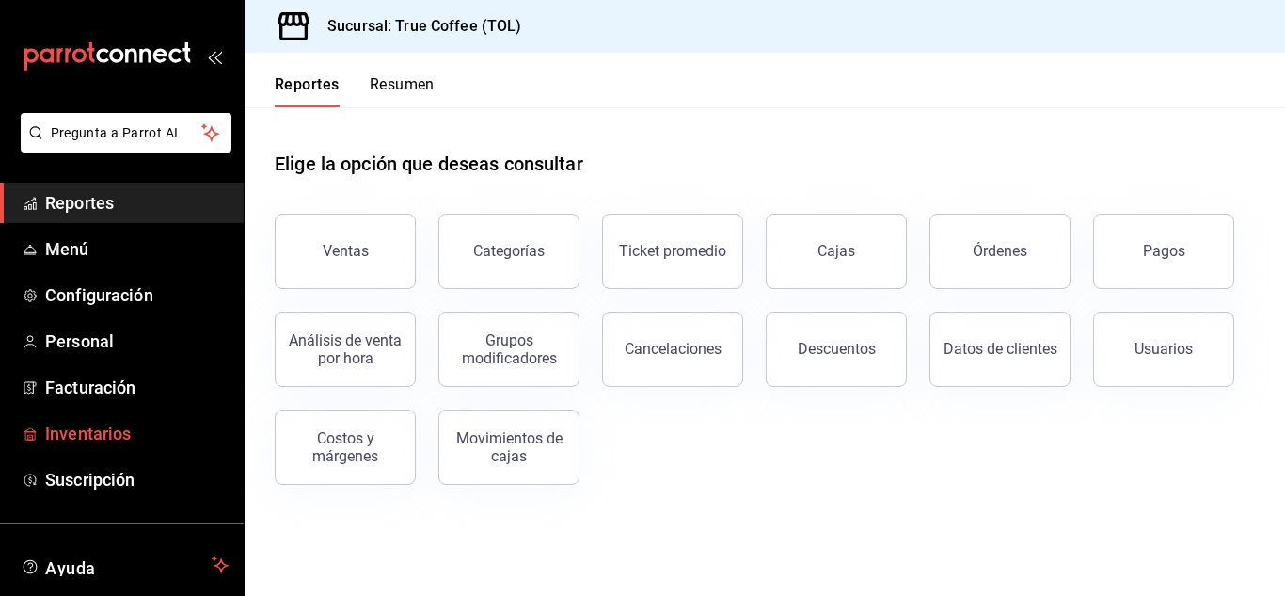
click at [109, 429] on span "Inventarios" at bounding box center [137, 433] width 184 height 25
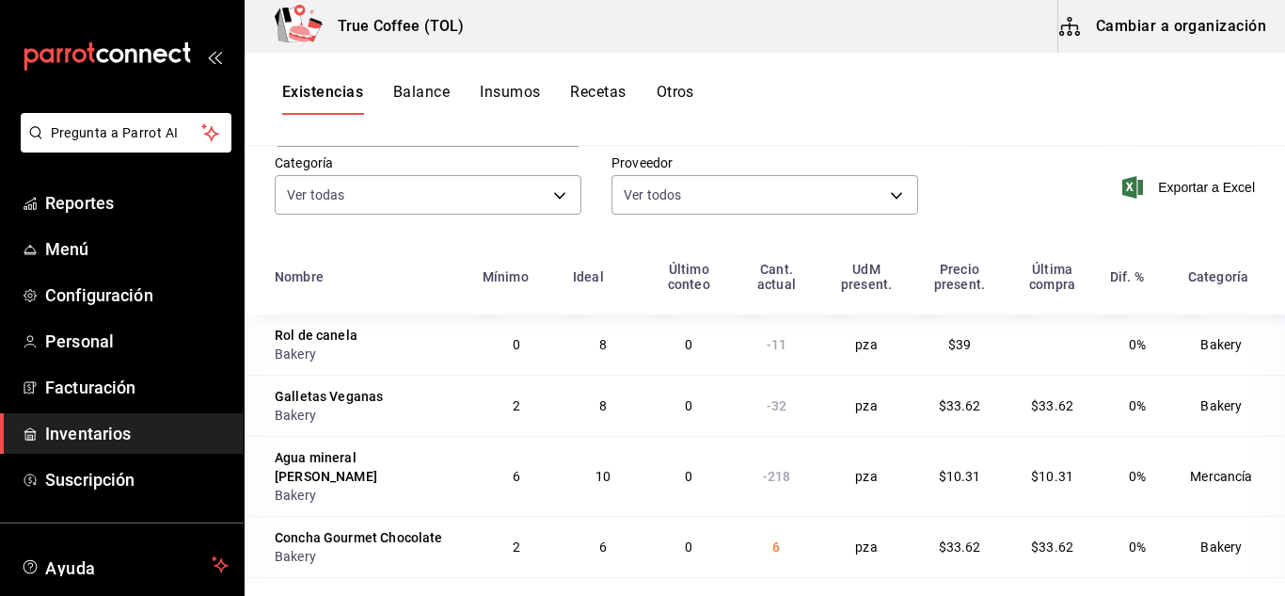
scroll to position [128, 0]
click at [433, 102] on button "Balance" at bounding box center [421, 99] width 56 height 32
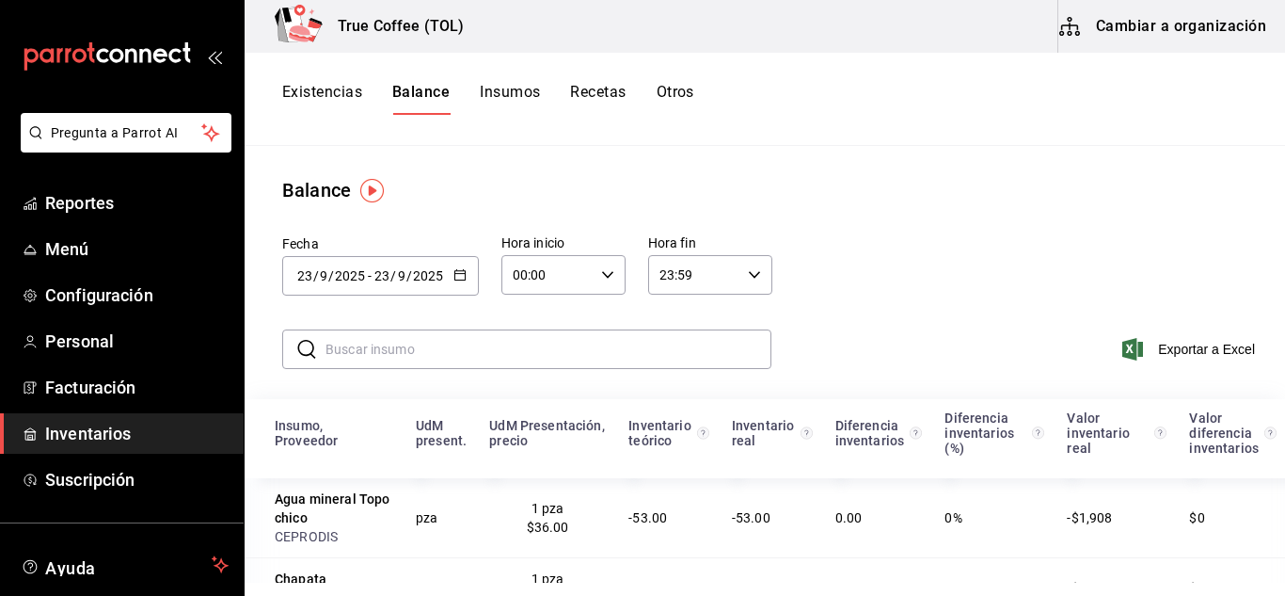
click at [681, 93] on button "Otros" at bounding box center [676, 99] width 38 height 32
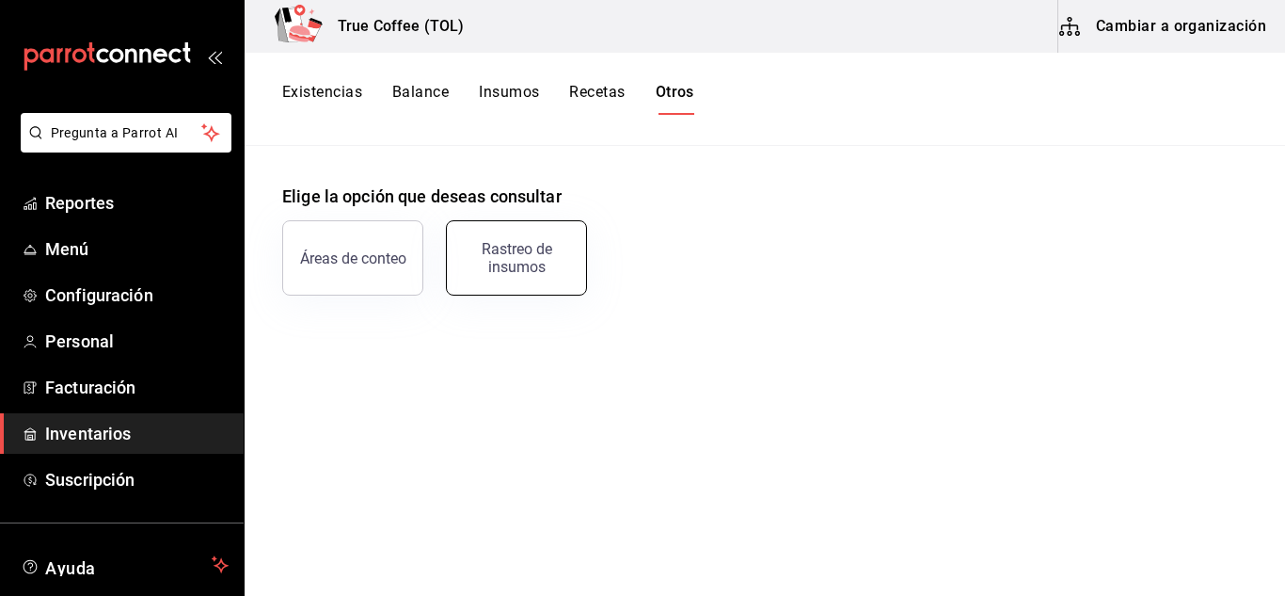
click at [495, 241] on div "Rastreo de insumos" at bounding box center [516, 258] width 117 height 36
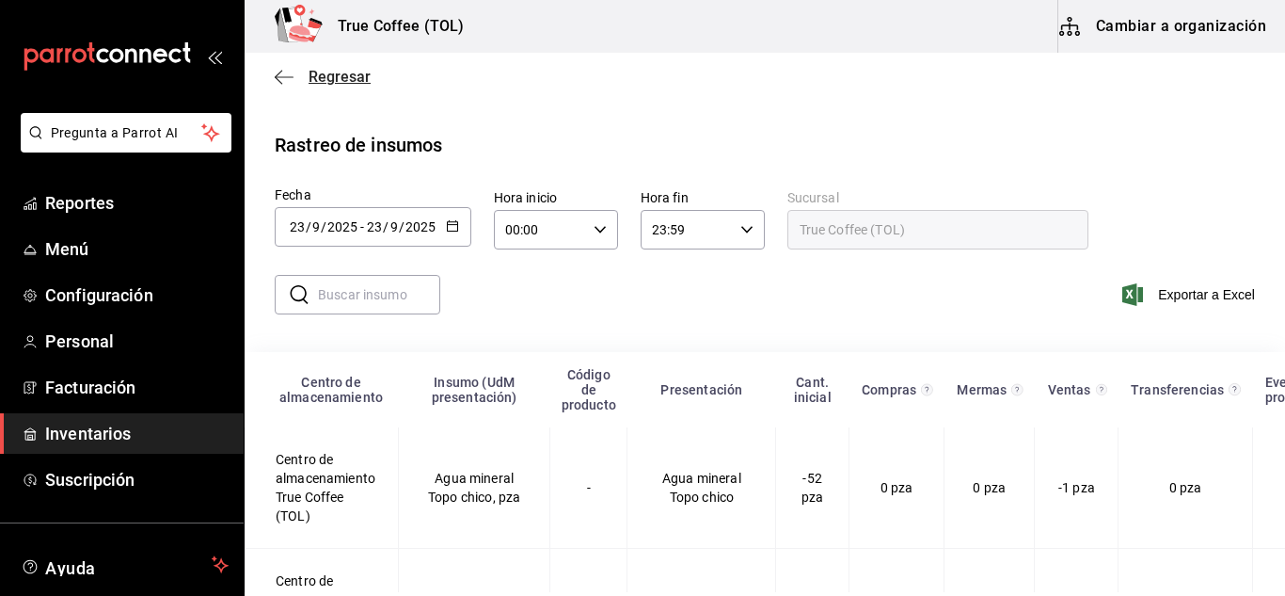
click at [316, 79] on span "Regresar" at bounding box center [340, 77] width 62 height 18
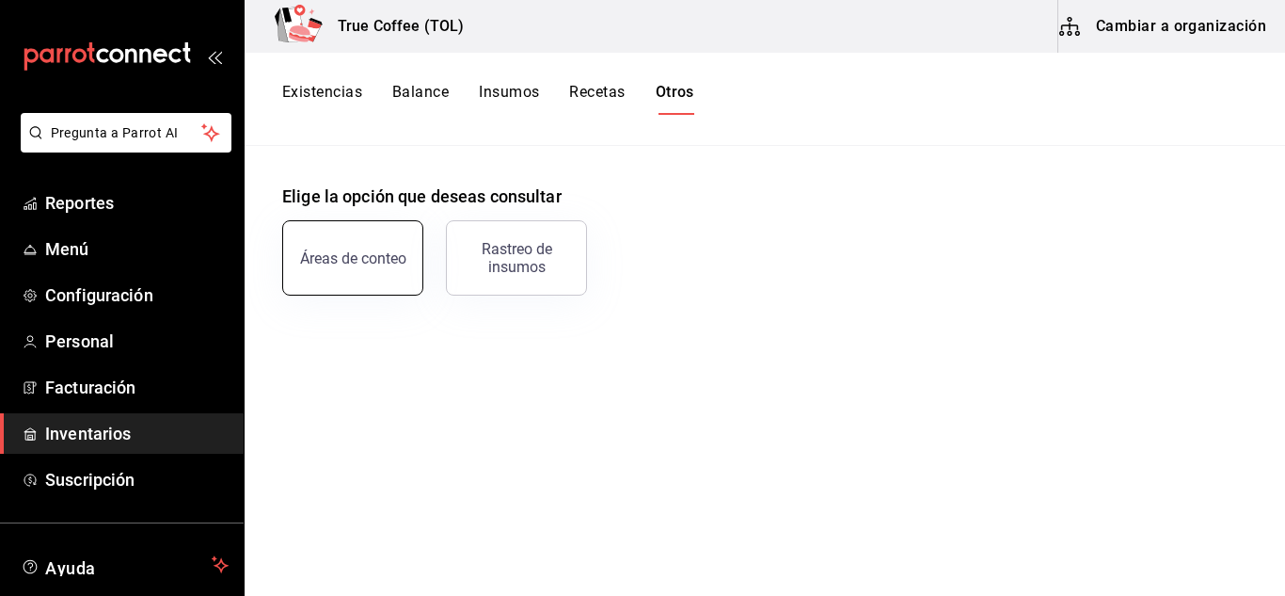
click at [338, 252] on div "Áreas de conteo" at bounding box center [353, 258] width 106 height 18
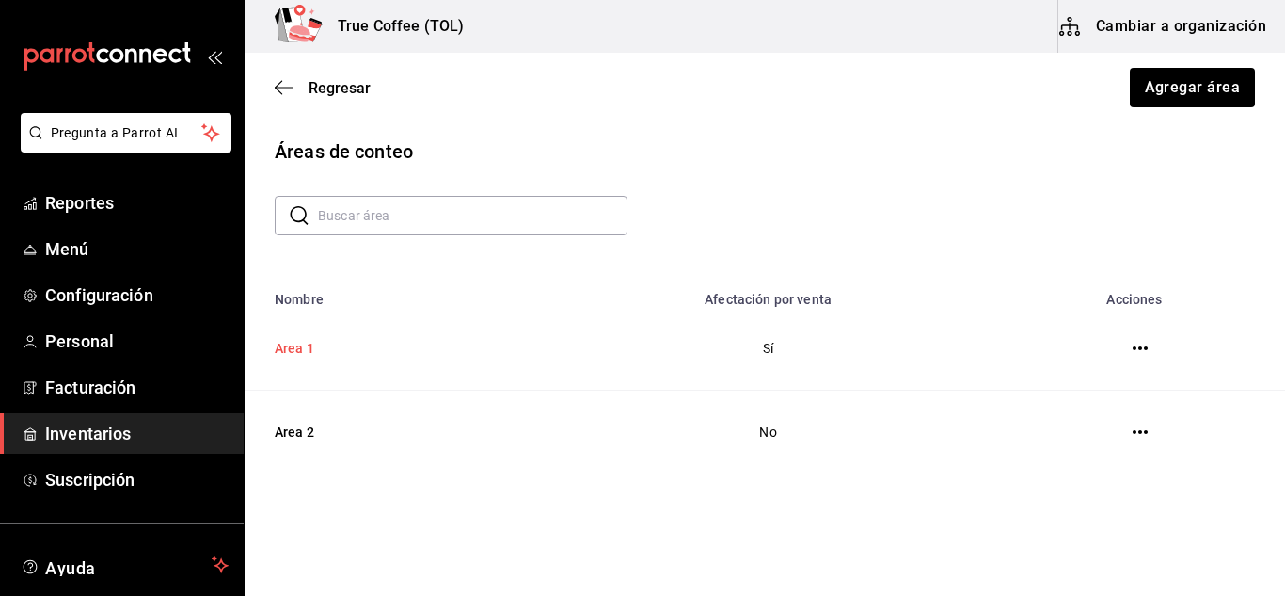
click at [313, 352] on td "Area 1" at bounding box center [389, 349] width 289 height 84
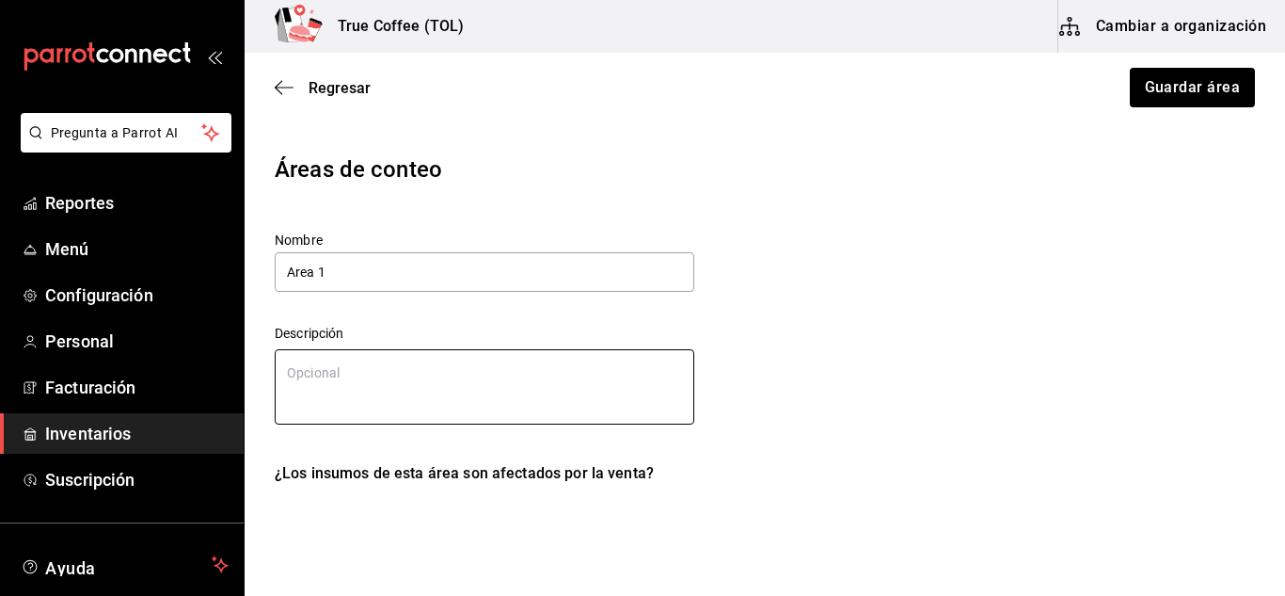
type textarea "x"
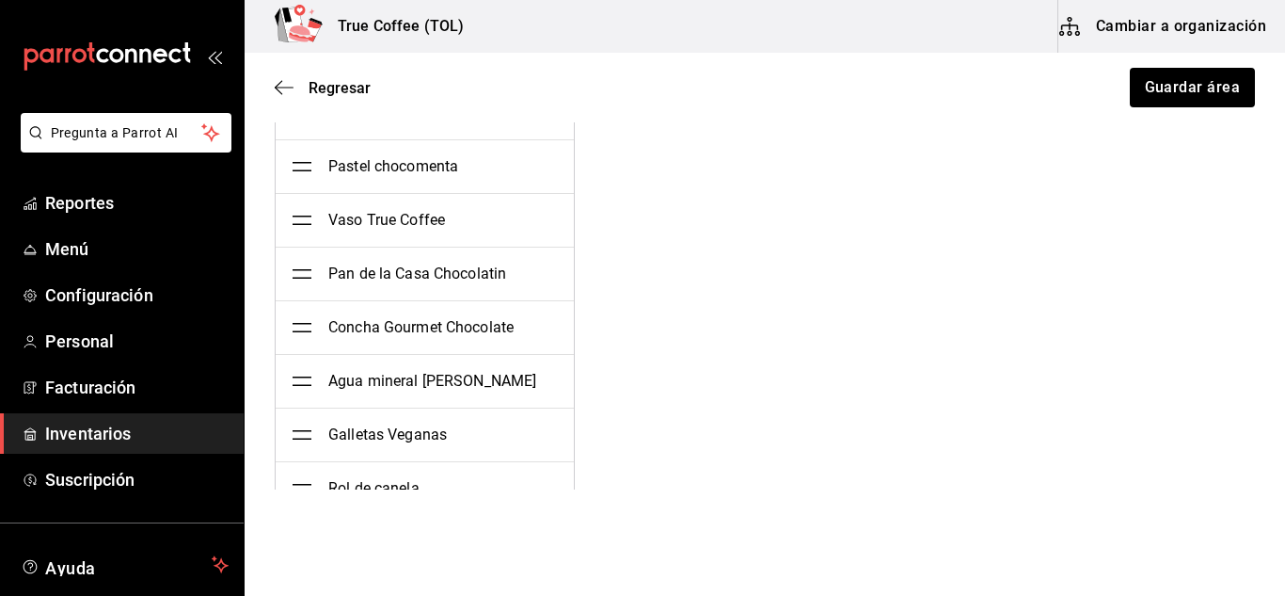
scroll to position [3079, 0]
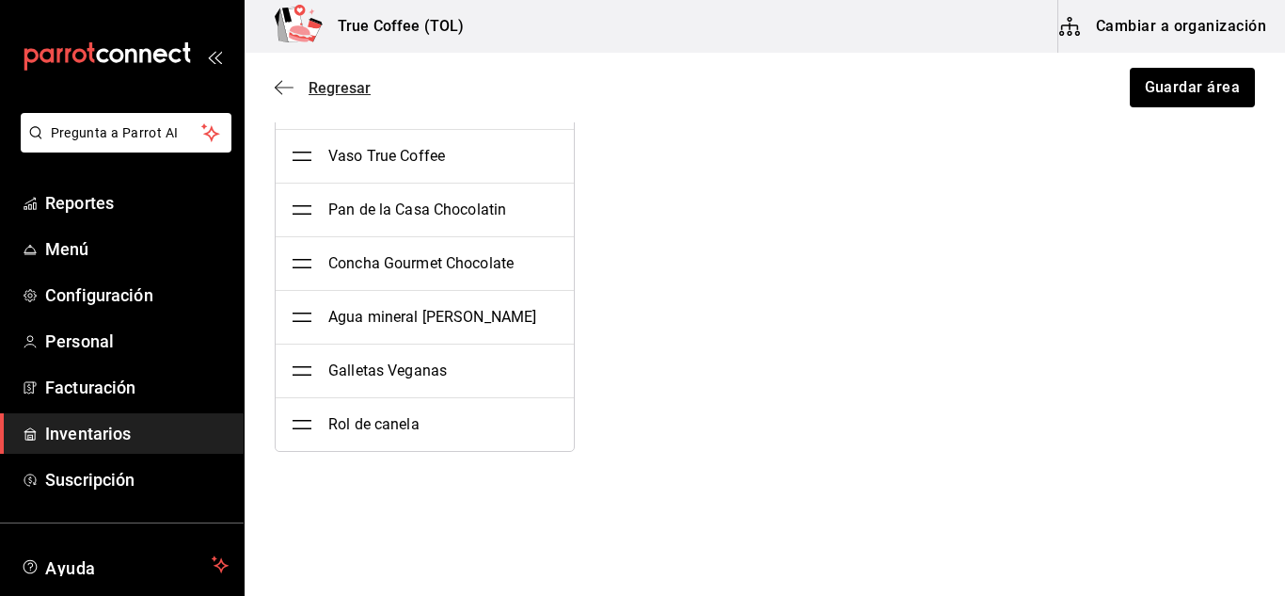
click at [311, 82] on span "Regresar" at bounding box center [340, 88] width 62 height 18
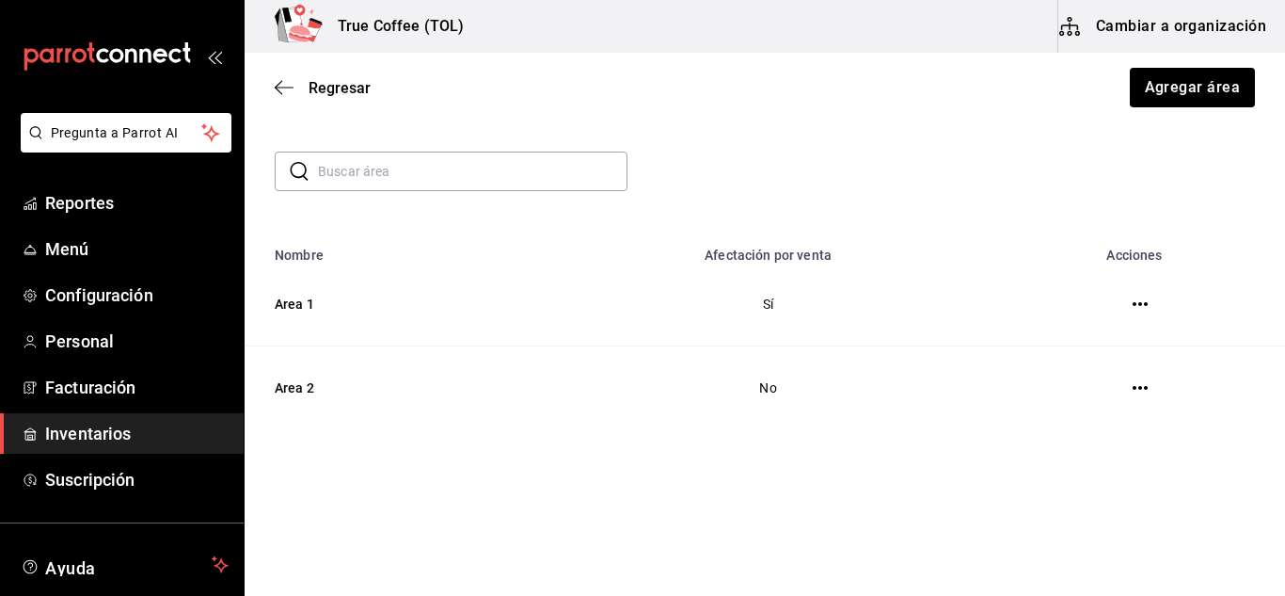
scroll to position [45, 0]
click at [295, 398] on td "Area 2" at bounding box center [389, 388] width 289 height 84
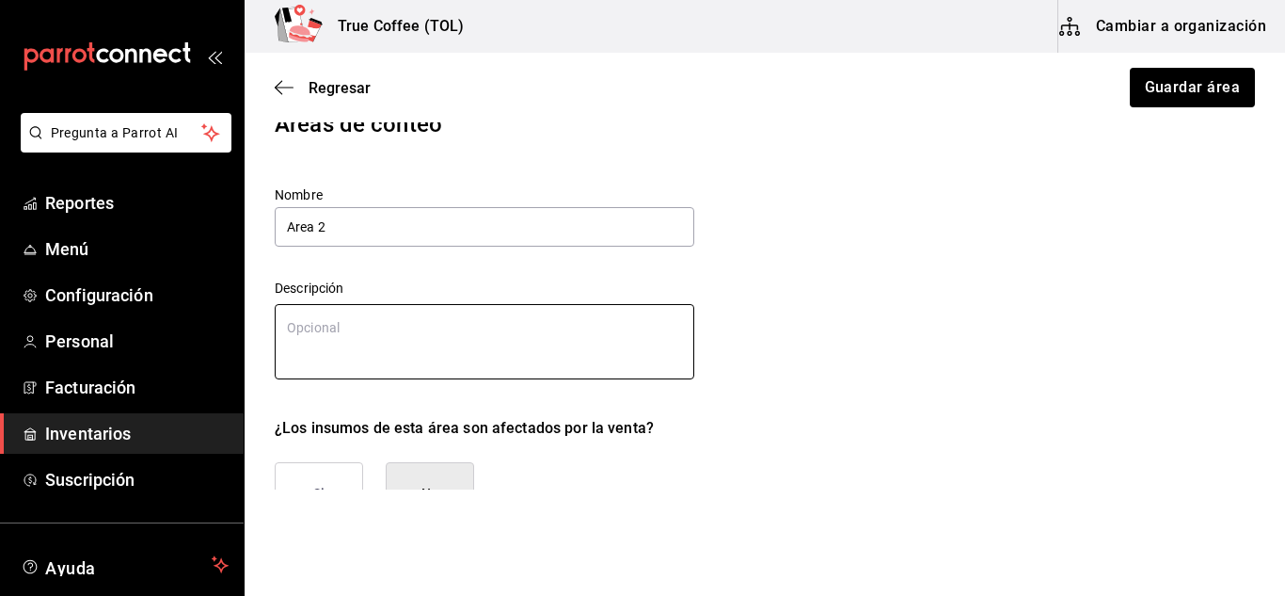
type textarea "x"
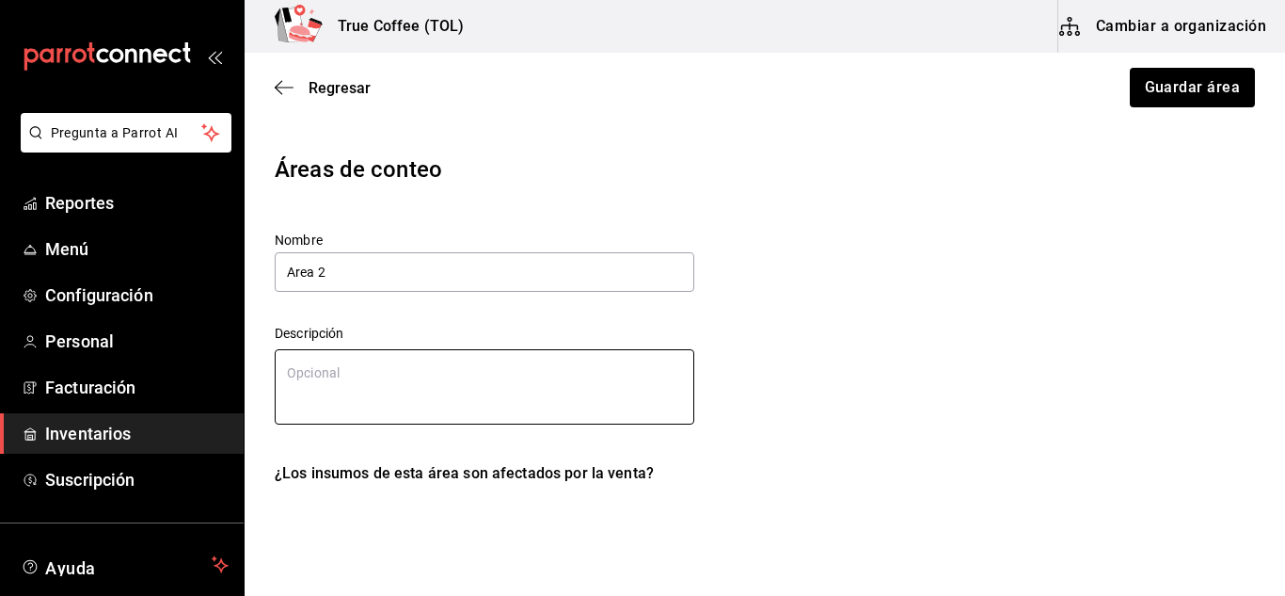
scroll to position [171, 0]
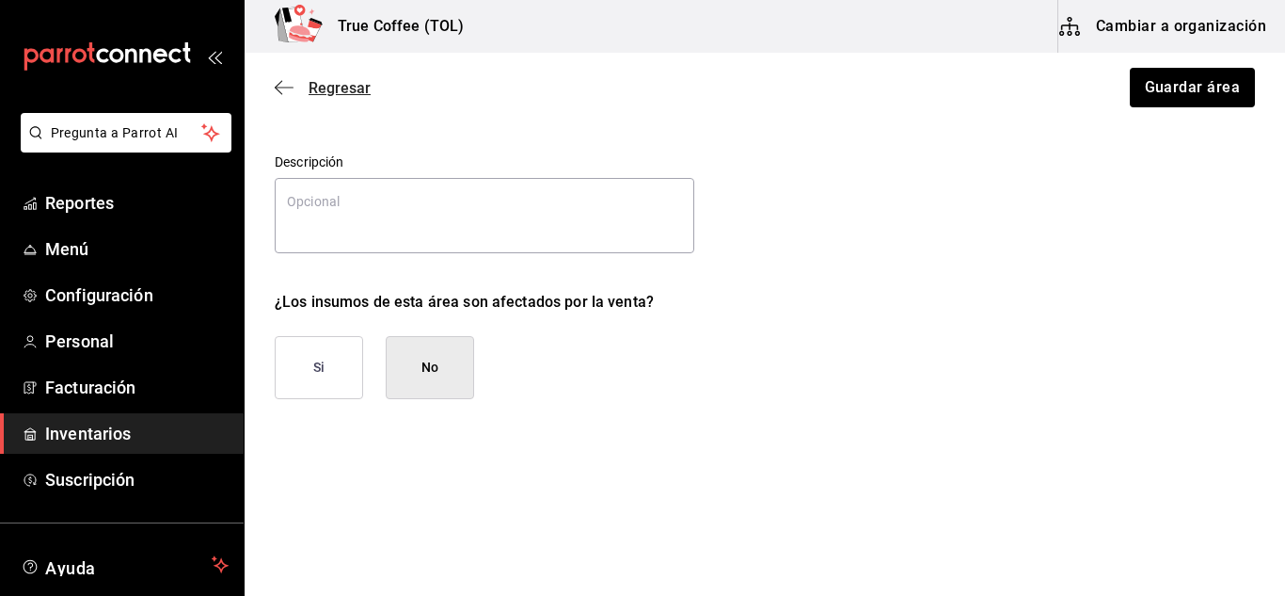
click at [340, 93] on span "Regresar" at bounding box center [340, 88] width 62 height 18
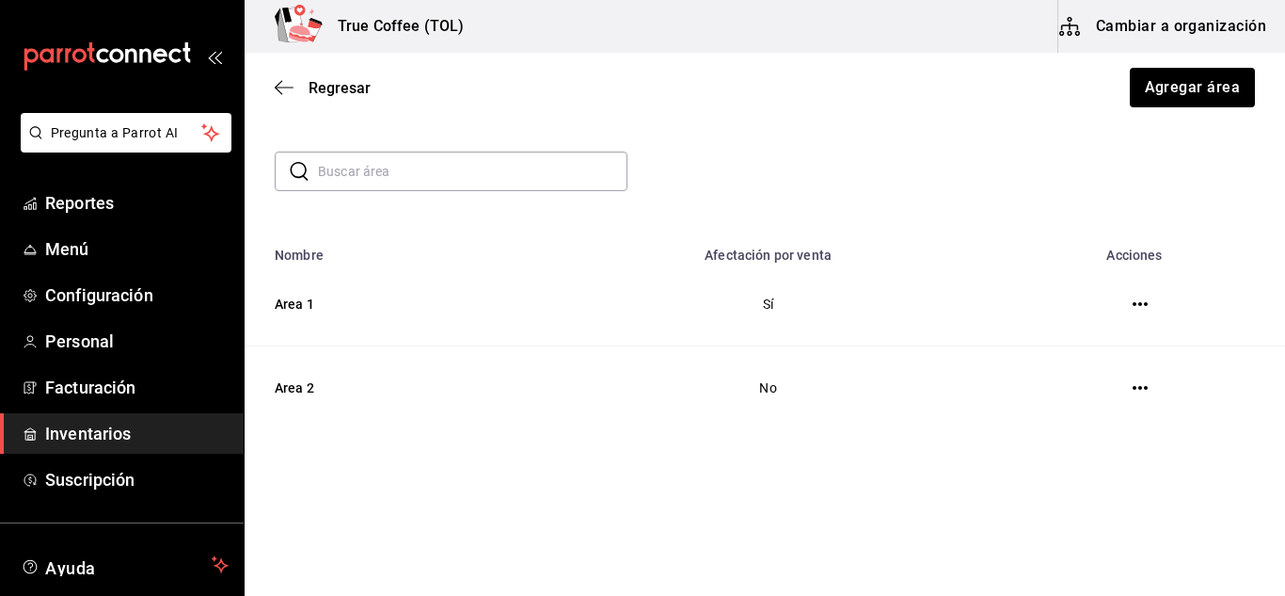
scroll to position [45, 0]
click at [282, 309] on td "Area 1" at bounding box center [389, 305] width 289 height 84
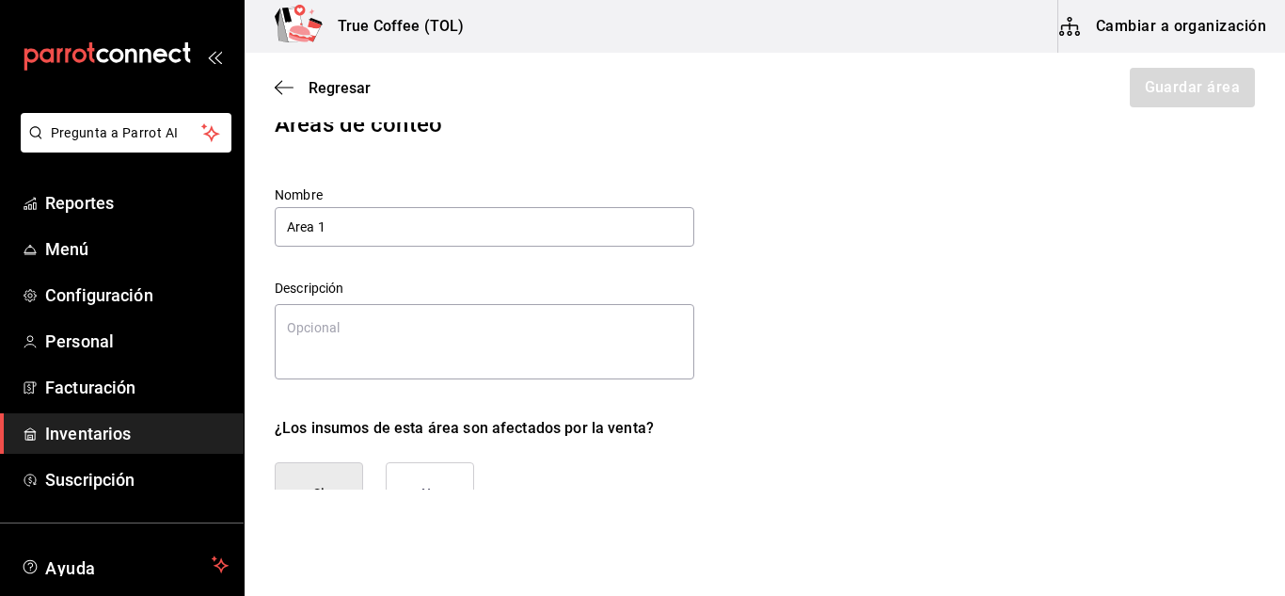
type textarea "x"
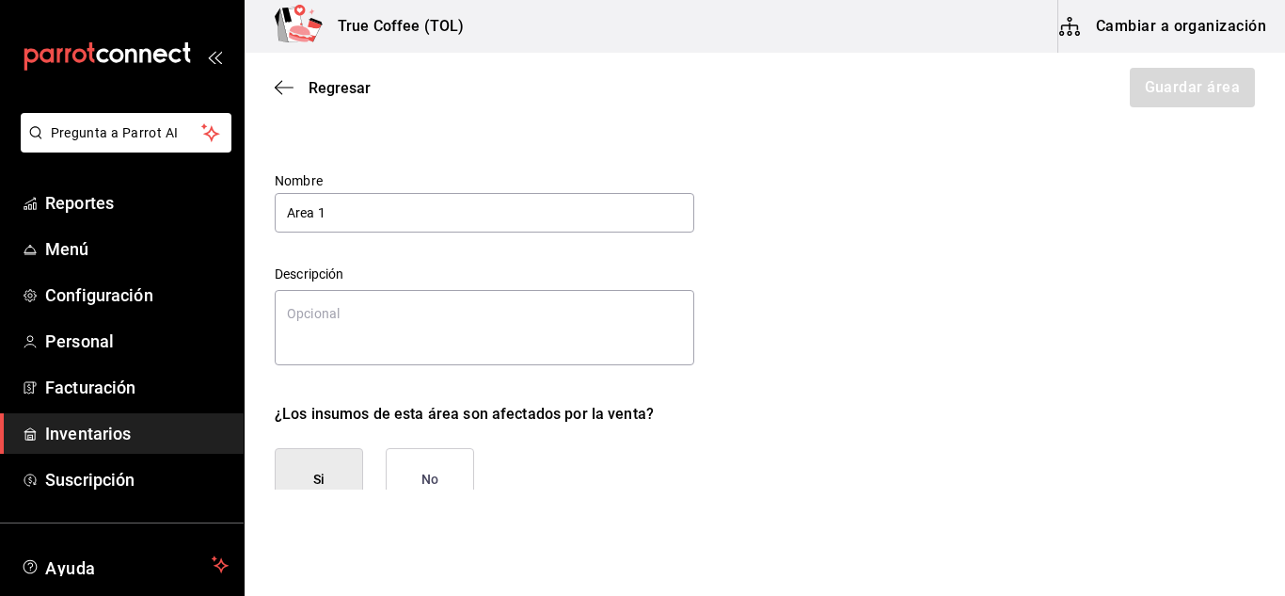
scroll to position [52, 0]
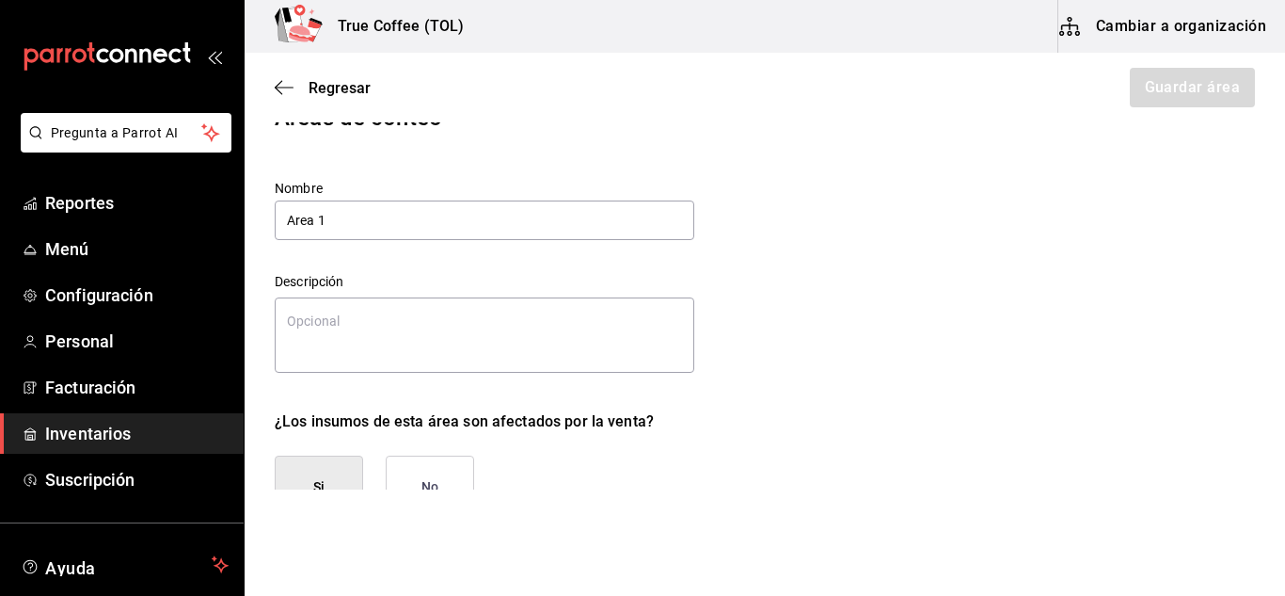
type input "Area"
type textarea "x"
type input "A"
type textarea "x"
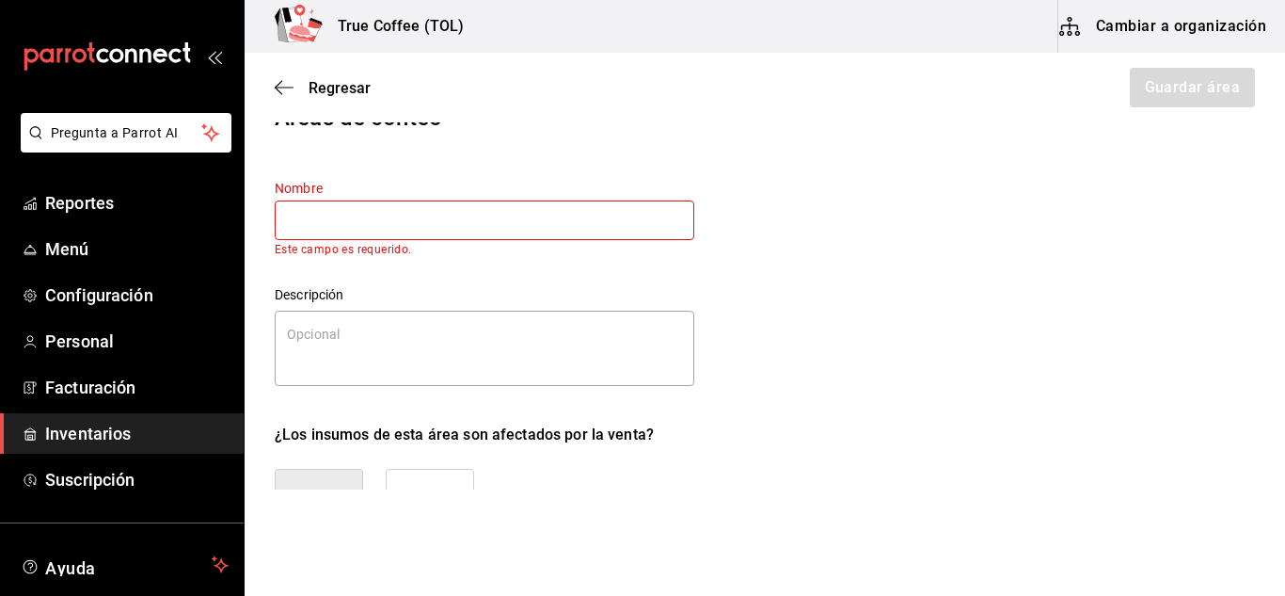
type input "E"
type textarea "x"
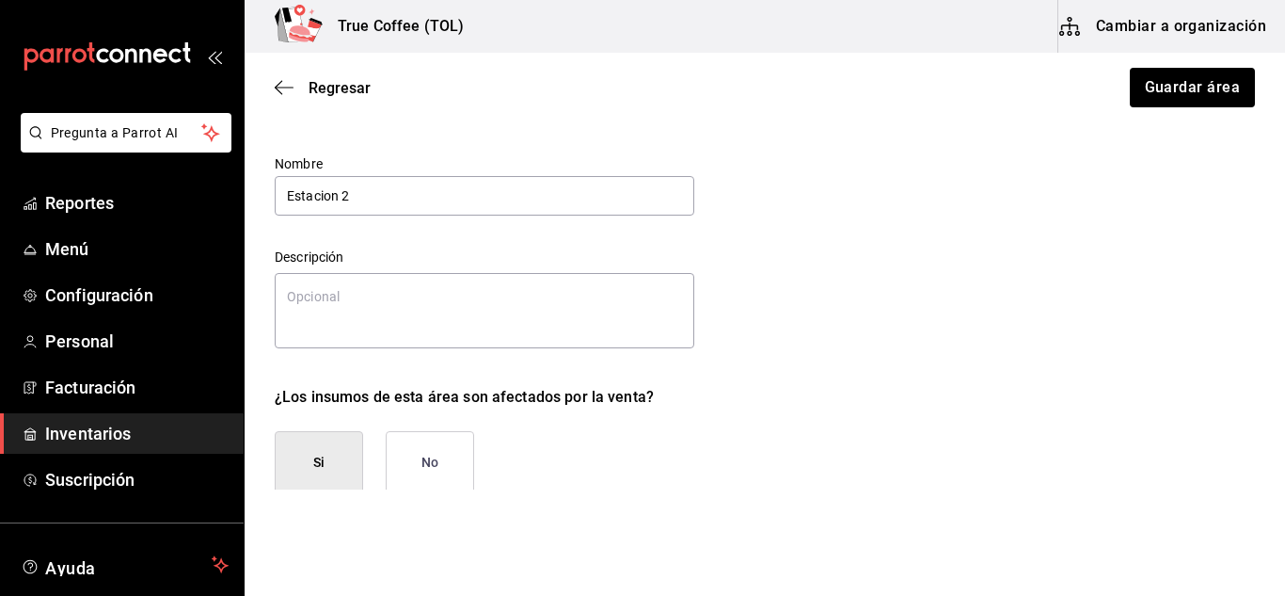
scroll to position [77, 0]
type input "Estacion 2"
type textarea "x"
click at [359, 302] on textarea at bounding box center [485, 309] width 420 height 75
type textarea "L"
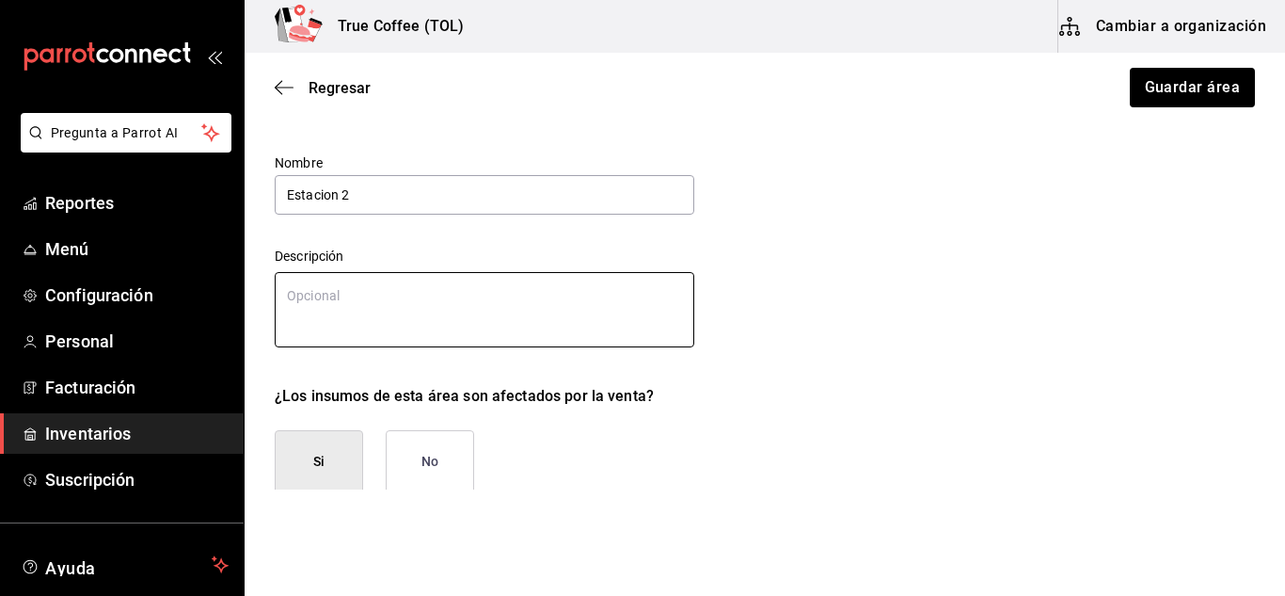
type textarea "x"
type textarea "Lu"
type textarea "x"
type textarea "Lug"
type textarea "x"
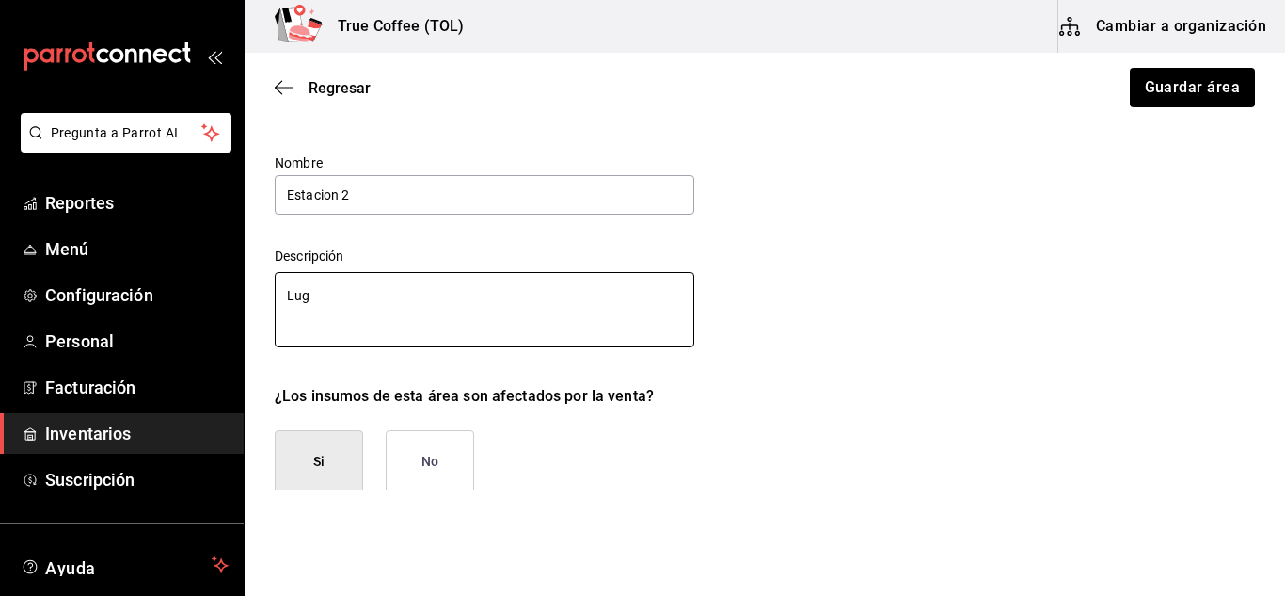
type textarea "Luga"
type textarea "x"
type textarea "Lugar"
type textarea "x"
type textarea "Lugar"
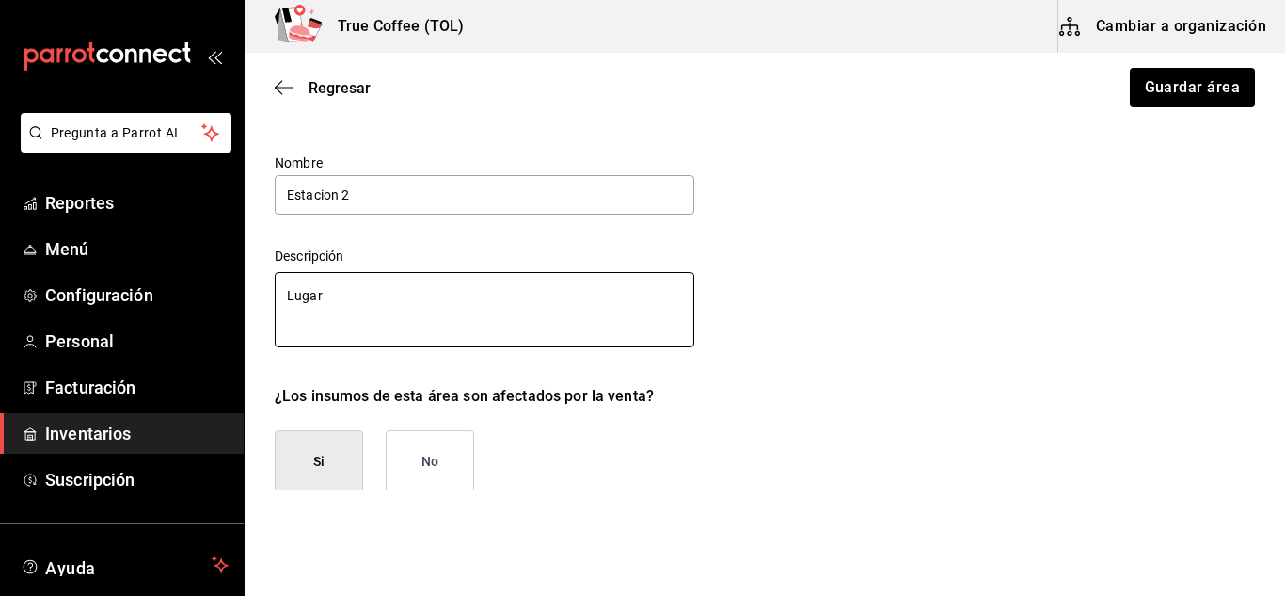
type textarea "x"
type textarea "Lugar d"
type textarea "x"
type textarea "Lugar do"
type textarea "x"
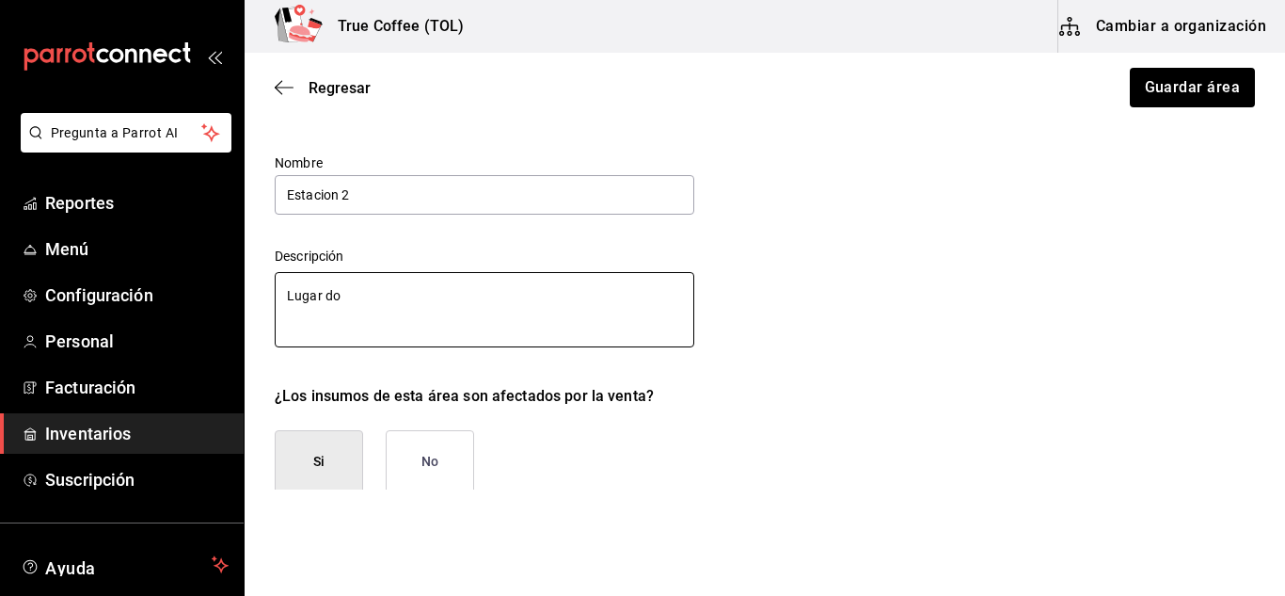
type textarea "Lugar don"
type textarea "x"
type textarea "Lugar dond"
type textarea "x"
type textarea "Lugar donde"
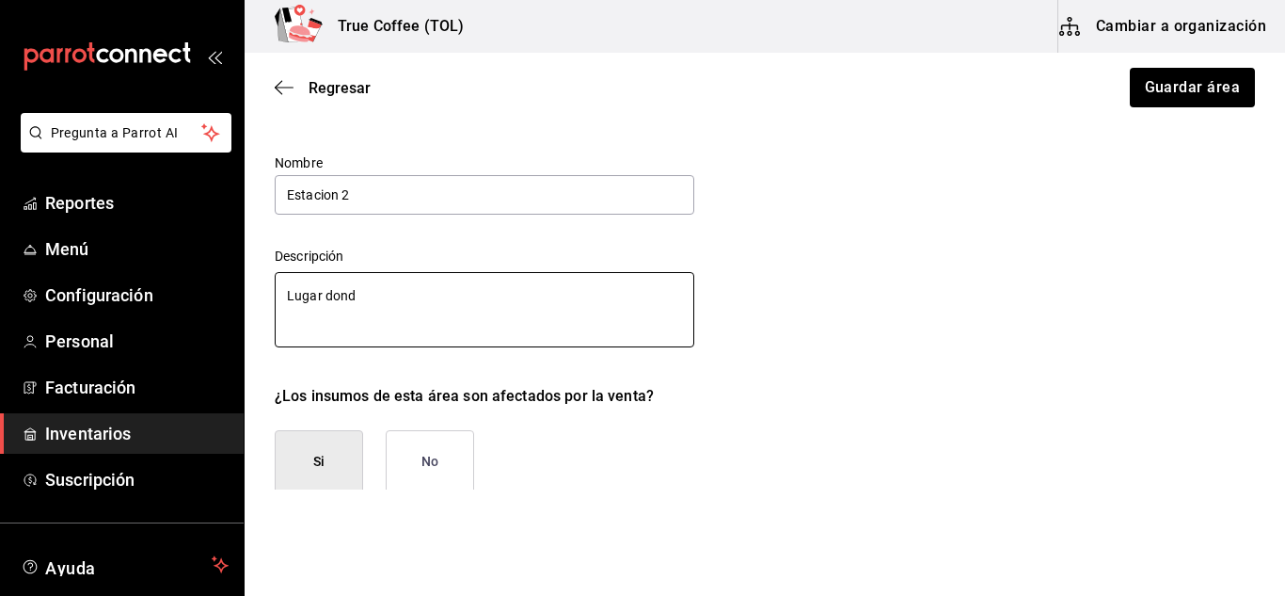
type textarea "x"
type textarea "Lugar donde"
type textarea "x"
type textarea "Lugar donde s"
type textarea "x"
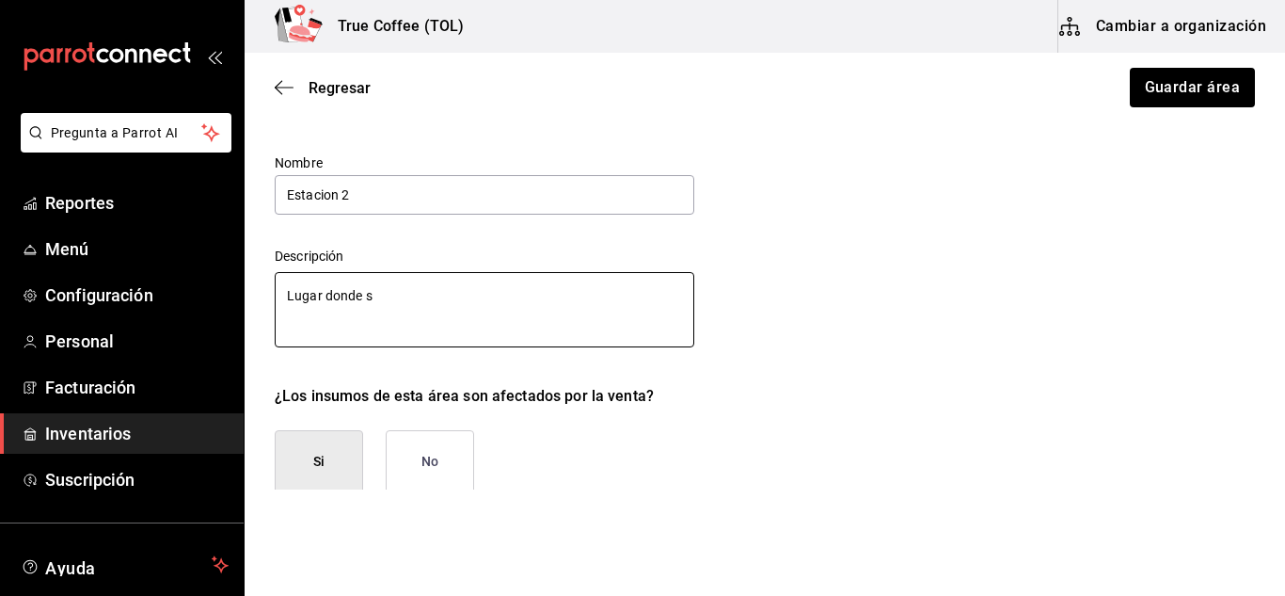
type textarea "Lugar donde se"
type textarea "x"
type textarea "Lugar donde se"
type textarea "x"
type textarea "Lugar donde se e"
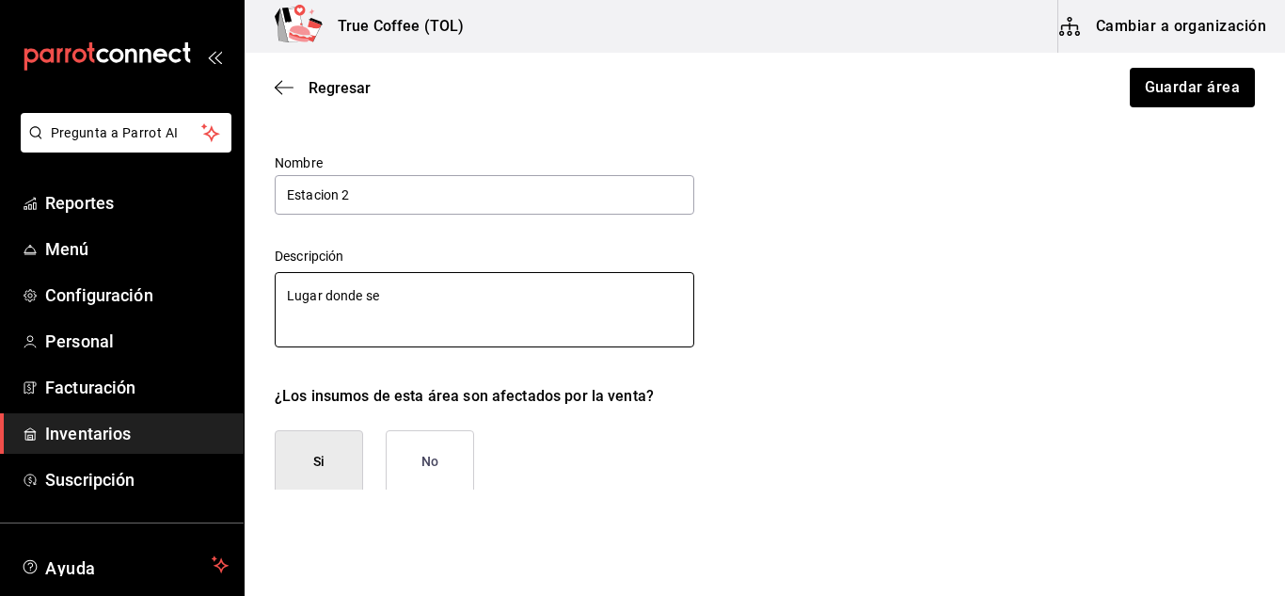
type textarea "x"
type textarea "Lugar donde se en"
type textarea "x"
type textarea "Lugar donde se enc"
type textarea "x"
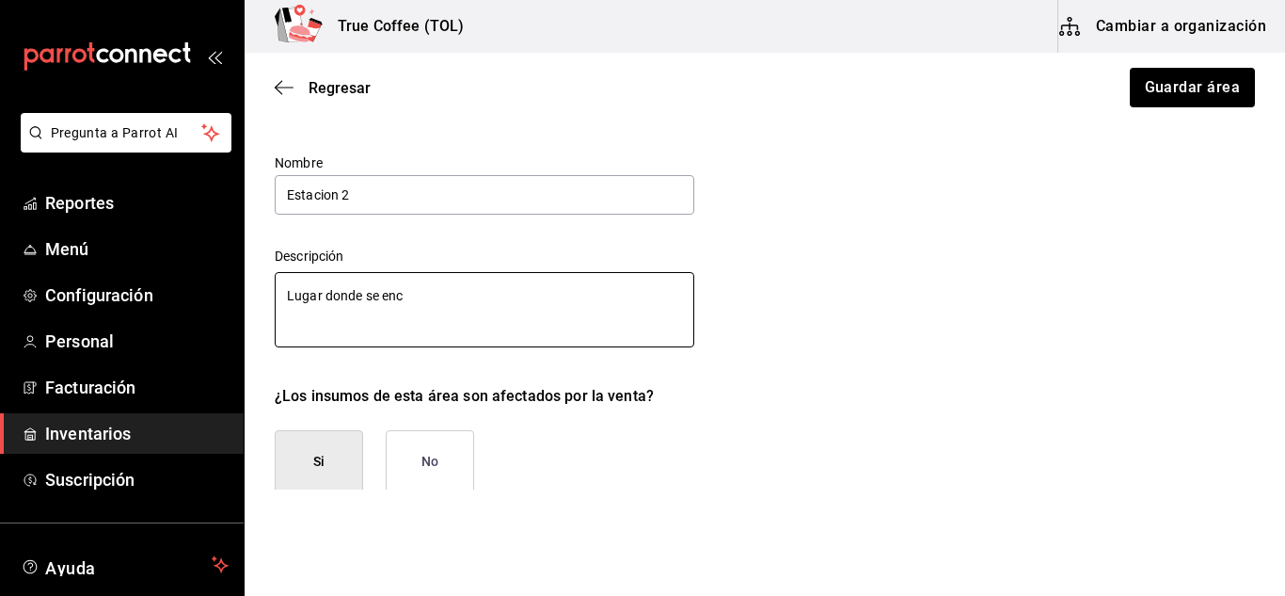
type textarea "Lugar donde se encu"
type textarea "x"
type textarea "Lugar donde se encue"
type textarea "x"
type textarea "Lugar donde se encuen"
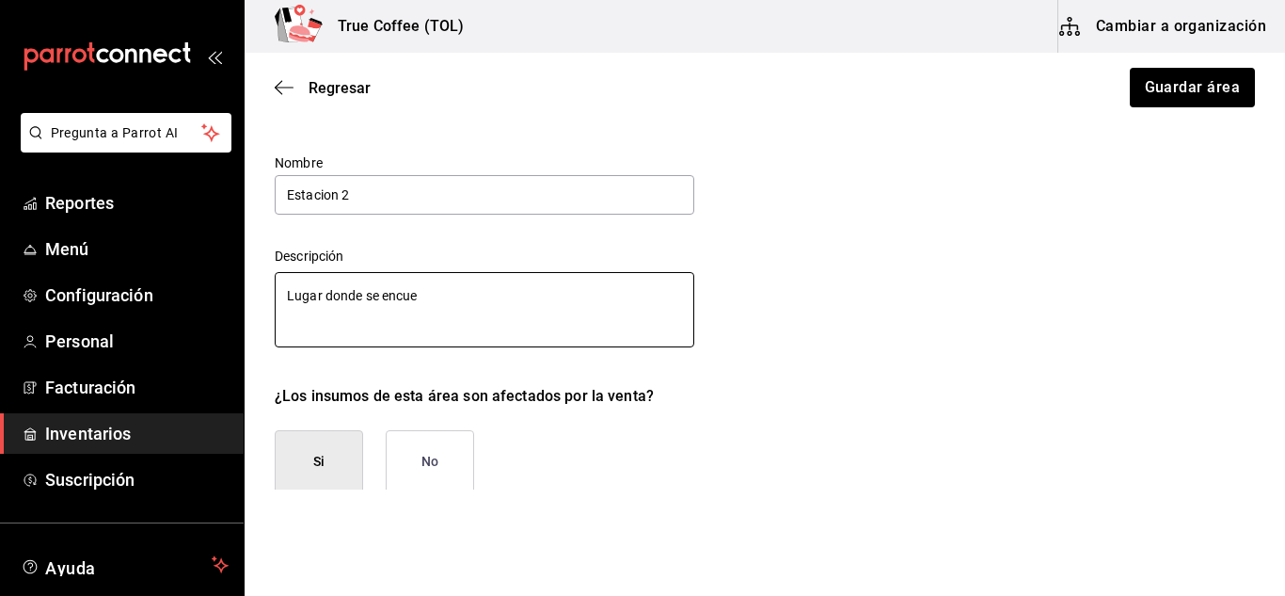
type textarea "x"
type textarea "Lugar donde se encuent"
type textarea "x"
type textarea "Lugar donde se encuentr"
type textarea "x"
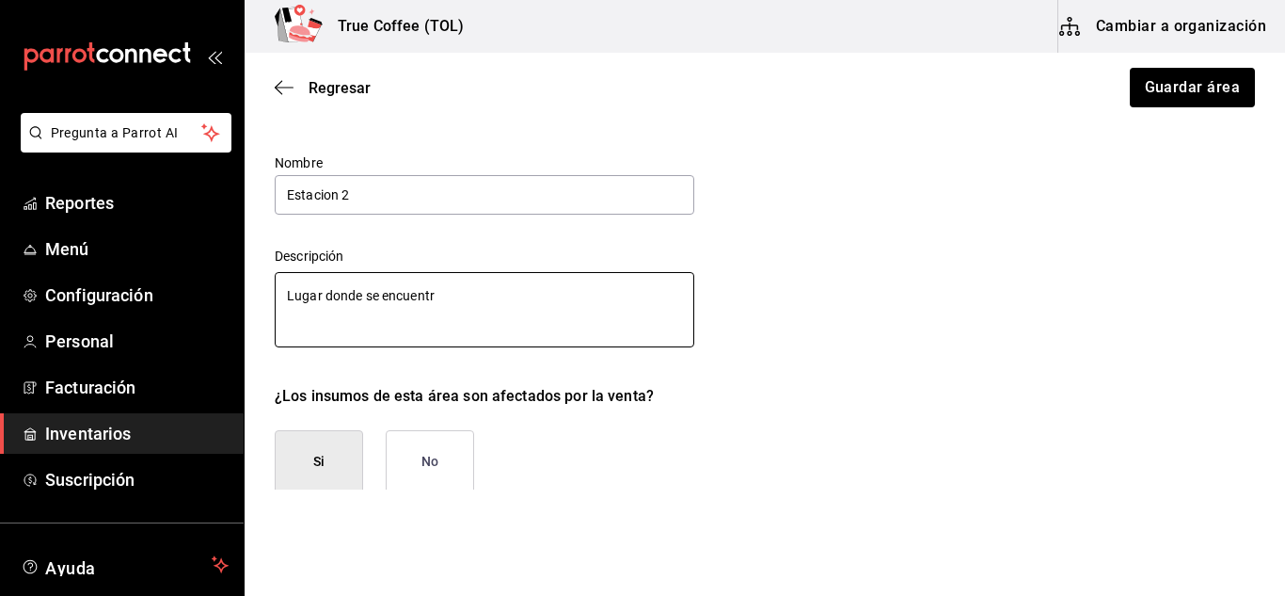
type textarea "Lugar donde se encuentra"
type textarea "x"
type textarea "Lugar donde se encuentra"
type textarea "x"
type textarea "Lugar donde se encuentra e"
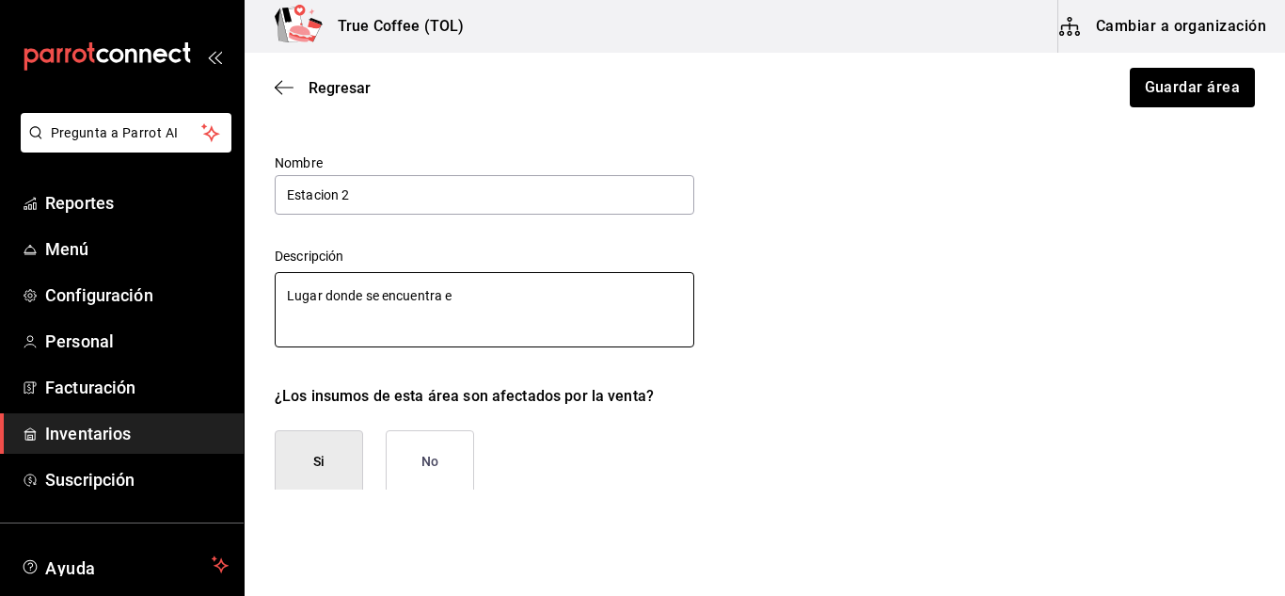
type textarea "x"
type textarea "Lugar donde se encuentra el"
type textarea "x"
type textarea "Lugar donde se encuentra e"
type textarea "x"
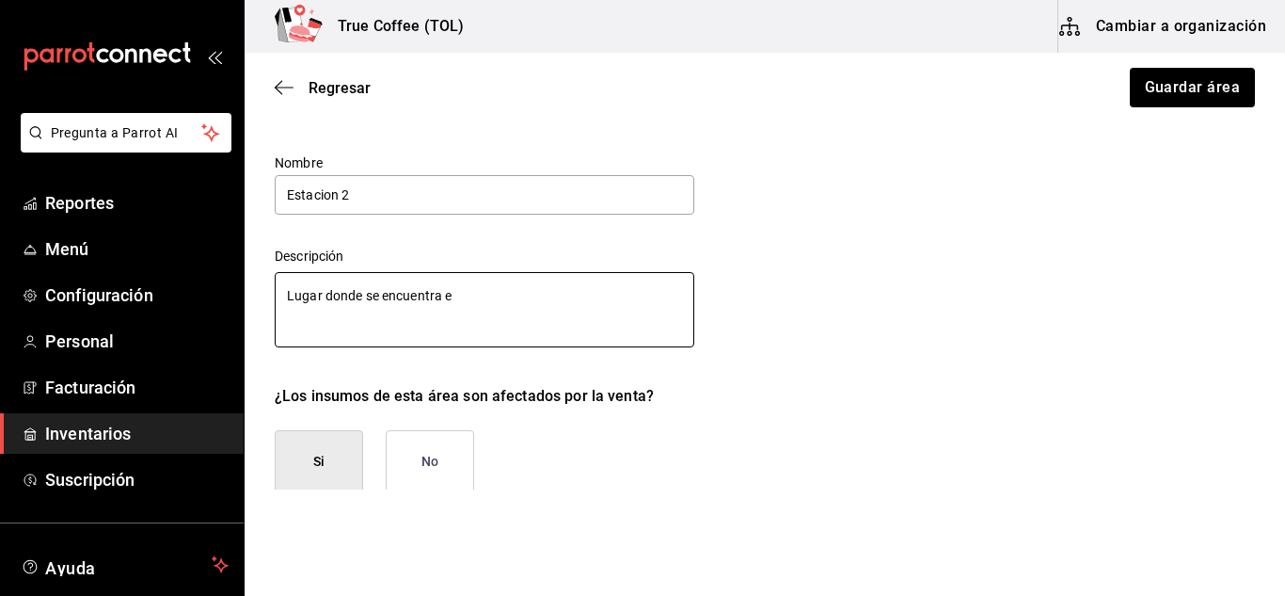
type textarea "Lugar donde se encuentra"
type textarea "x"
type textarea "Lugar donde se encuentra l"
type textarea "x"
type textarea "Lugar donde se encuentra la"
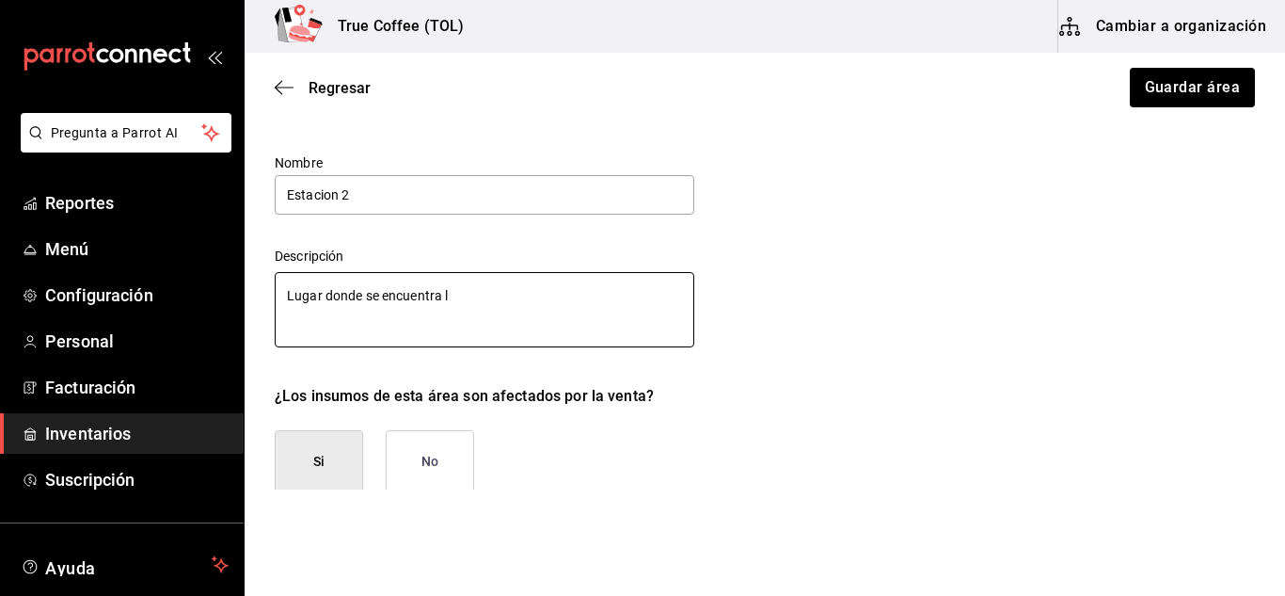
type textarea "x"
type textarea "Lugar donde se encuentra la"
type textarea "x"
type textarea "Lugar donde se encuentra la p"
type textarea "x"
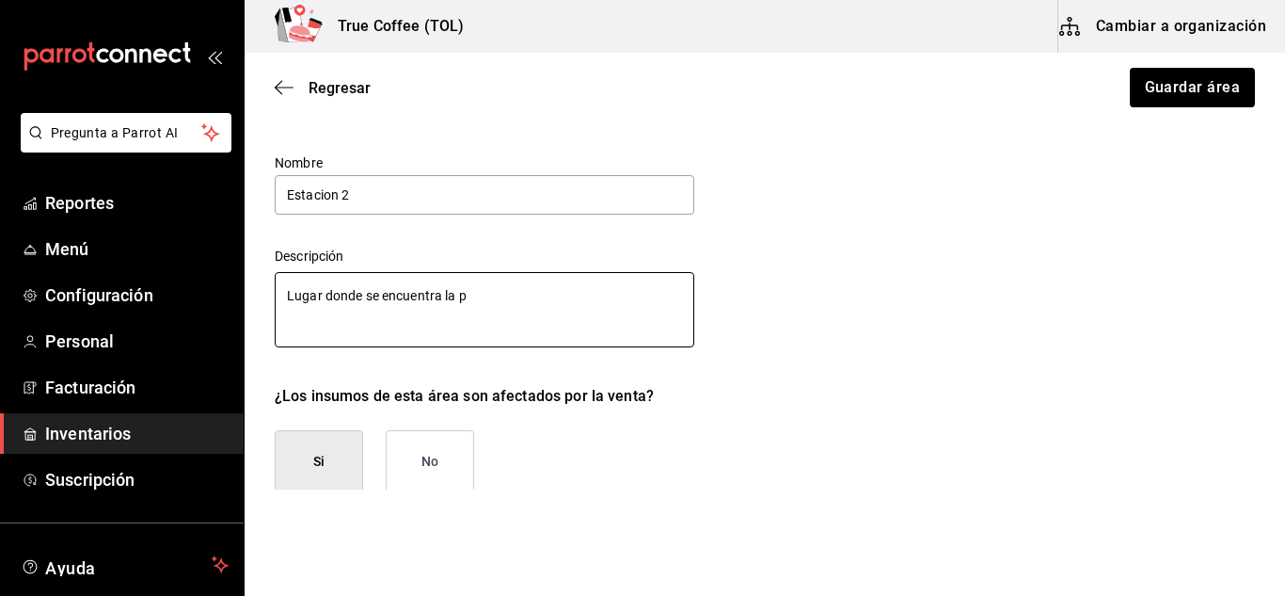
type textarea "Lugar donde se encuentra la pa"
type textarea "x"
type textarea "Lugar donde se encuentra la pan"
type textarea "x"
type textarea "Lugar donde se encuentra la pana"
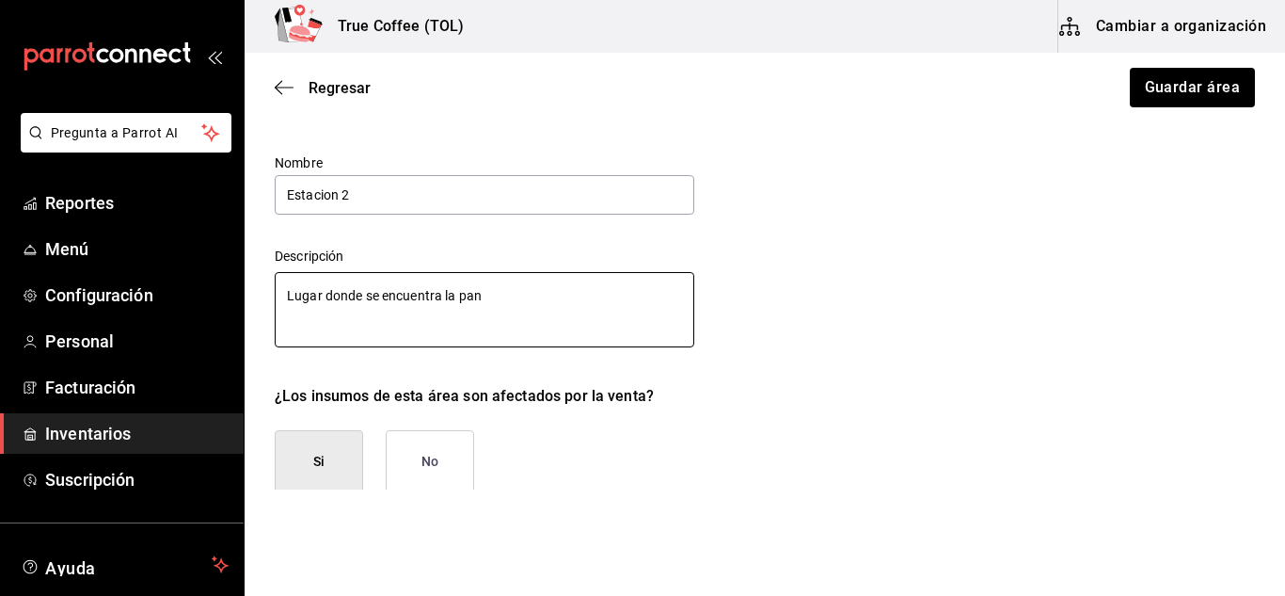
type textarea "x"
type textarea "Lugar donde se encuentra la panad"
type textarea "x"
type textarea "Lugar donde se encuentra la panade"
type textarea "x"
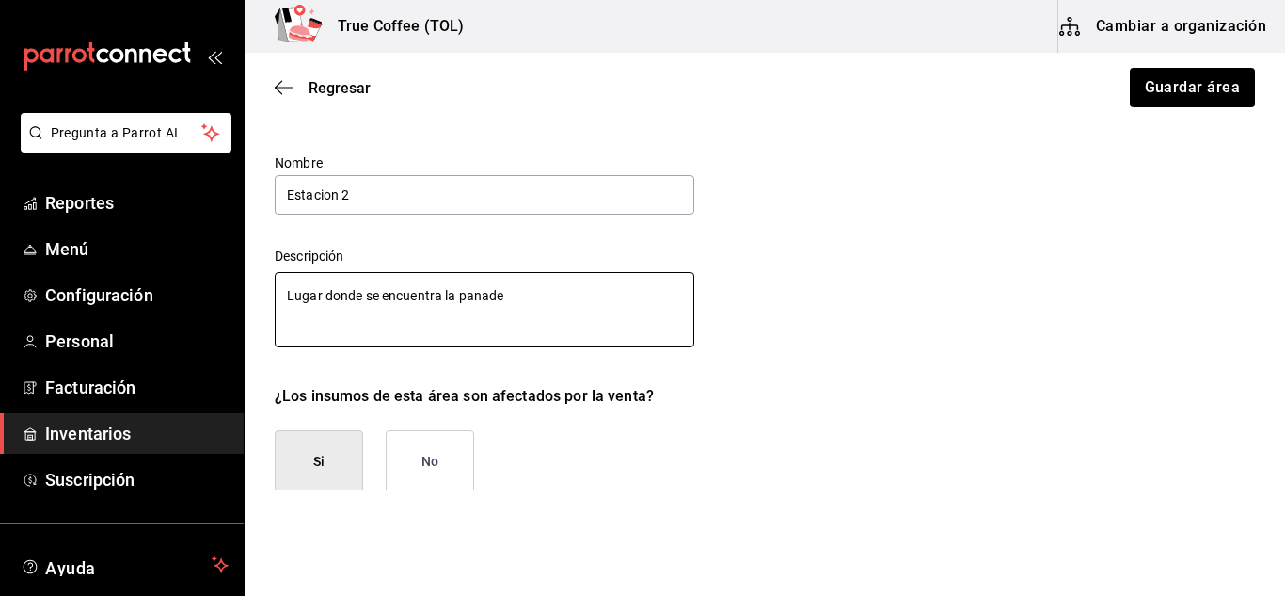
type textarea "Lugar donde se encuentra la panader"
type textarea "x"
type textarea "Lugar donde se encuentra la panaderi"
type textarea "x"
type textarea "Lugar donde se encuentra la panaderia"
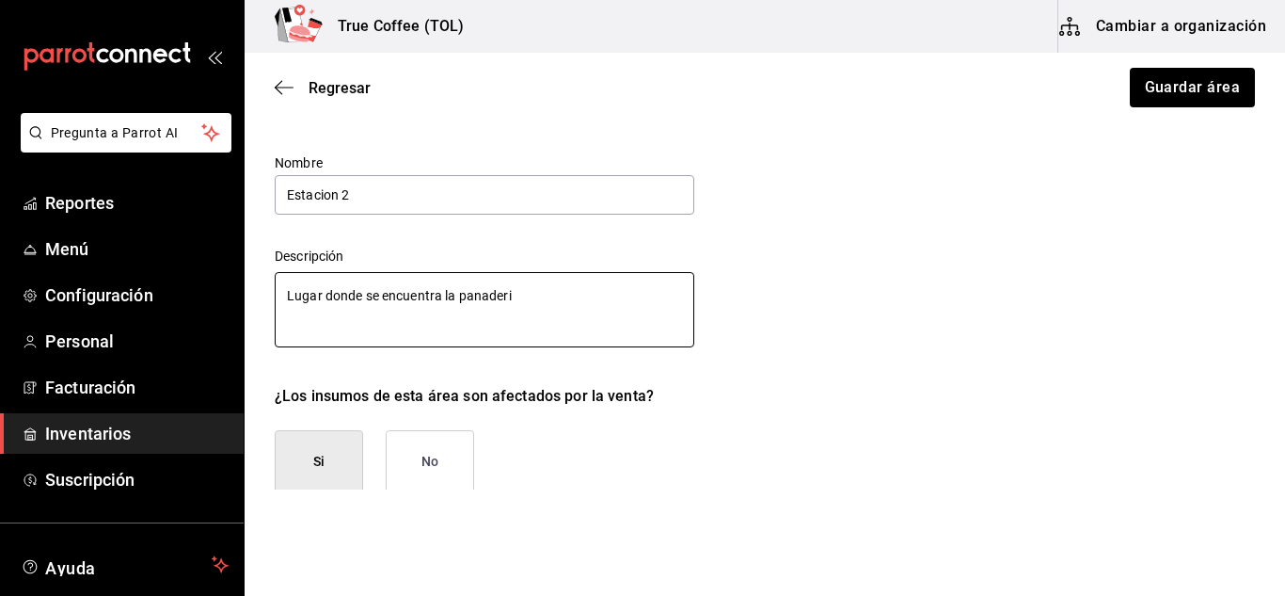
type textarea "x"
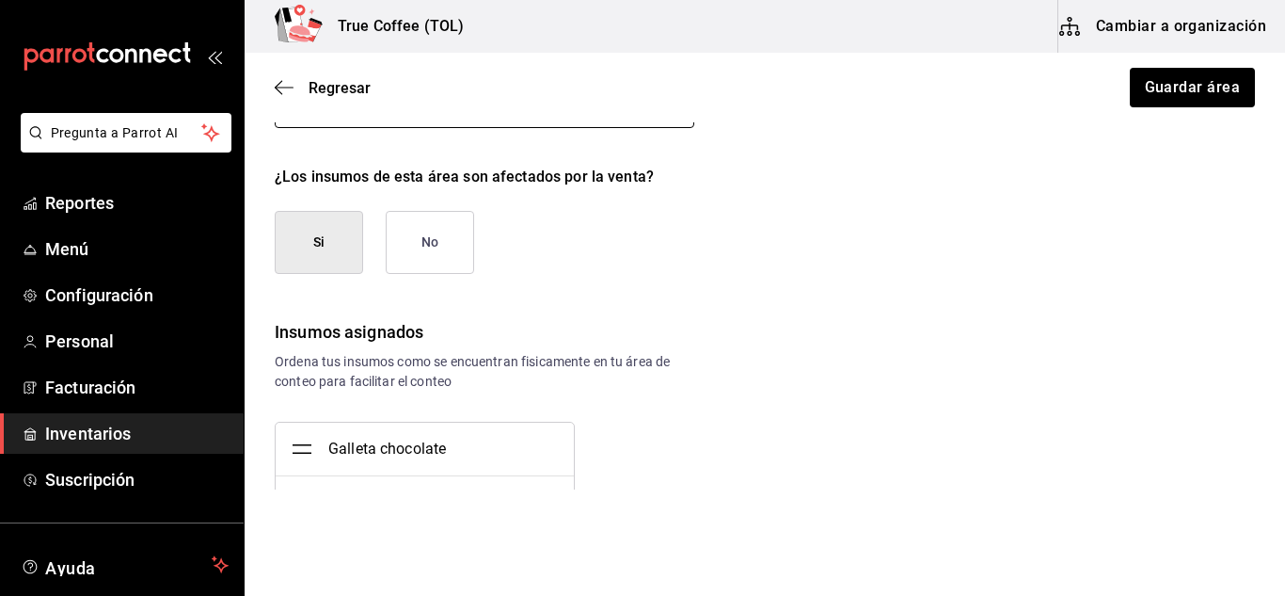
scroll to position [297, 0]
type textarea "Lugar donde se encuentra la panaderia"
click at [323, 254] on button "Si" at bounding box center [319, 241] width 88 height 63
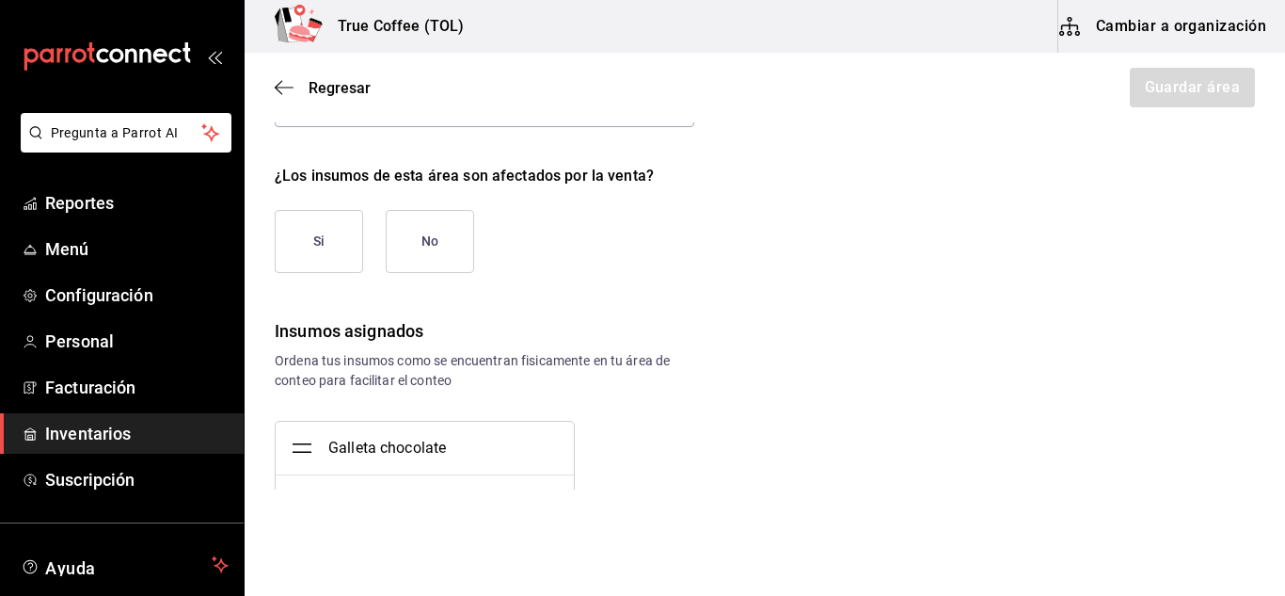
click at [314, 235] on button "Si" at bounding box center [319, 241] width 88 height 63
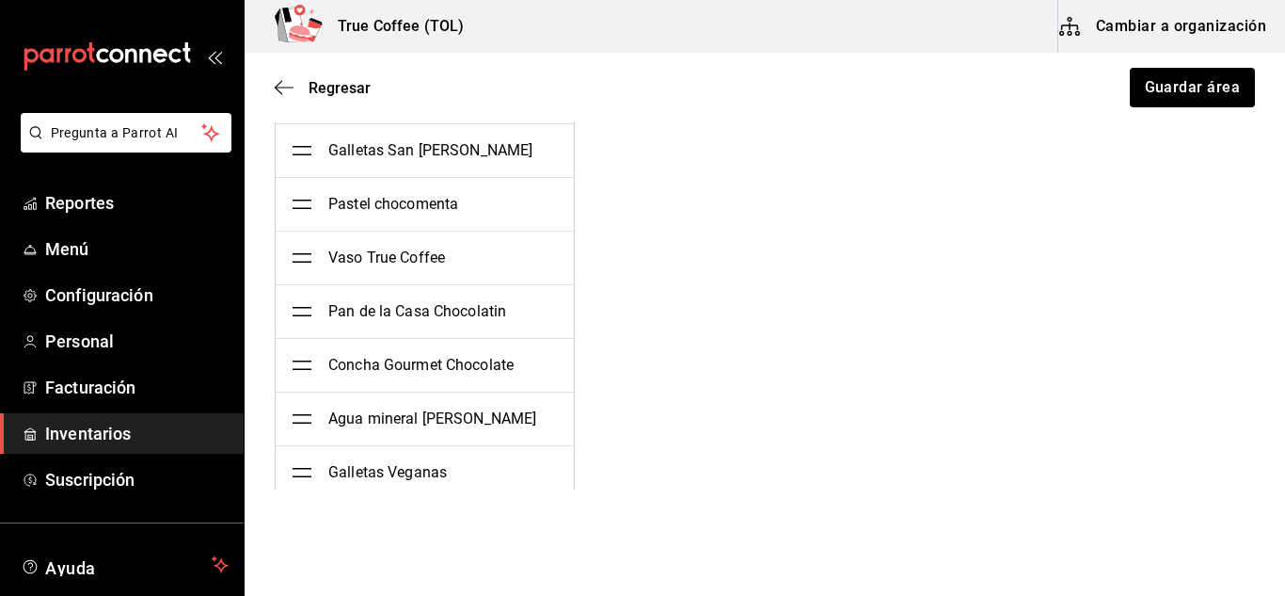
scroll to position [3079, 0]
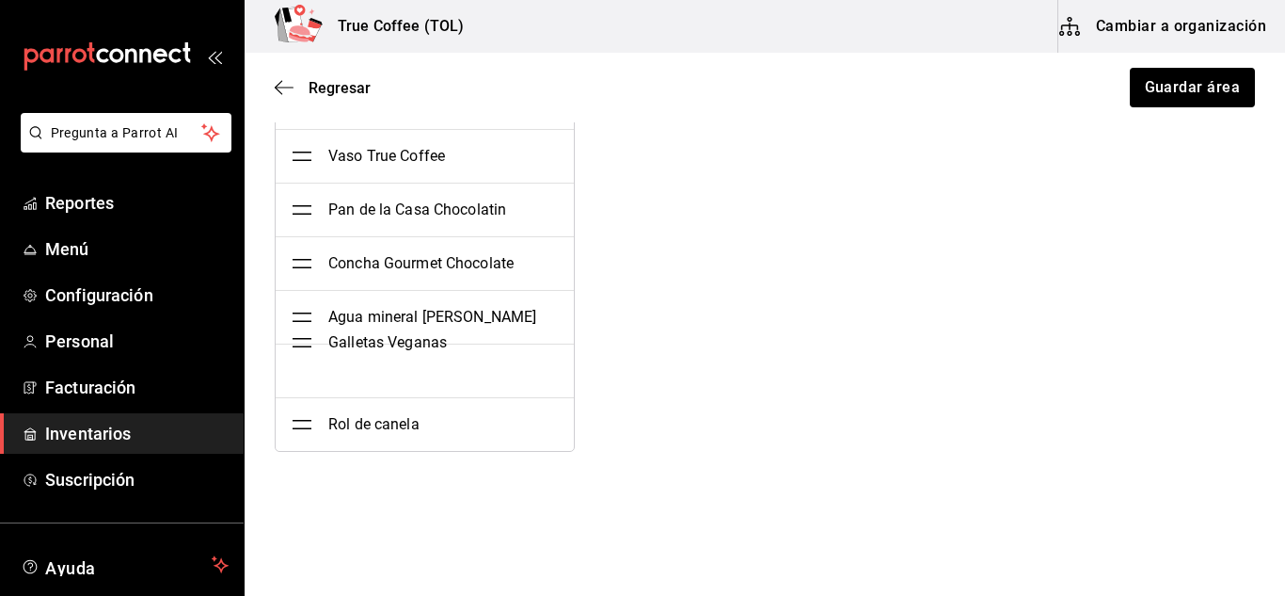
drag, startPoint x: 300, startPoint y: 347, endPoint x: 383, endPoint y: 342, distance: 83.0
type textarea "x"
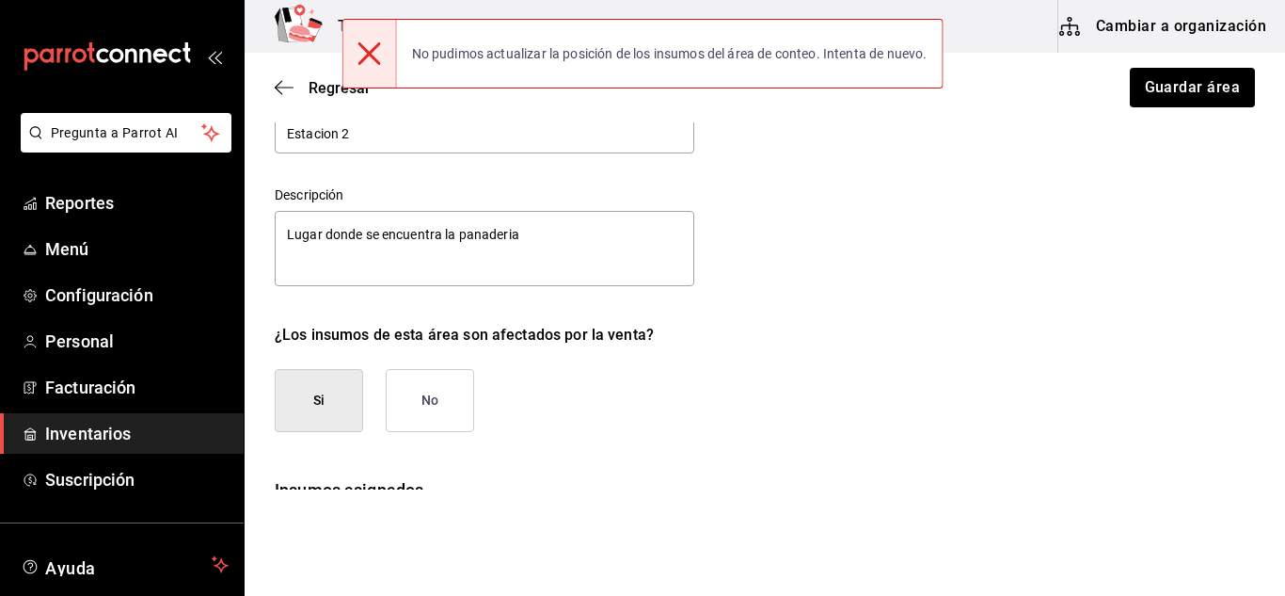
scroll to position [0, 0]
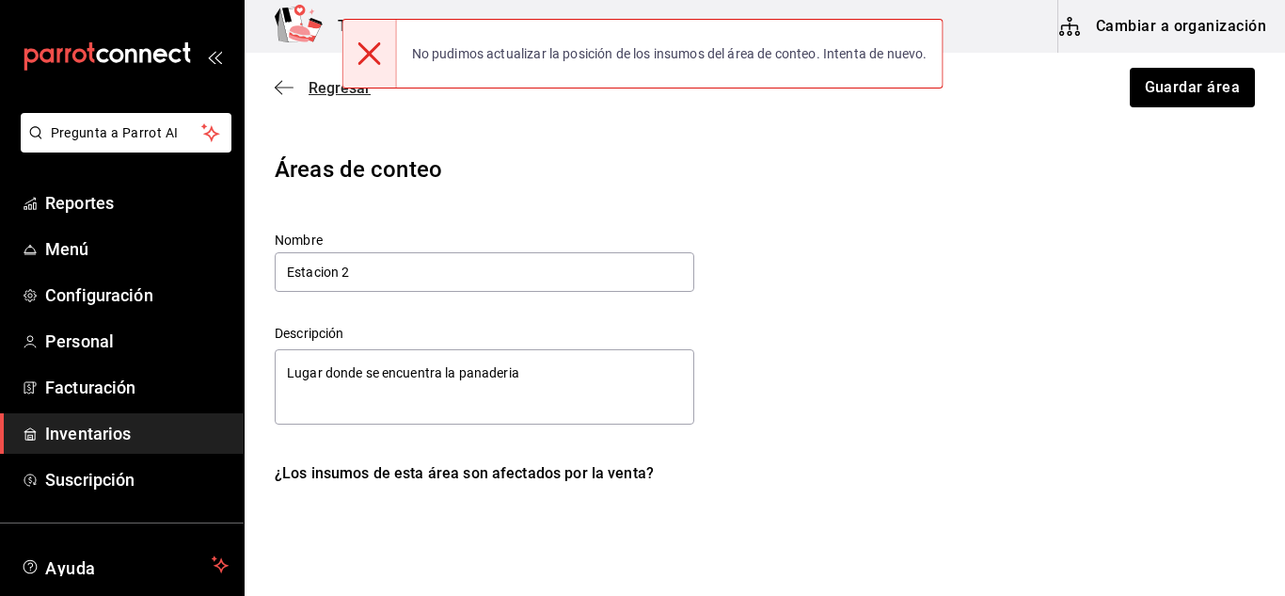
click at [324, 95] on span "Regresar" at bounding box center [340, 88] width 62 height 18
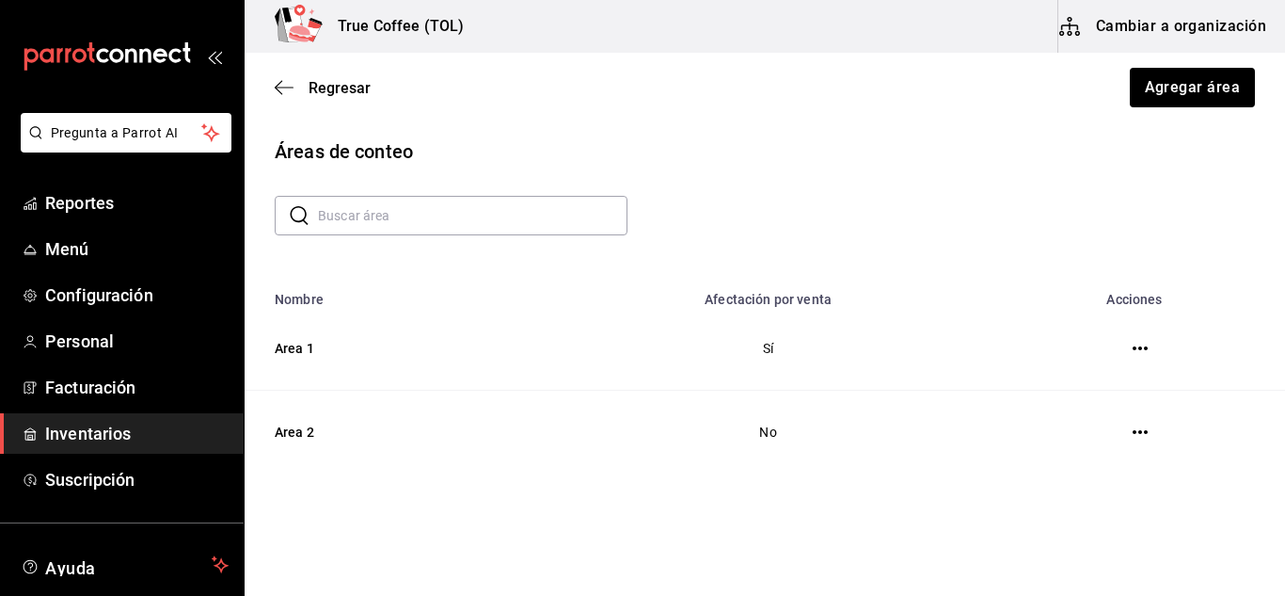
click at [1122, 357] on button "button" at bounding box center [1141, 348] width 38 height 38
click at [1133, 348] on icon "button" at bounding box center [1140, 348] width 15 height 4
click at [1081, 342] on li "Eliminar" at bounding box center [1055, 349] width 158 height 53
click at [354, 81] on div at bounding box center [642, 298] width 1285 height 596
click at [320, 92] on span "Regresar" at bounding box center [340, 88] width 62 height 18
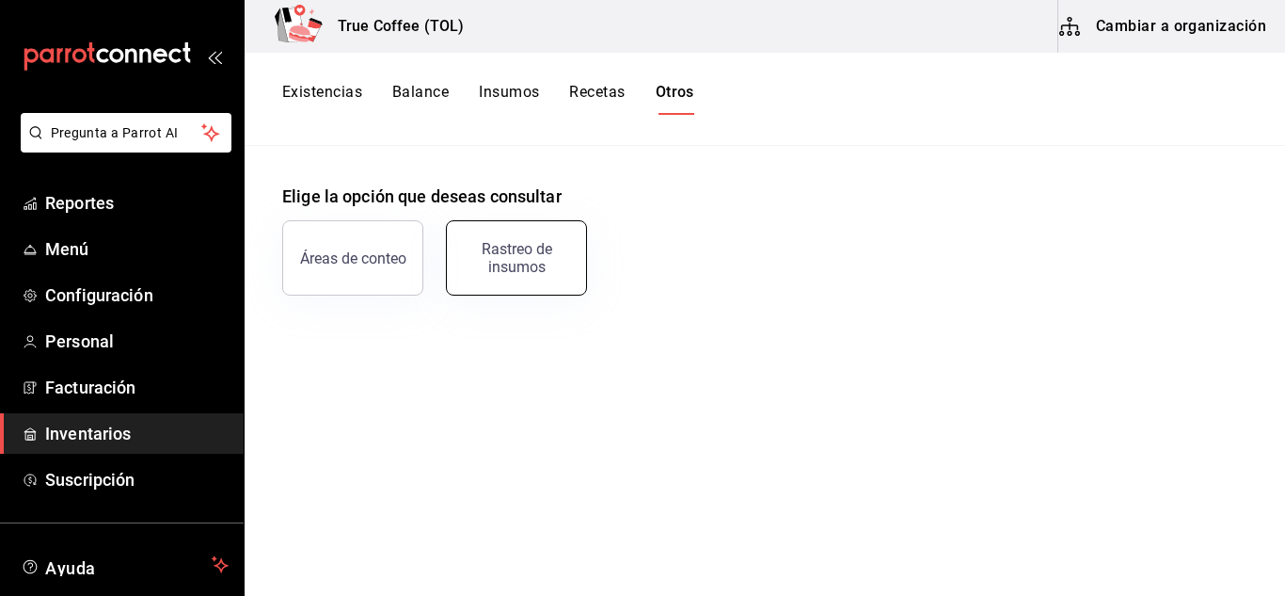
click at [500, 263] on div "Rastreo de insumos" at bounding box center [516, 258] width 117 height 36
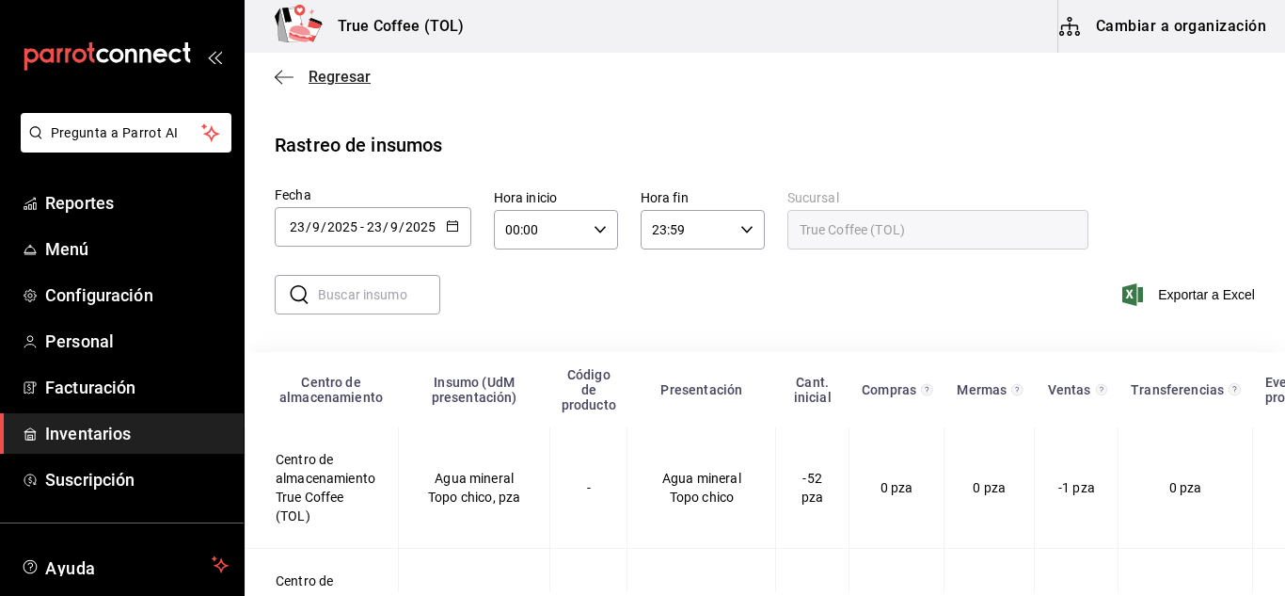
click at [357, 79] on span "Regresar" at bounding box center [340, 77] width 62 height 18
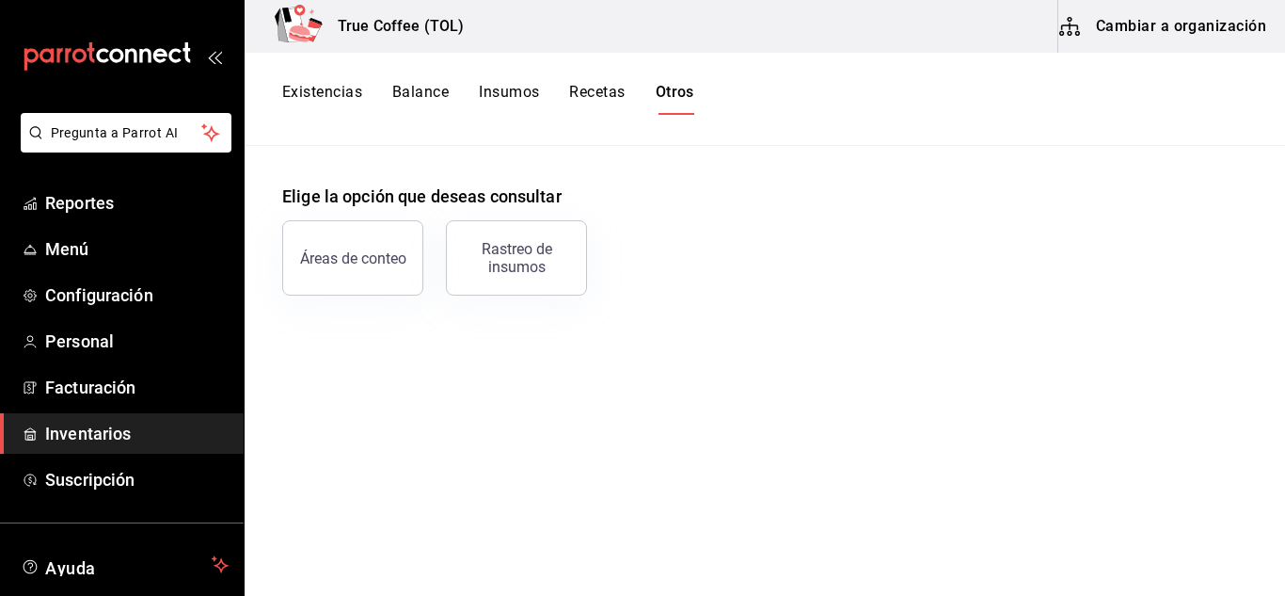
click at [327, 100] on button "Existencias" at bounding box center [322, 99] width 80 height 32
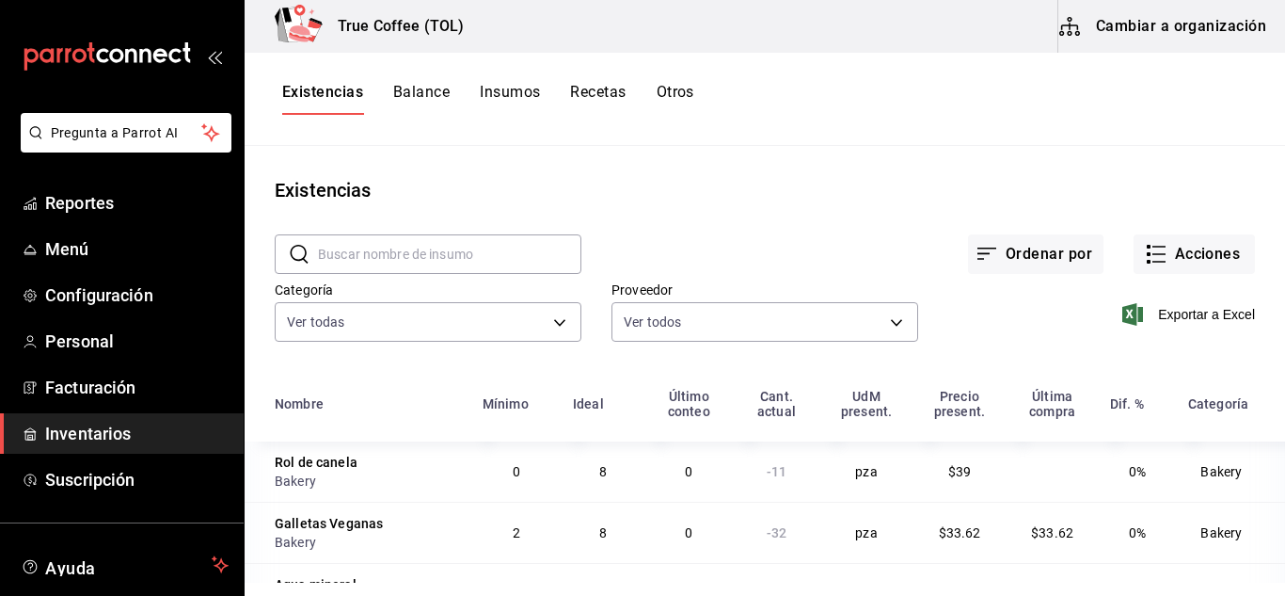
click at [690, 90] on button "Otros" at bounding box center [676, 99] width 38 height 32
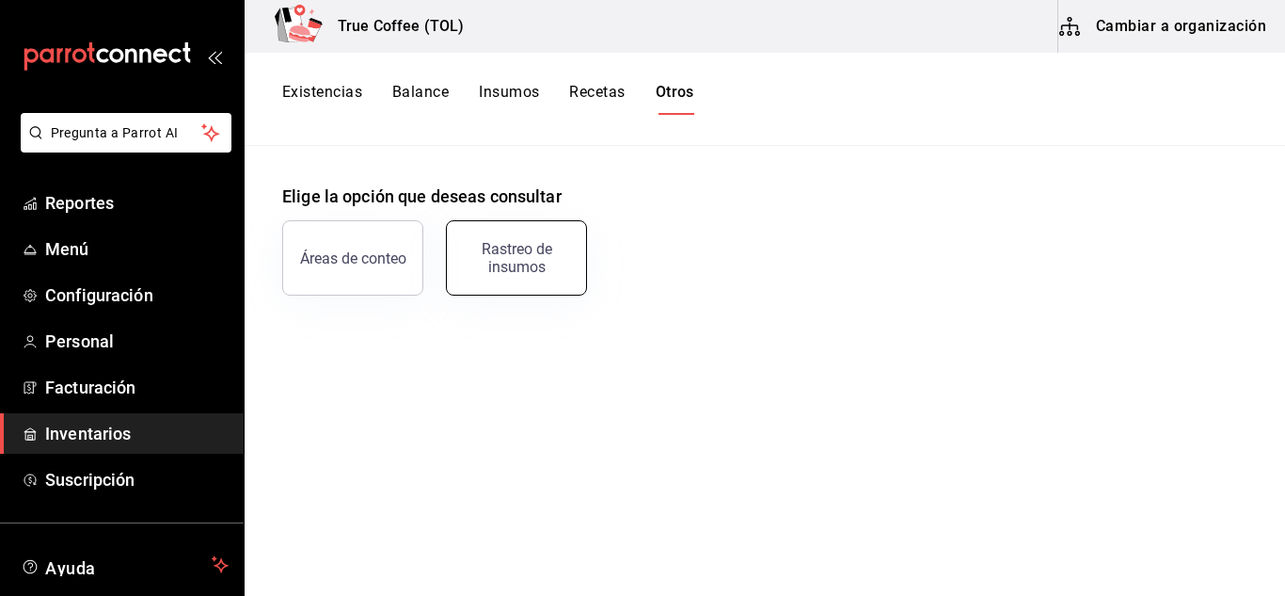
click at [520, 265] on div "Rastreo de insumos" at bounding box center [516, 258] width 117 height 36
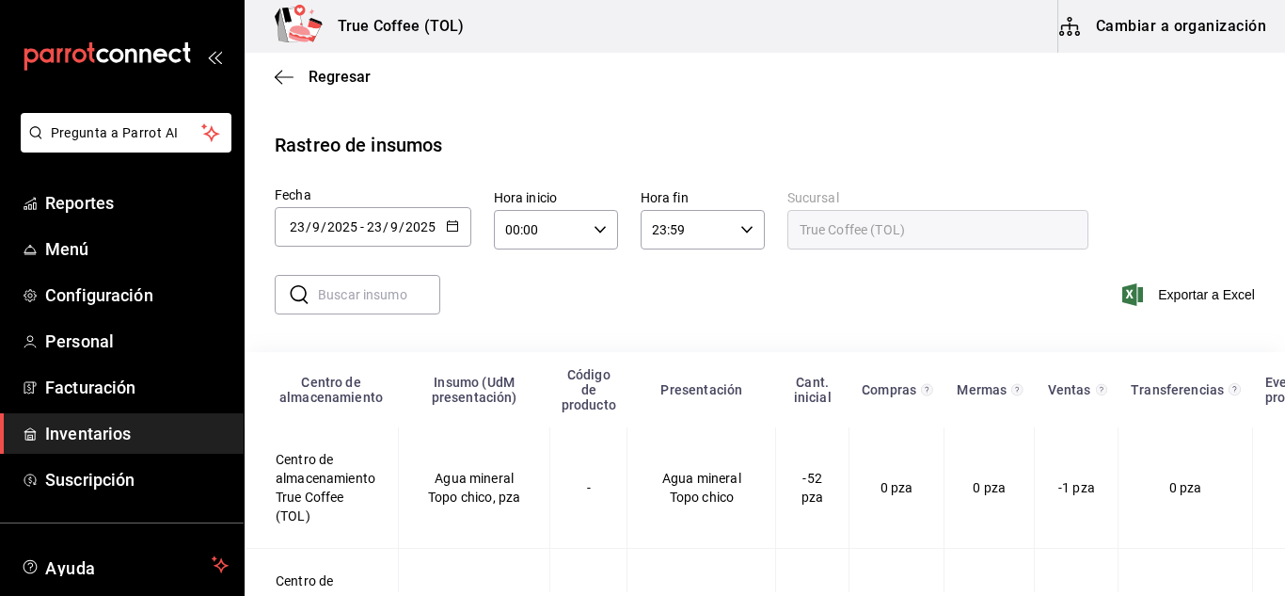
click at [365, 297] on input "text" at bounding box center [379, 295] width 122 height 38
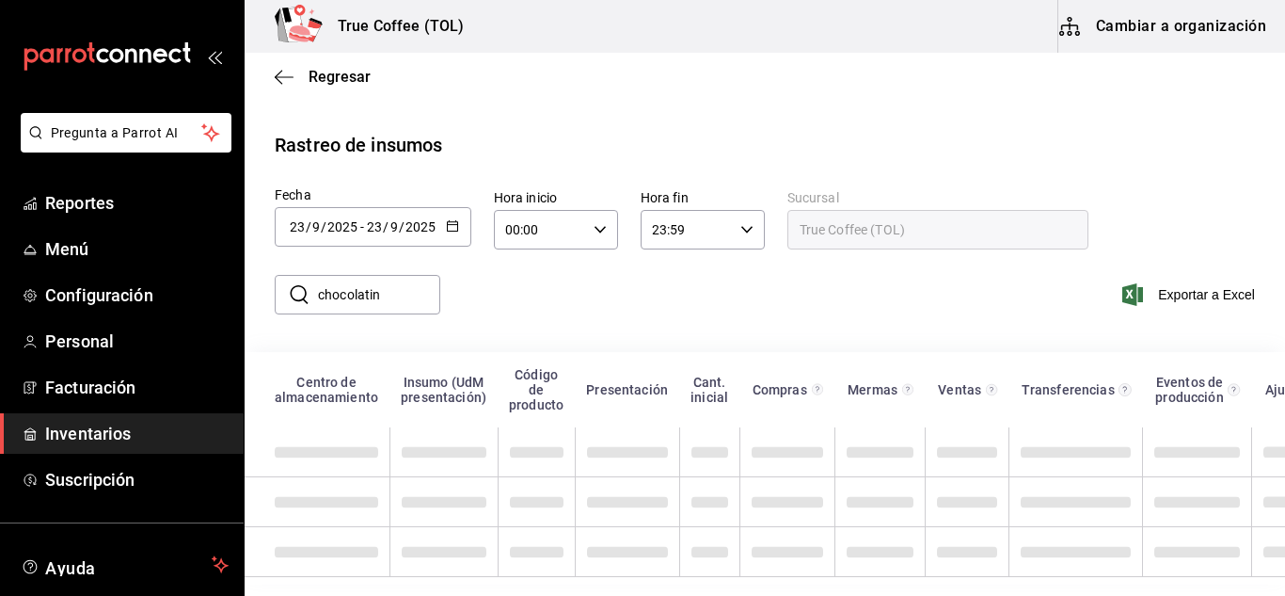
type input "chocolatin"
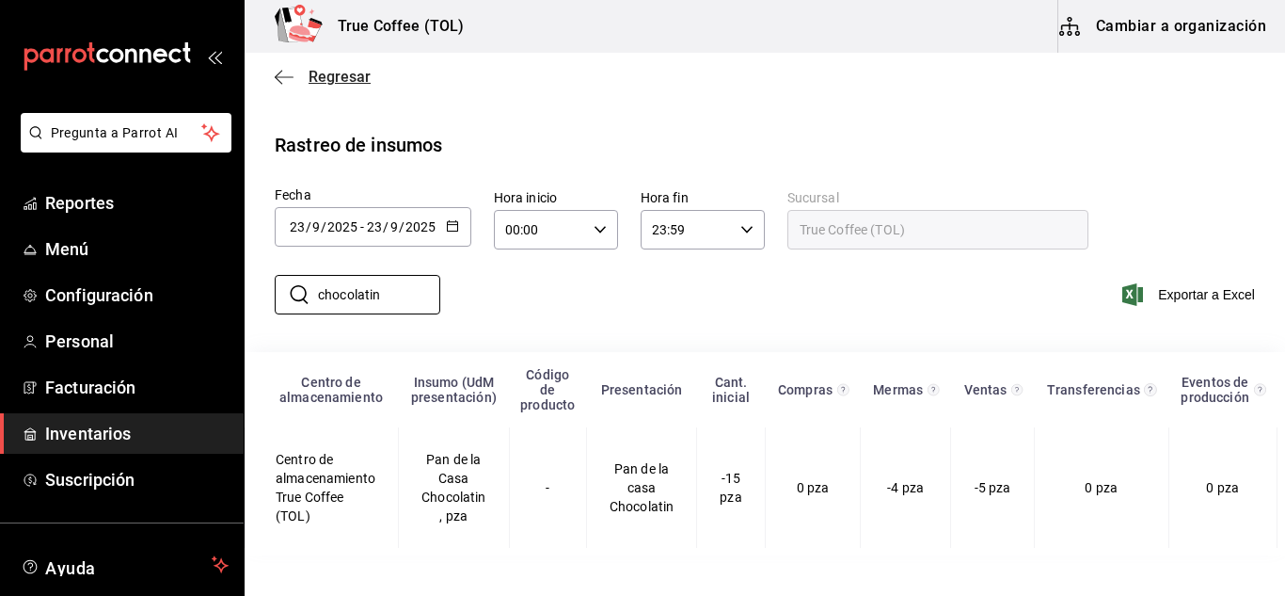
click at [322, 73] on span "Regresar" at bounding box center [340, 77] width 62 height 18
